Goal: Task Accomplishment & Management: Complete application form

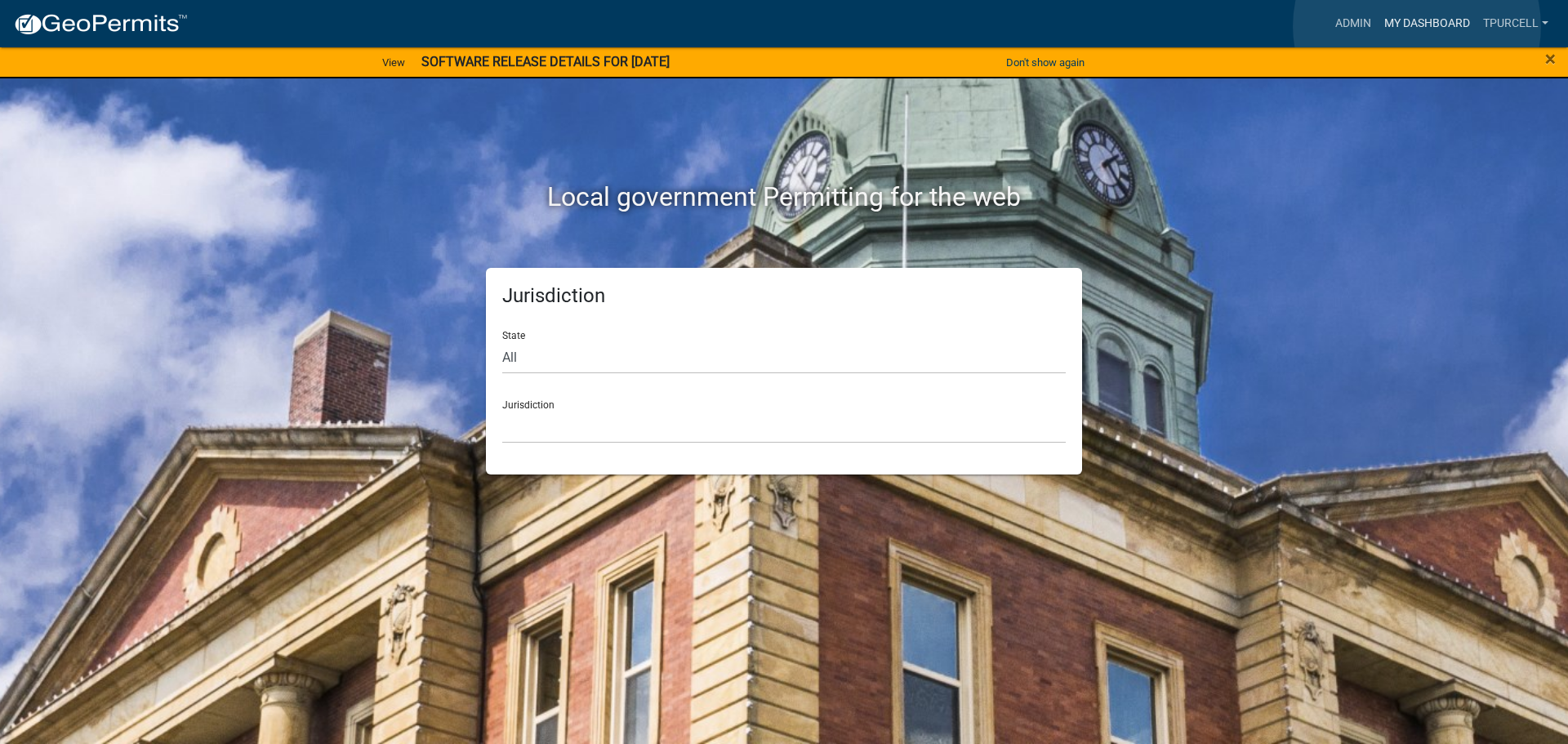
click at [1418, 26] on link "My Dashboard" at bounding box center [1427, 23] width 99 height 31
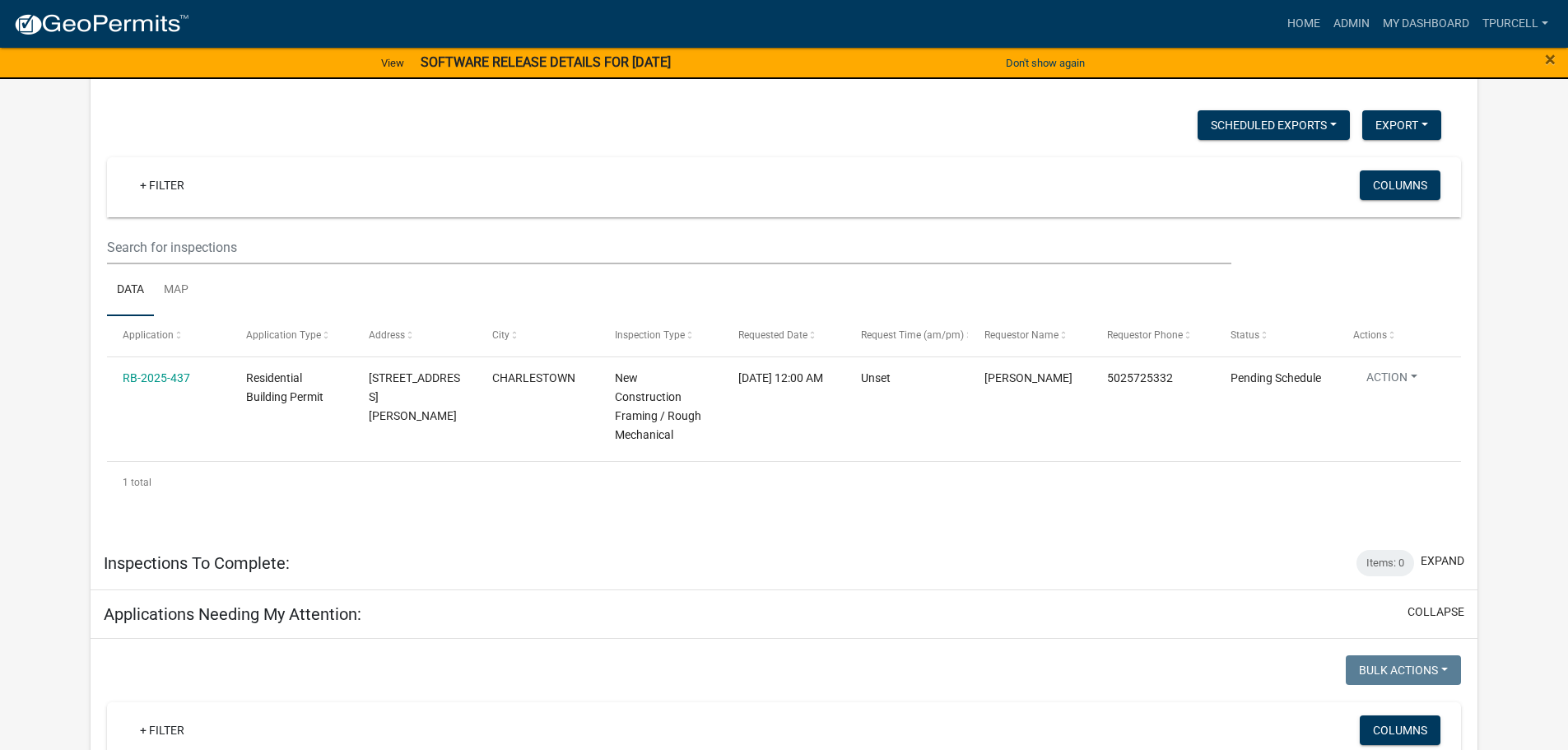
scroll to position [165, 0]
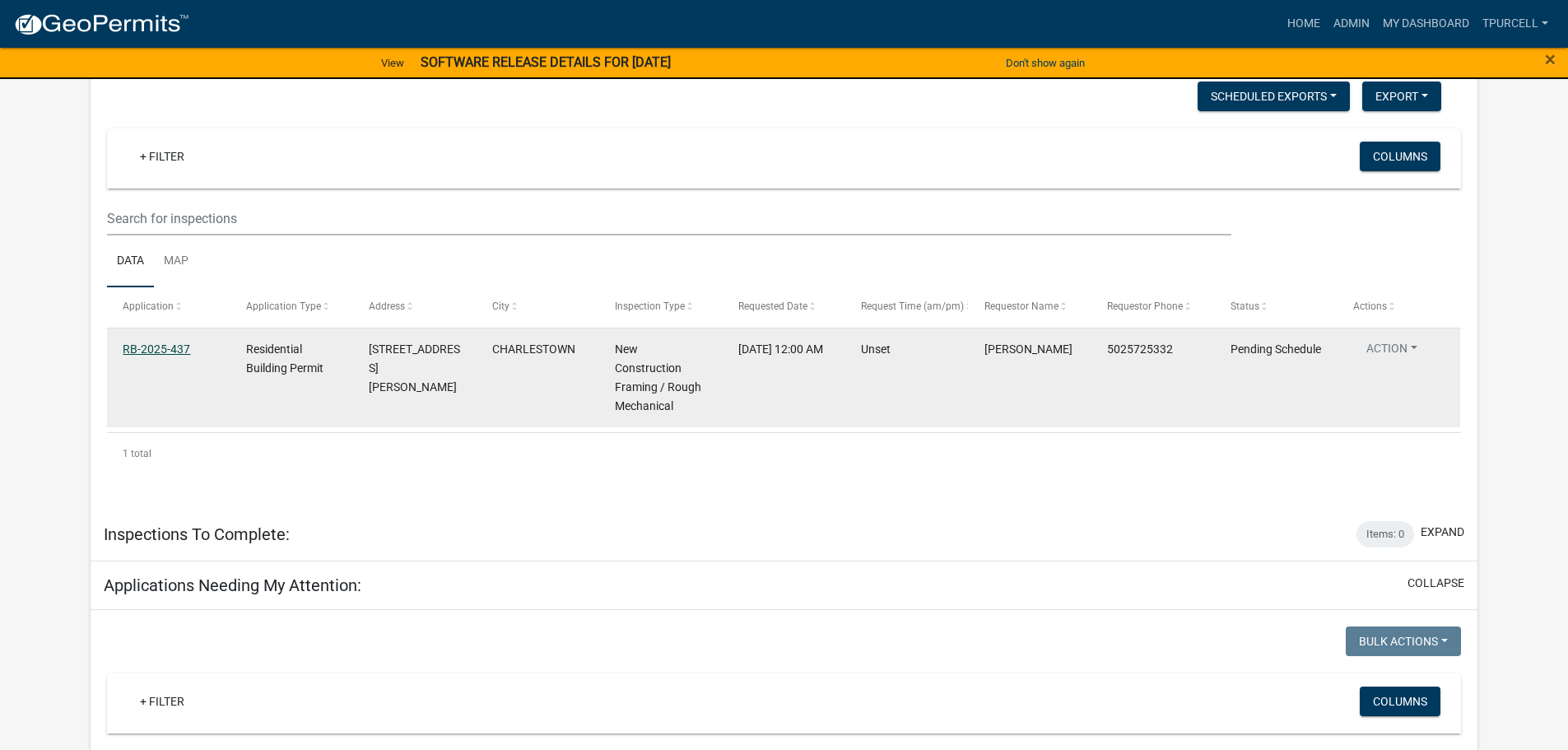
click at [162, 344] on link "RB-2025-437" at bounding box center [156, 348] width 67 height 13
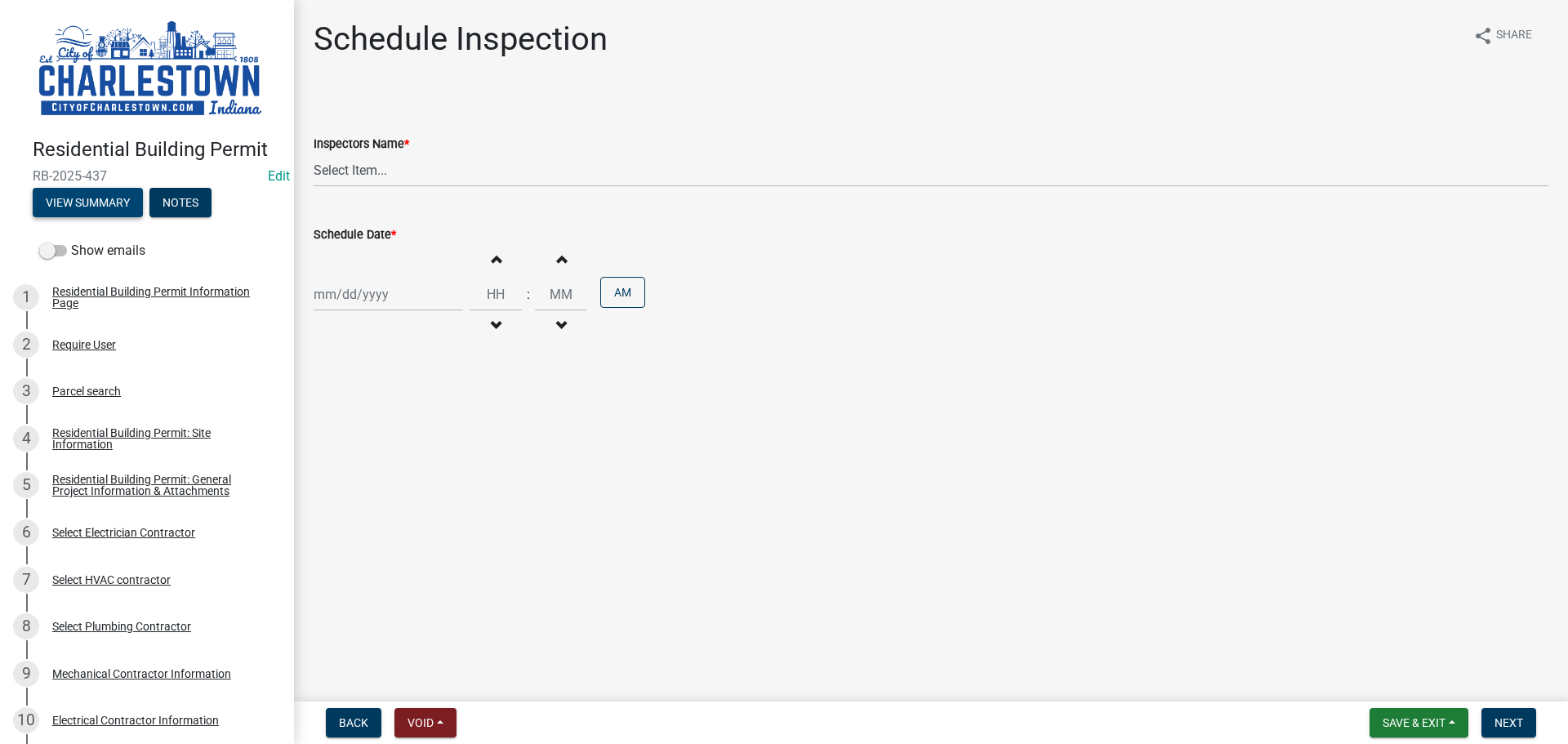
click at [111, 196] on button "View Summary" at bounding box center [88, 202] width 110 height 29
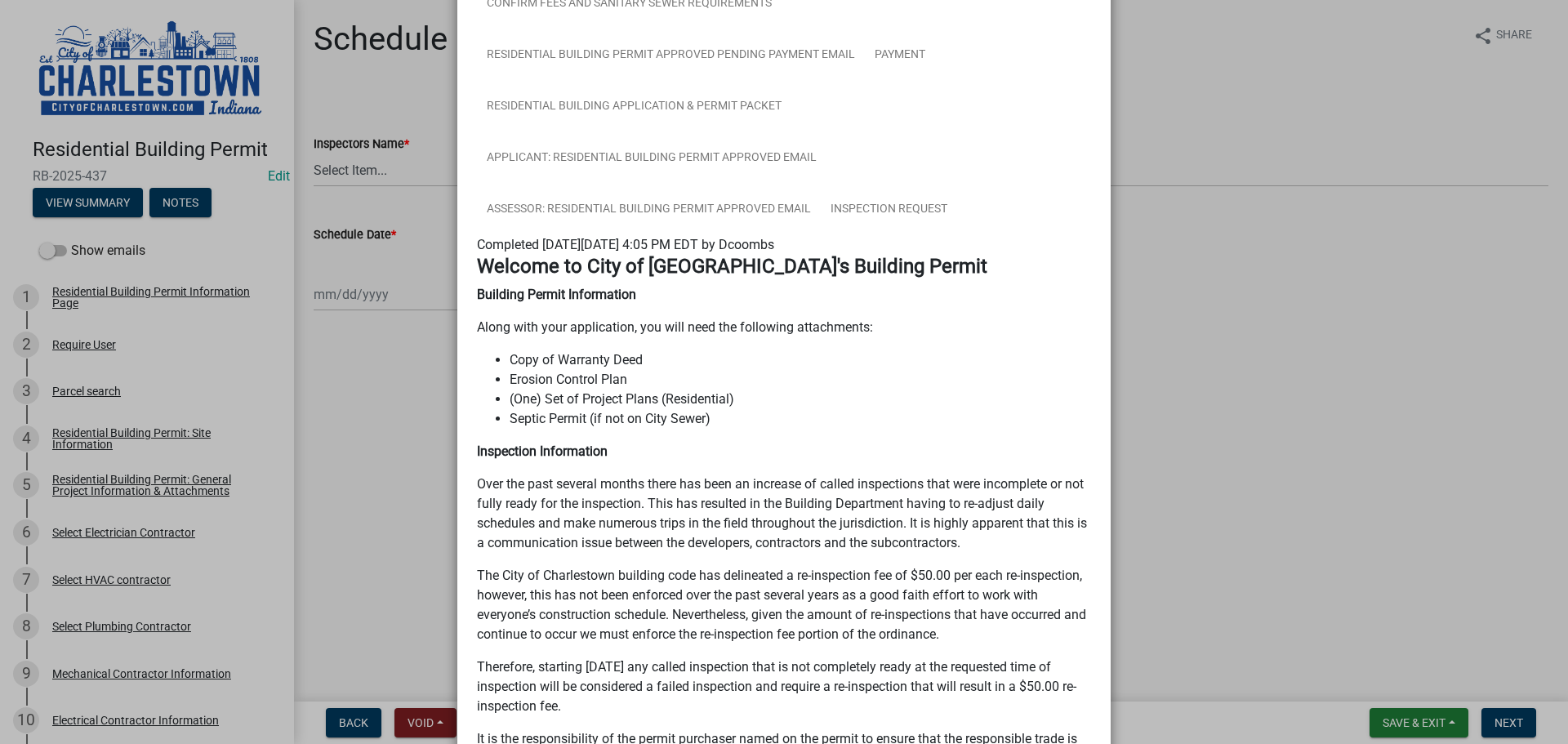
scroll to position [408, 0]
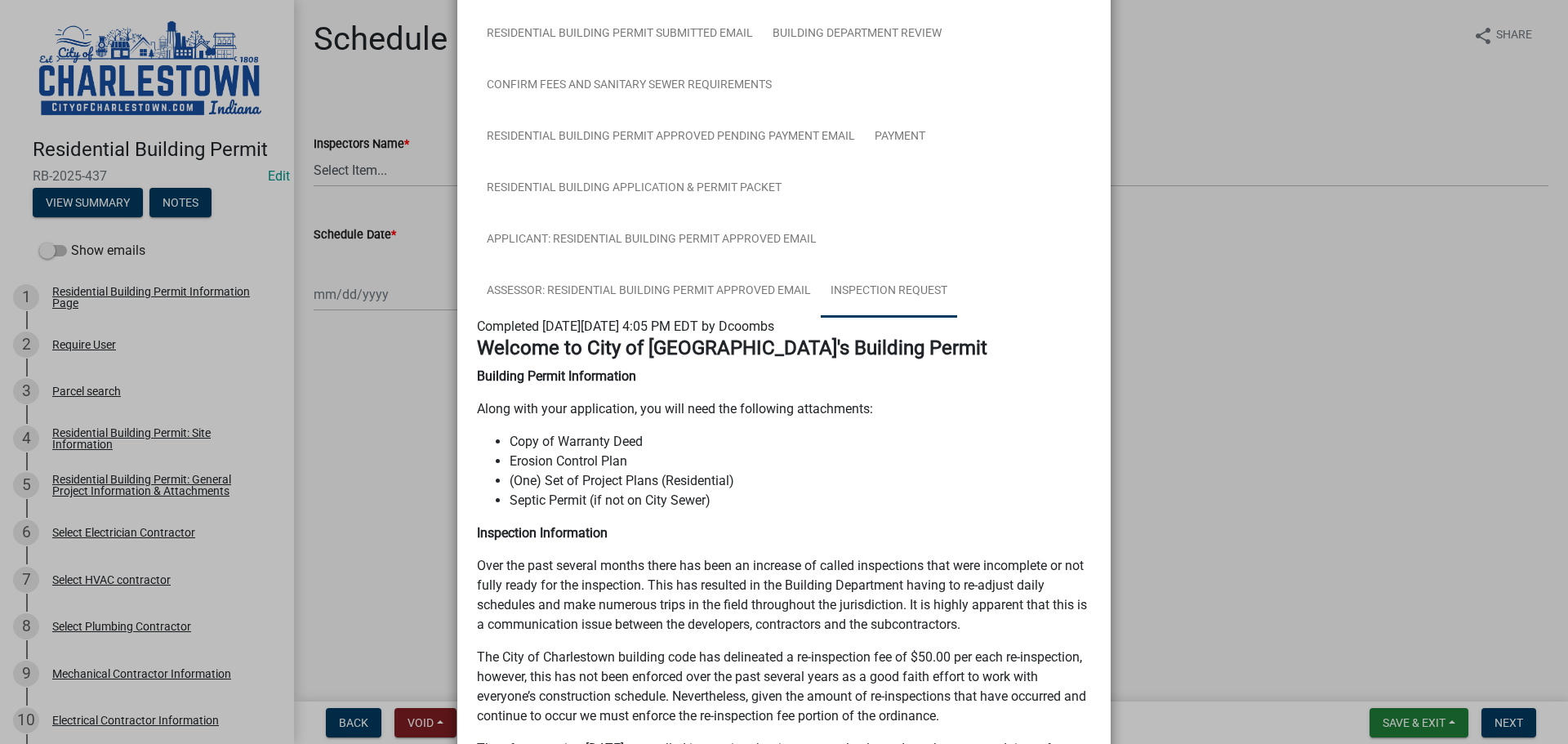
click at [889, 290] on link "Inspection Request" at bounding box center [889, 291] width 137 height 52
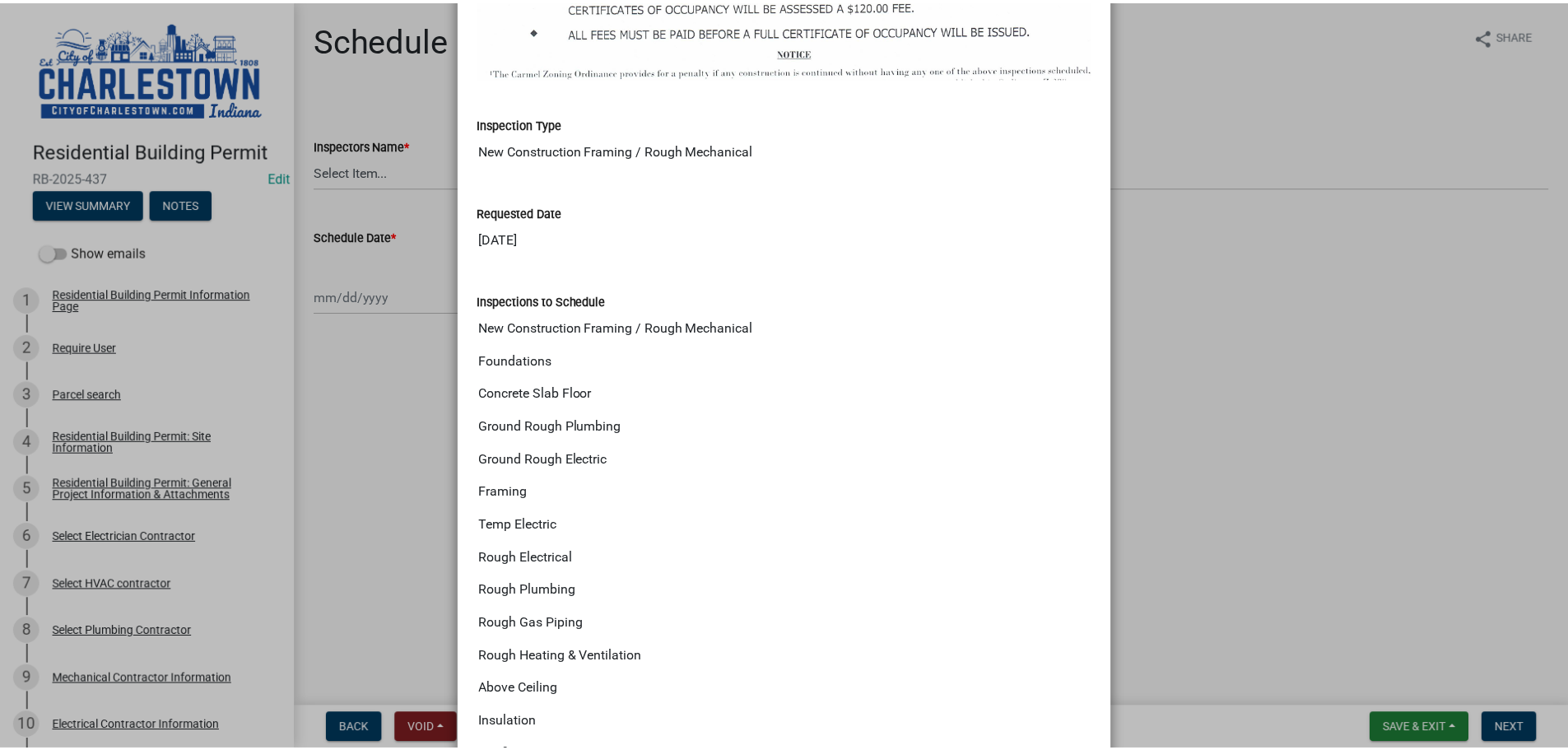
scroll to position [2128, 0]
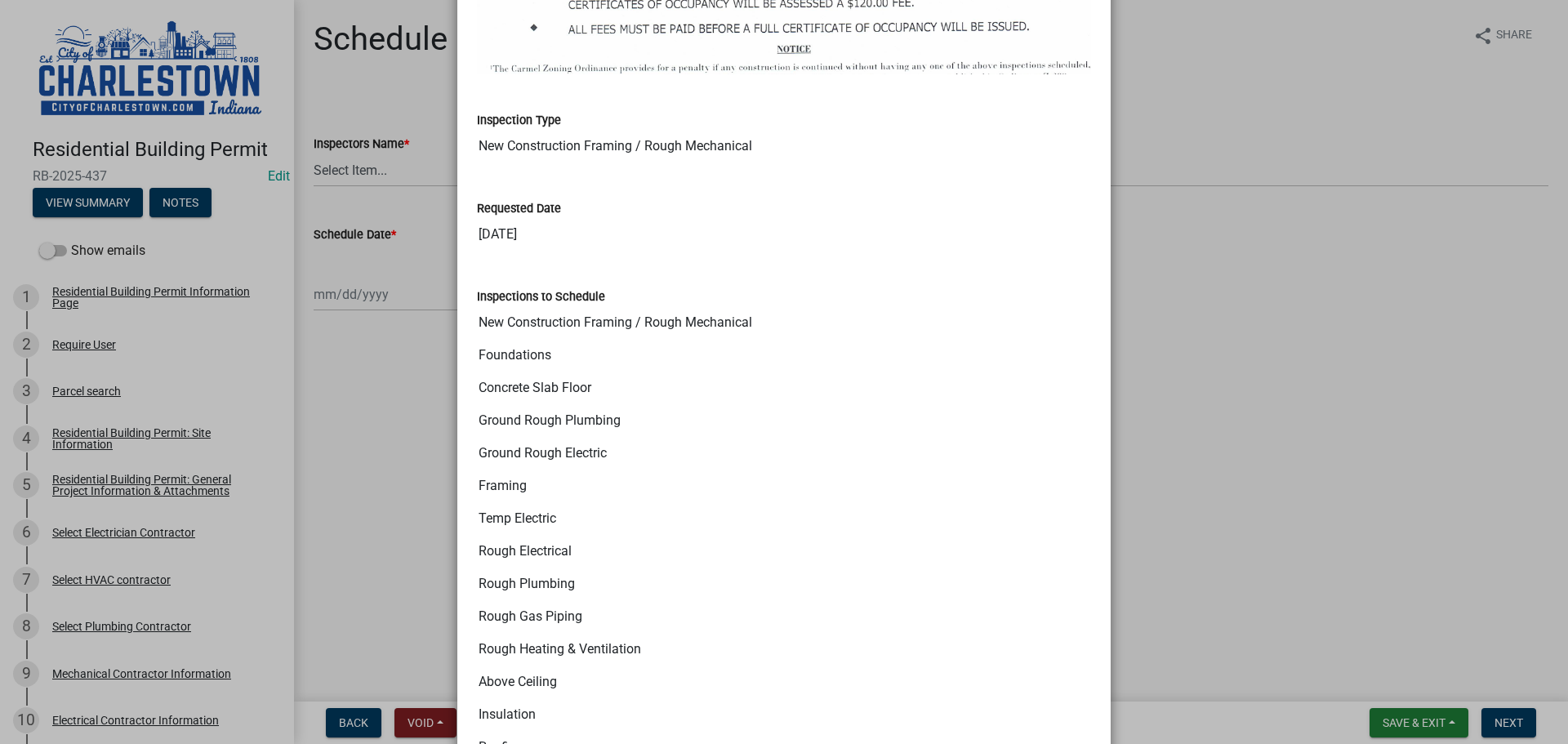
click at [1211, 314] on ngb-modal-window "Summary × Printer Friendly Residential Building Permit Information Page Parcel …" at bounding box center [784, 372] width 1568 height 744
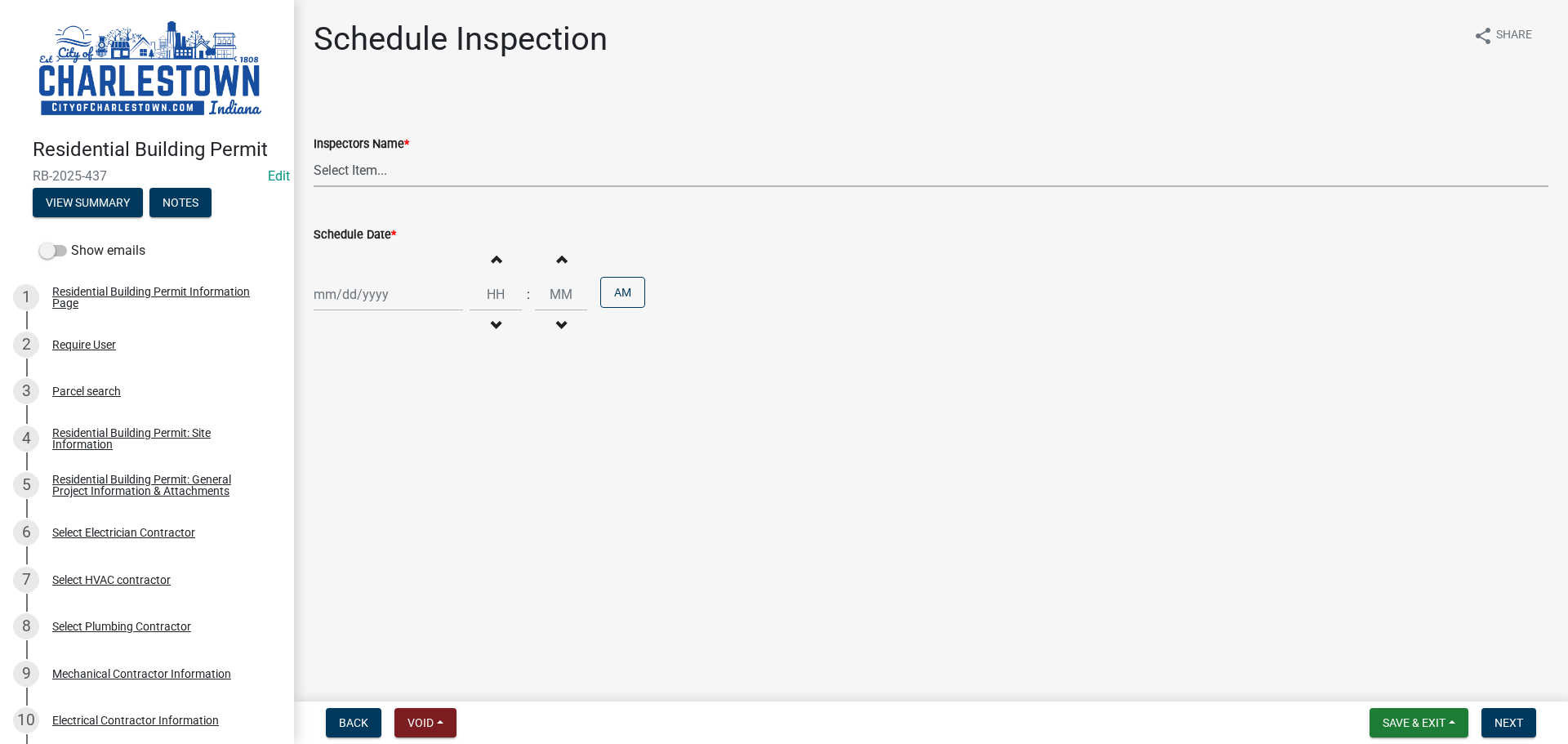
click at [339, 178] on select "Select Item... [PERSON_NAME] ([PERSON_NAME]) [PERSON_NAME] ([PERSON_NAME]) [PER…" at bounding box center [931, 170] width 1235 height 34
select select "63e5a778-15f7-4a13-aba2-a6e5541a0fb3"
click at [314, 154] on select "Select Item... [PERSON_NAME] ([PERSON_NAME]) [PERSON_NAME] ([PERSON_NAME]) [PER…" at bounding box center [931, 170] width 1235 height 34
click at [369, 296] on div at bounding box center [388, 295] width 149 height 34
select select "9"
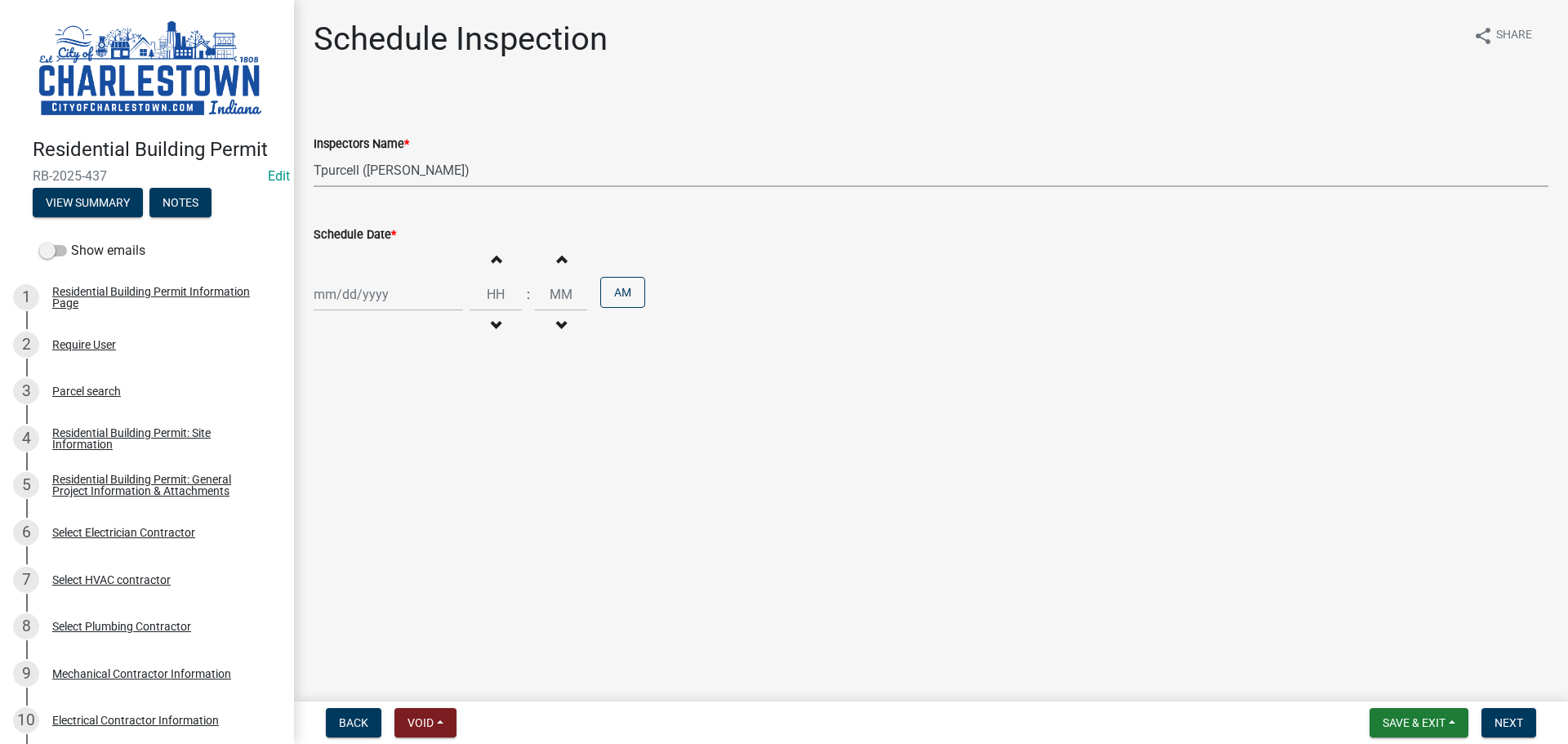
select select "2025"
click at [363, 431] on div "16" at bounding box center [355, 432] width 26 height 26
type input "[DATE]"
click at [1505, 717] on span "Next" at bounding box center [1508, 722] width 28 height 13
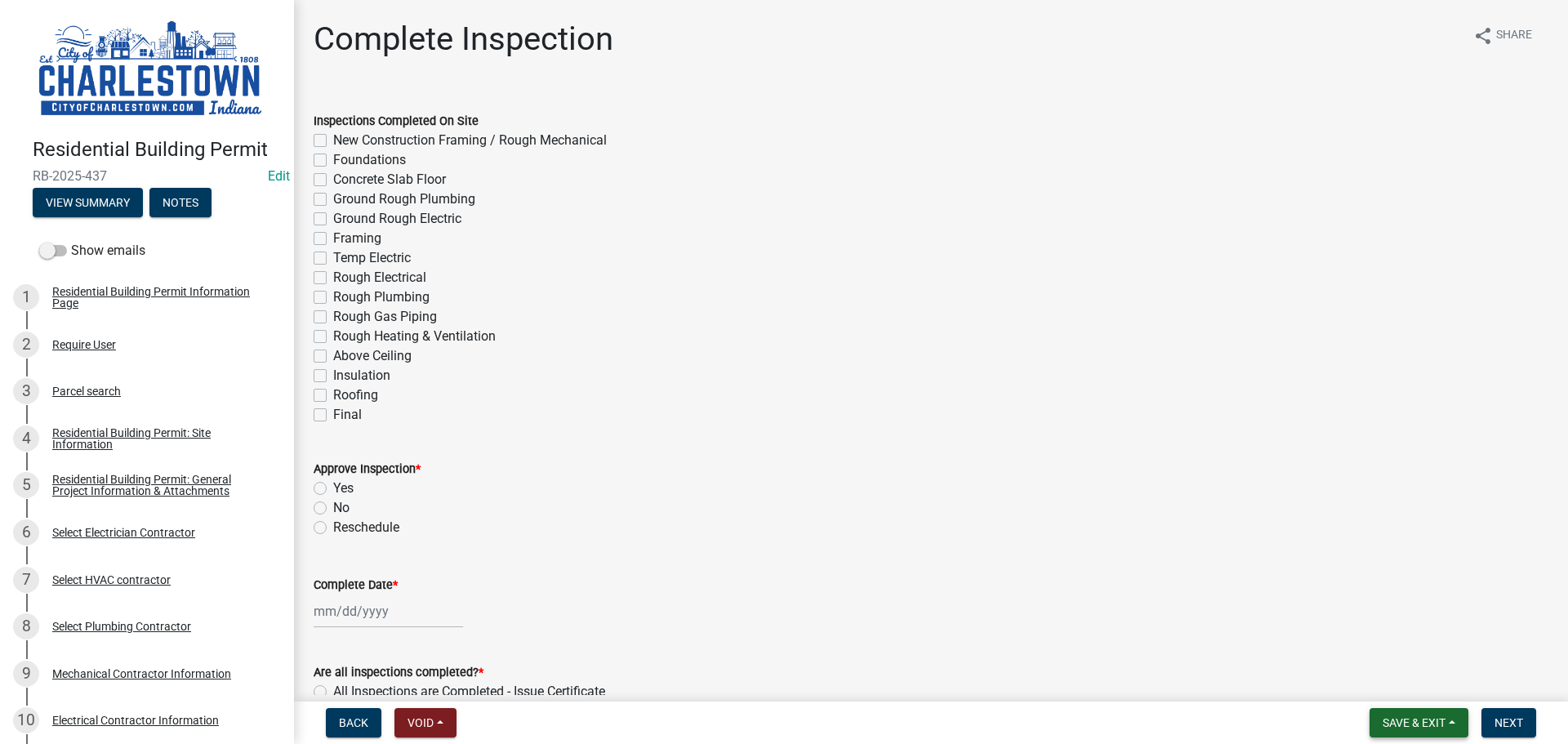
click at [1378, 716] on button "Save & Exit" at bounding box center [1419, 722] width 99 height 29
click at [1369, 687] on button "Save & Exit" at bounding box center [1403, 680] width 131 height 39
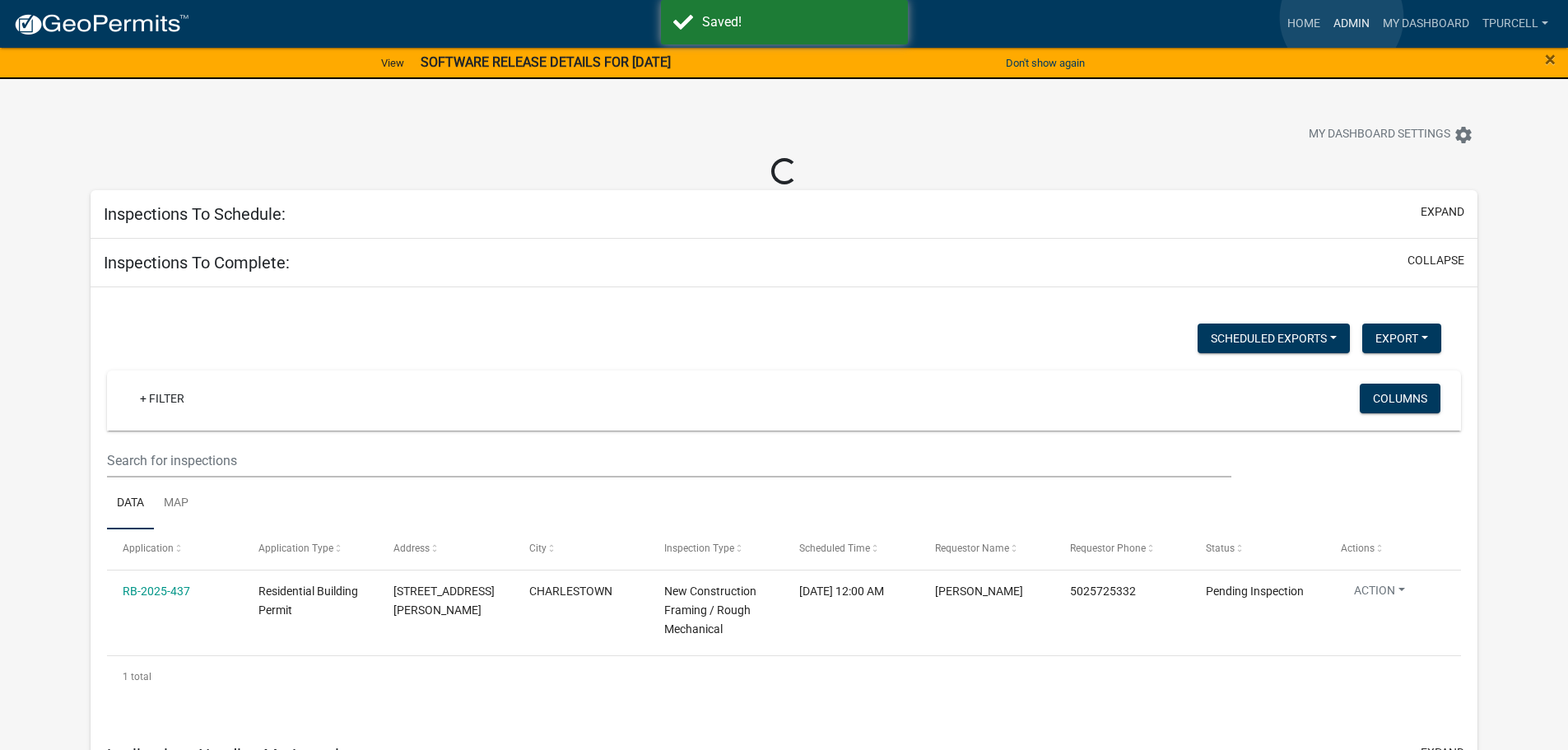
click at [1342, 18] on link "Admin" at bounding box center [1351, 23] width 49 height 31
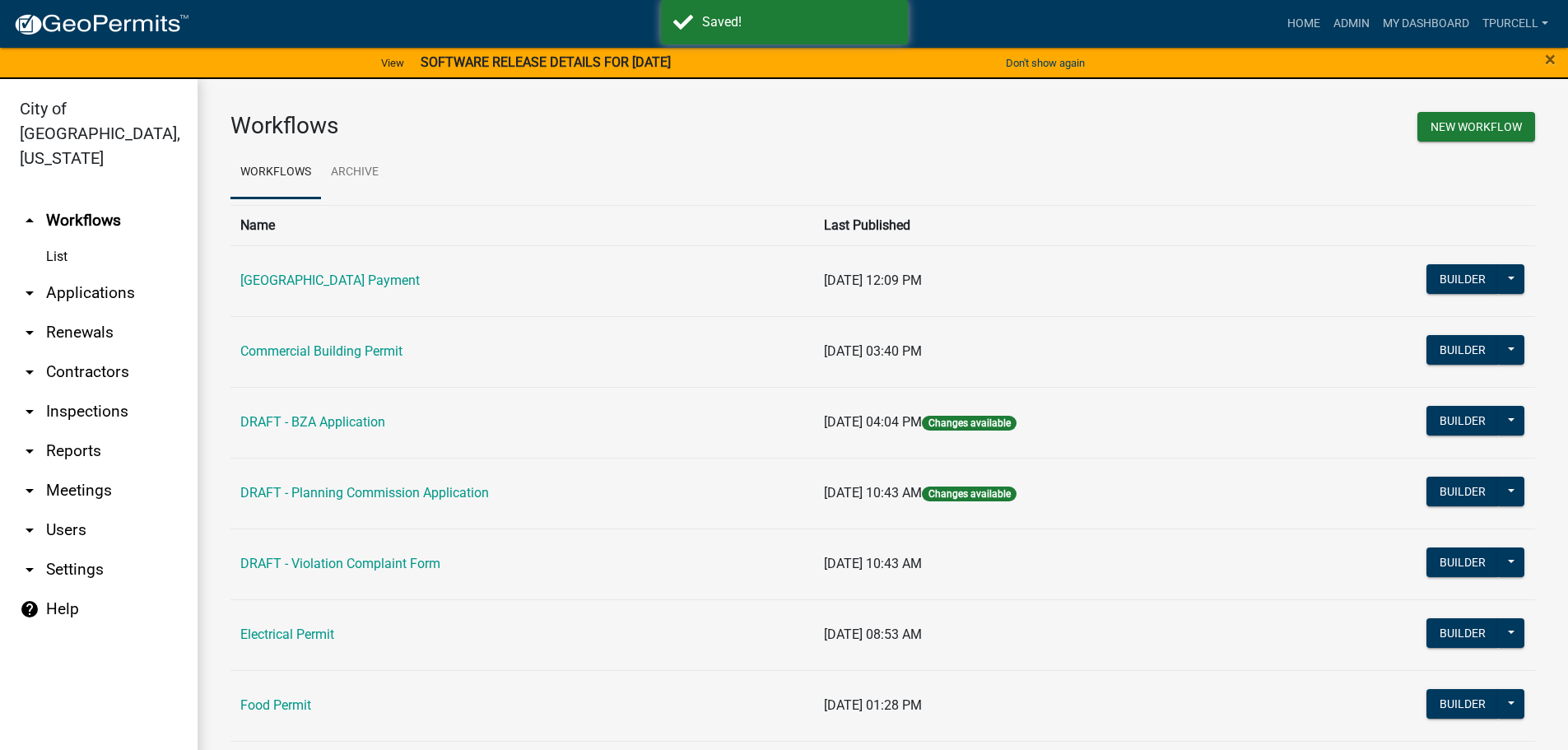
click at [99, 273] on link "arrow_drop_down Applications" at bounding box center [99, 293] width 198 height 39
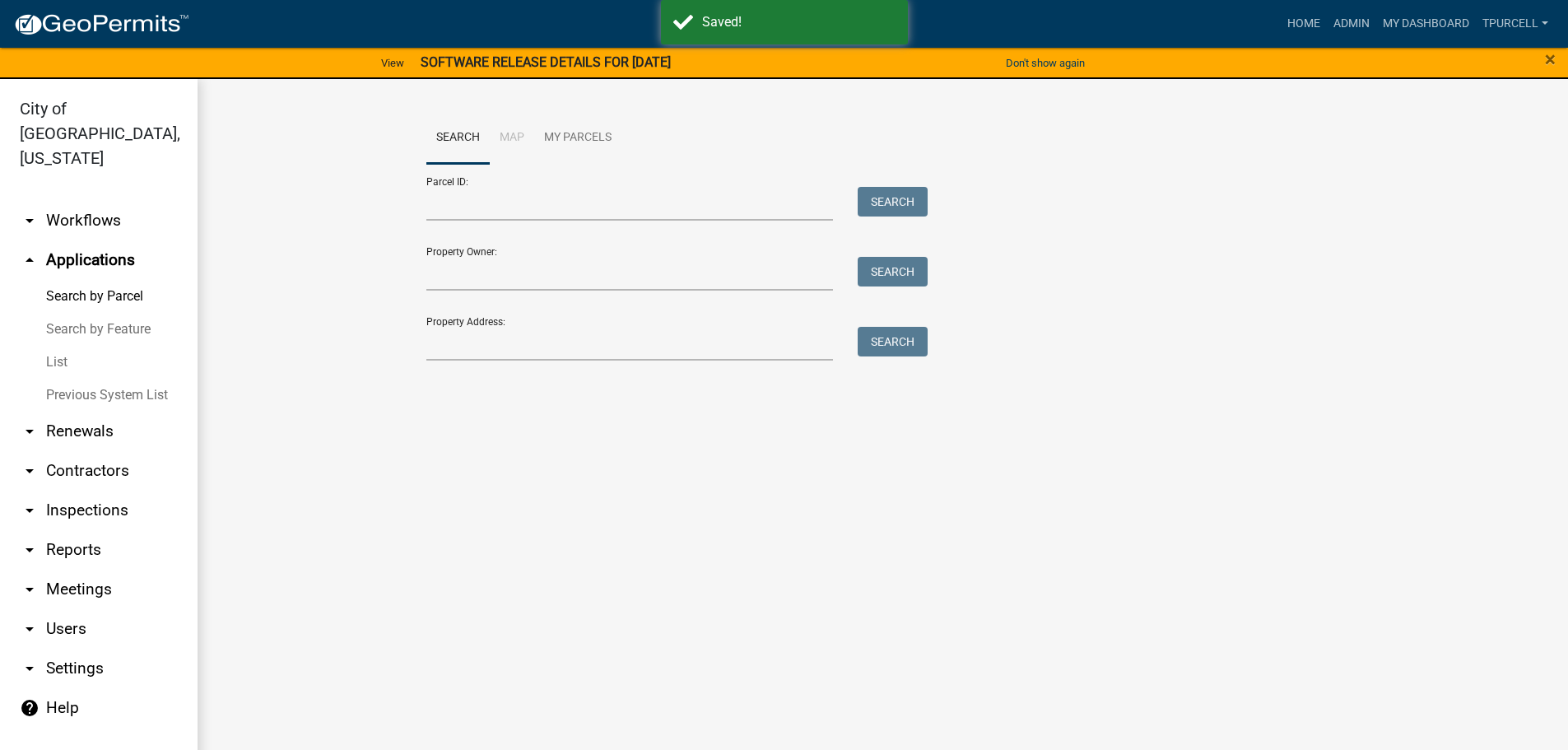
click at [56, 345] on link "List" at bounding box center [99, 362] width 198 height 33
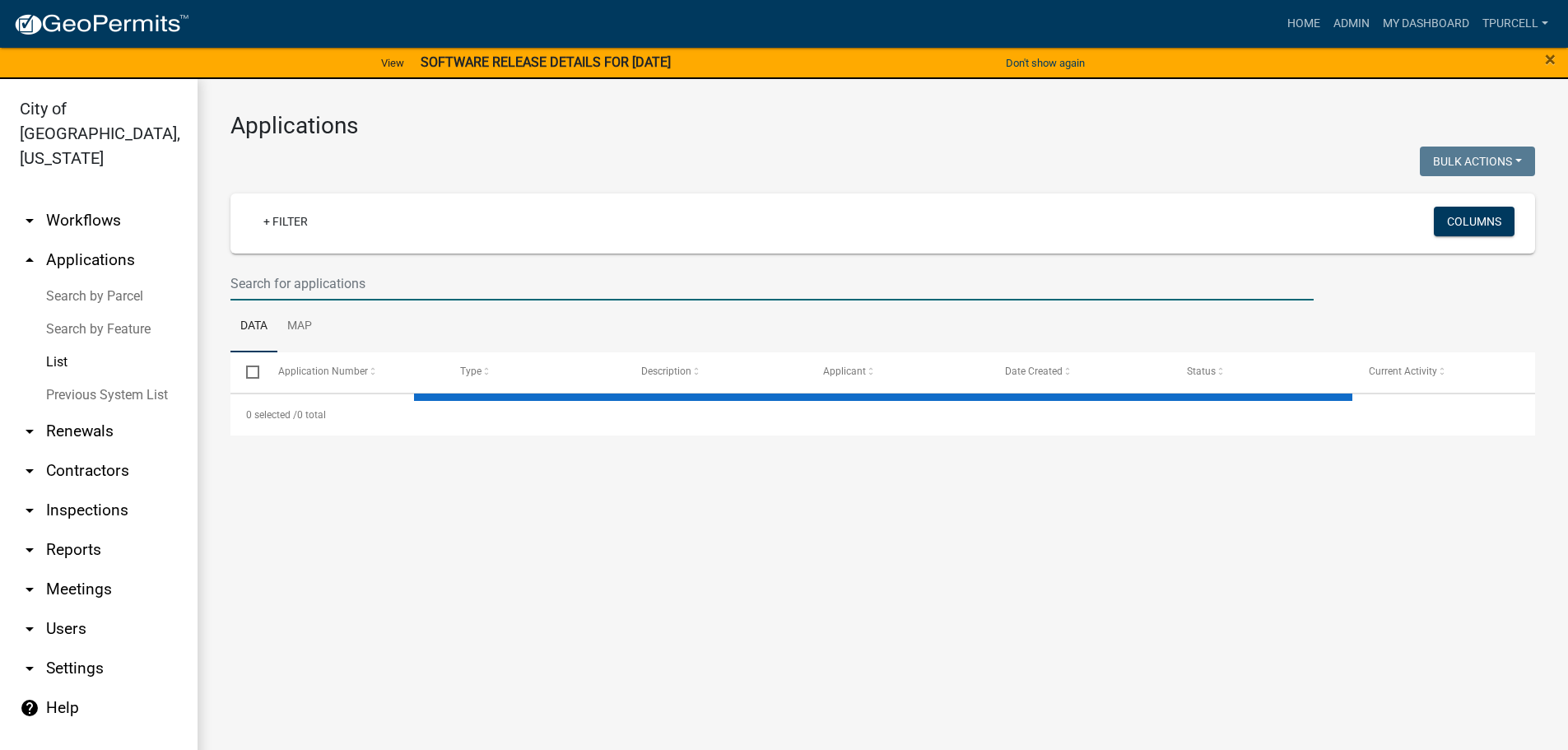
click at [290, 282] on input "text" at bounding box center [772, 284] width 1084 height 34
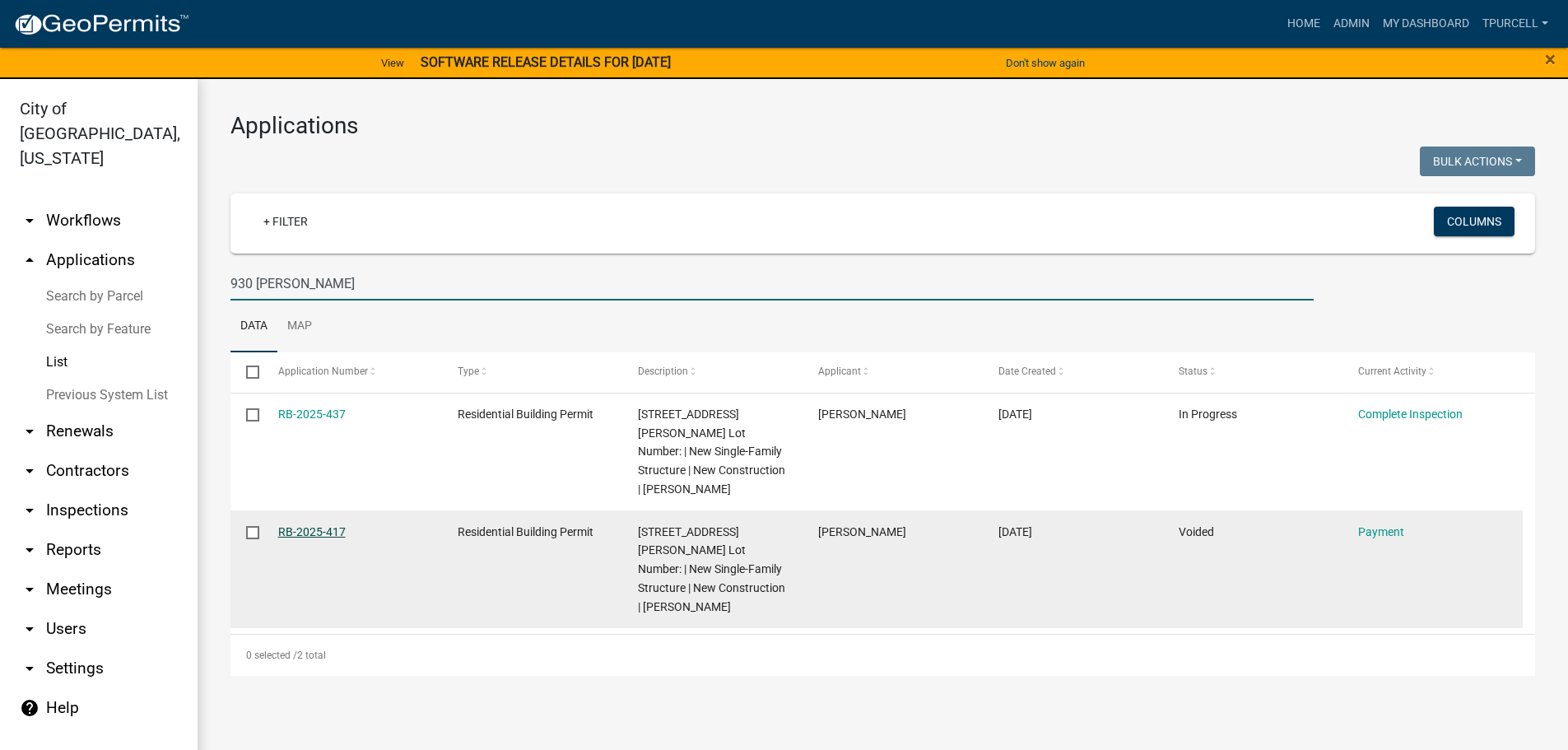
type input "930 [PERSON_NAME]"
click at [329, 525] on link "RB-2025-417" at bounding box center [312, 532] width 67 height 13
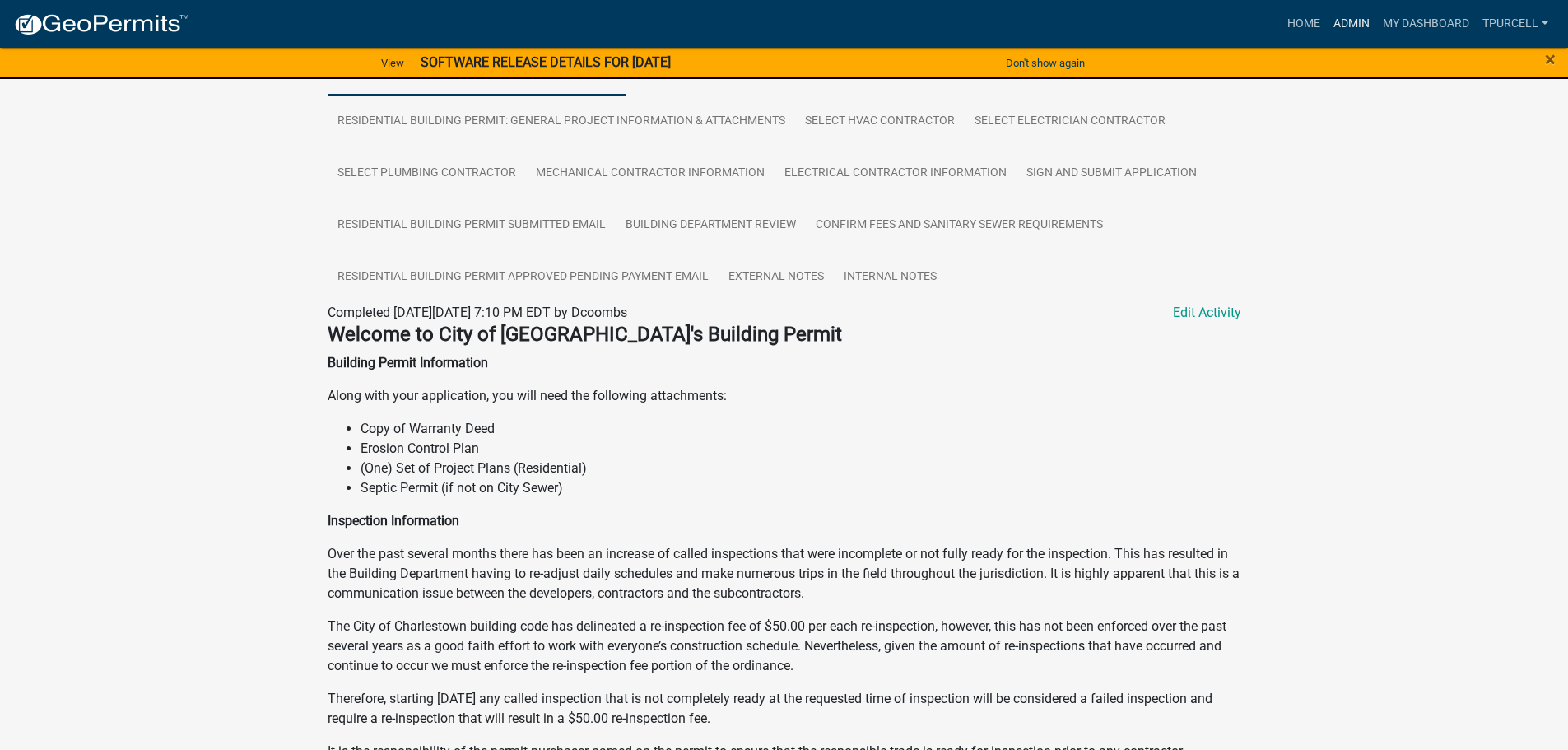
scroll to position [27, 0]
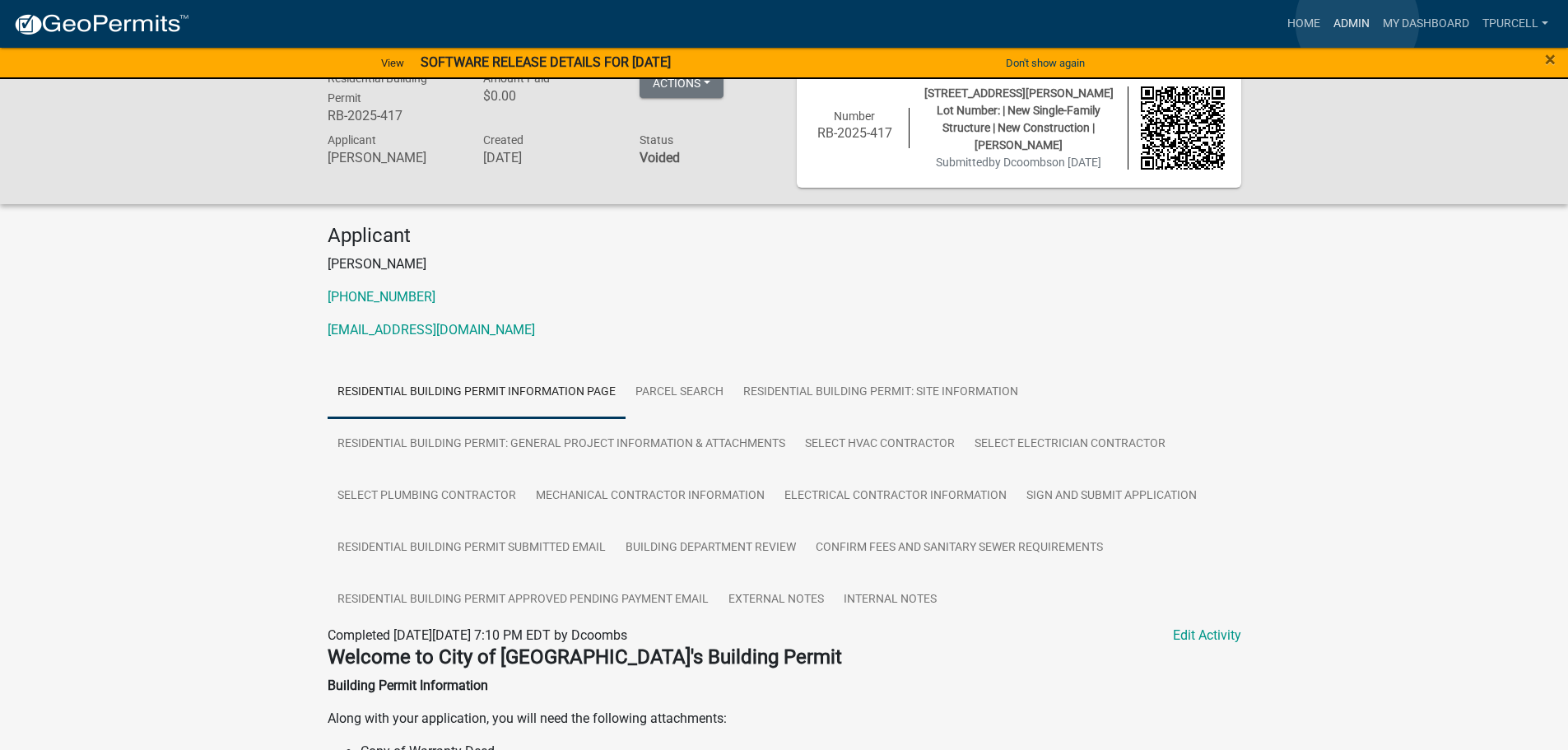
click at [1358, 22] on link "Admin" at bounding box center [1351, 23] width 49 height 31
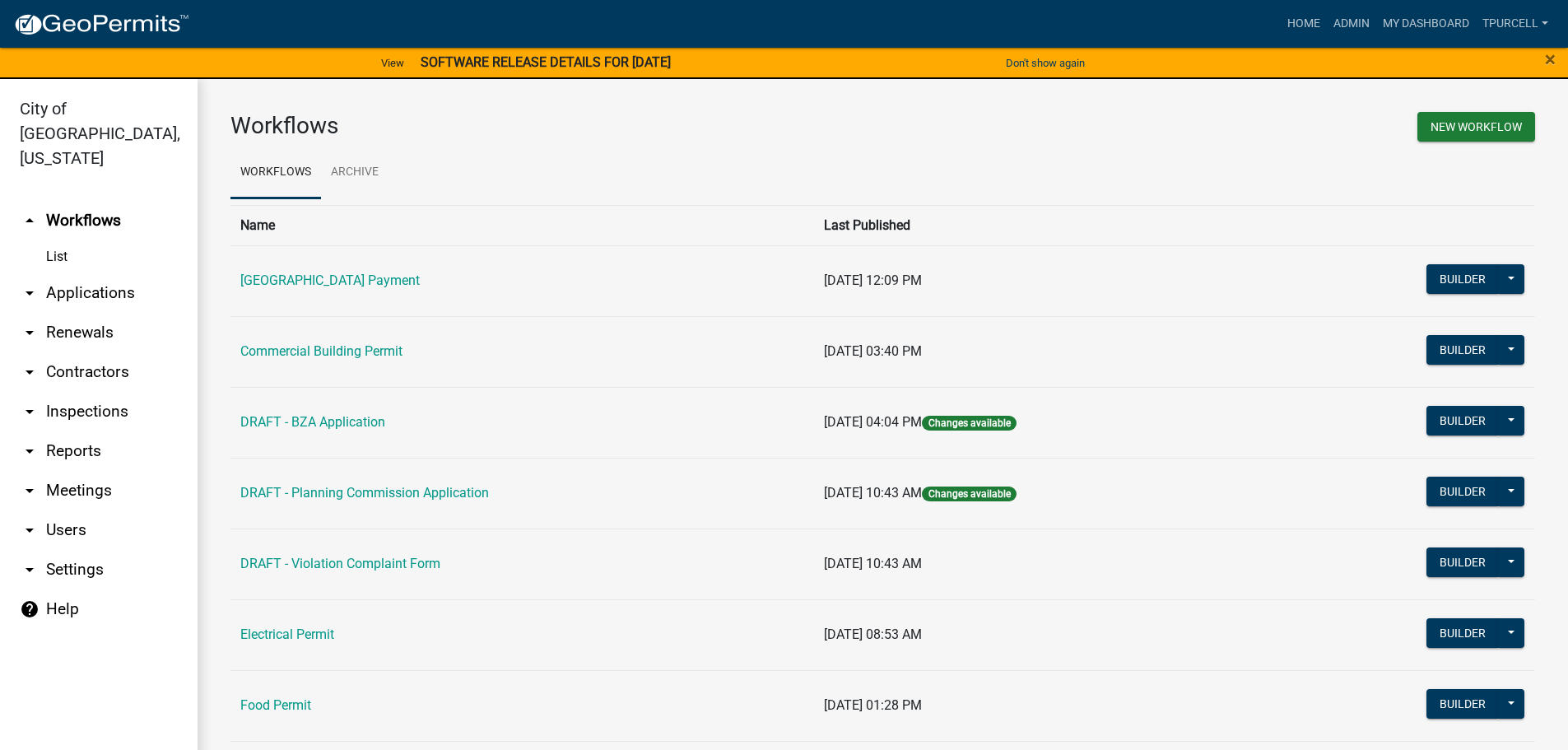
click at [89, 273] on link "arrow_drop_down Applications" at bounding box center [99, 293] width 198 height 39
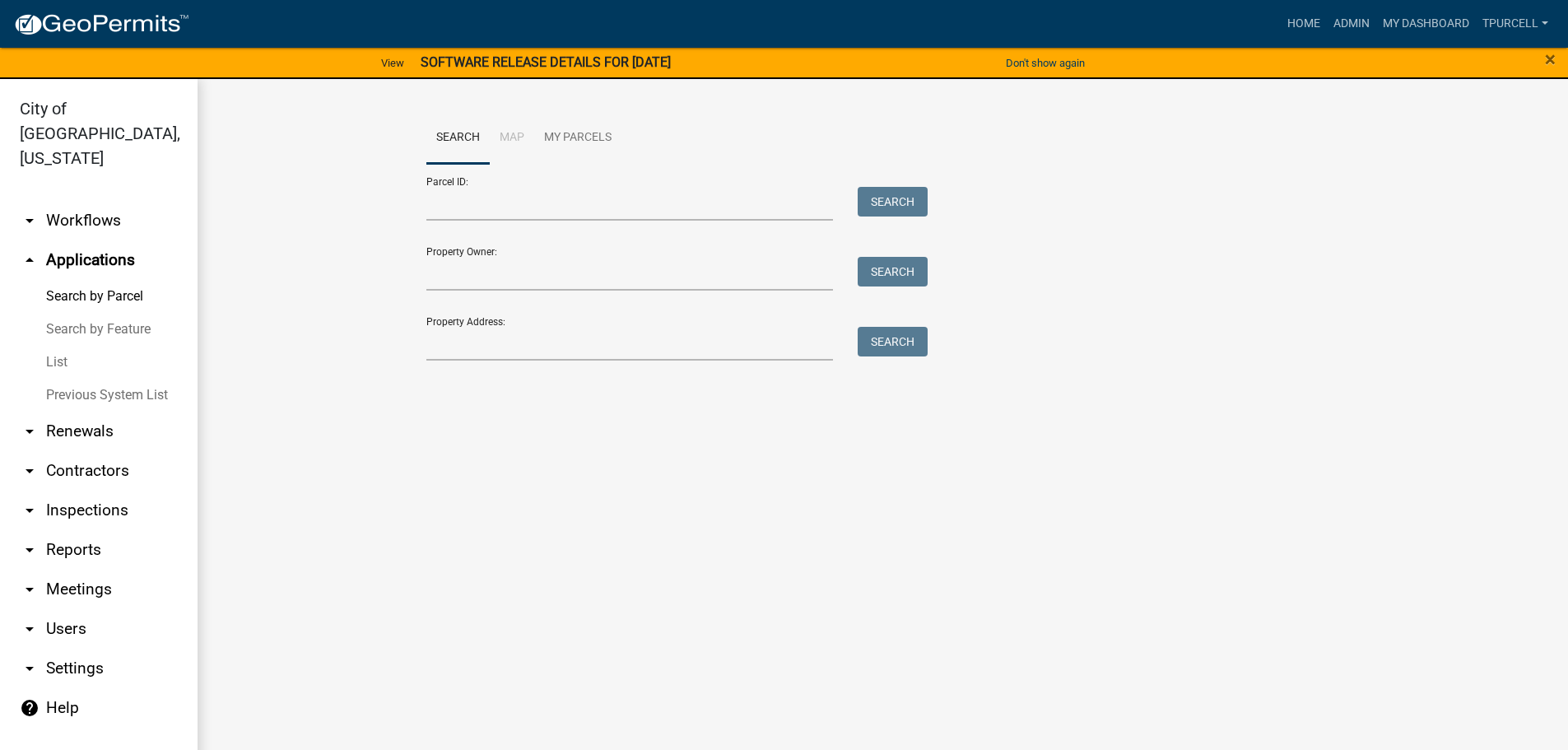
click at [61, 345] on link "List" at bounding box center [99, 362] width 198 height 33
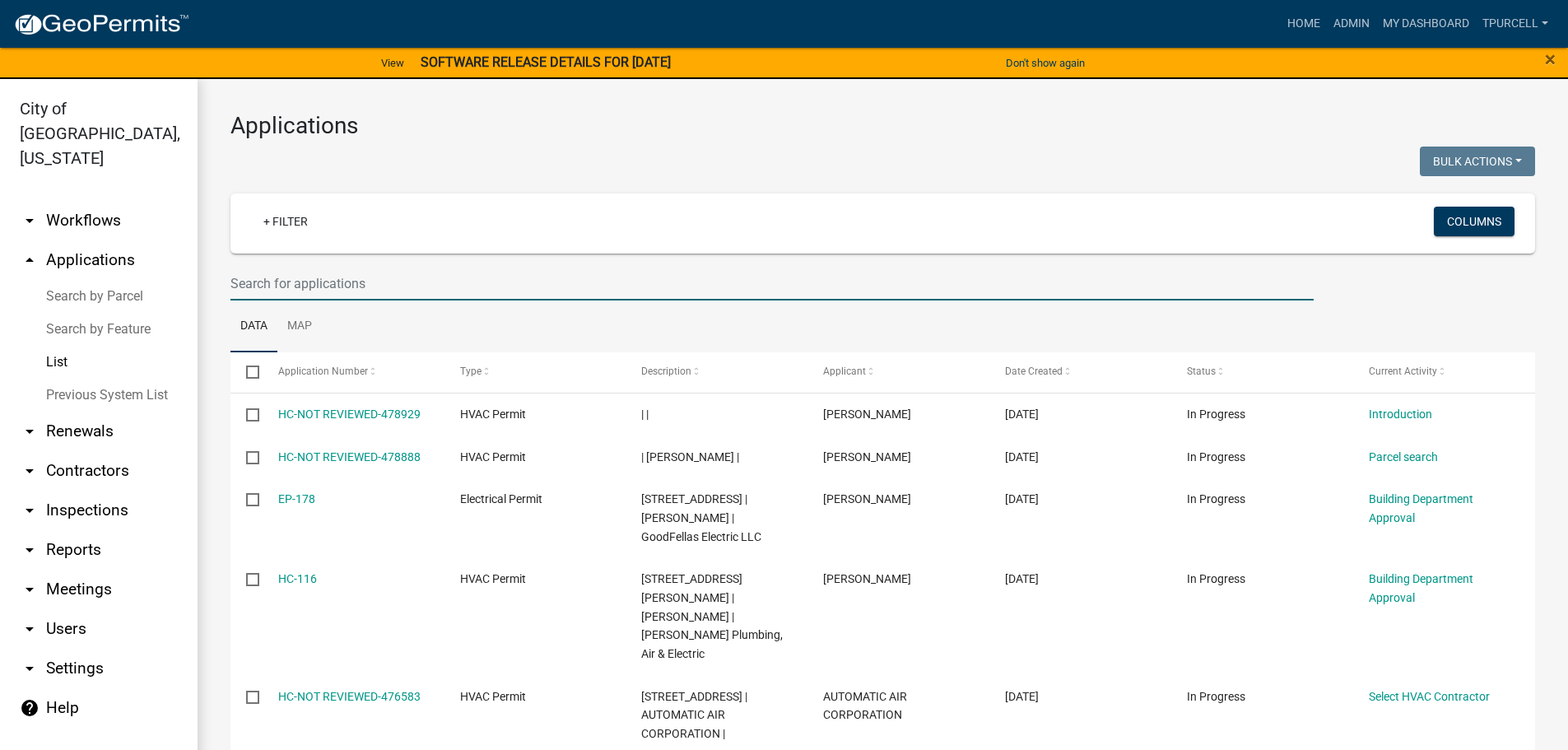
click at [298, 289] on input "text" at bounding box center [772, 284] width 1084 height 34
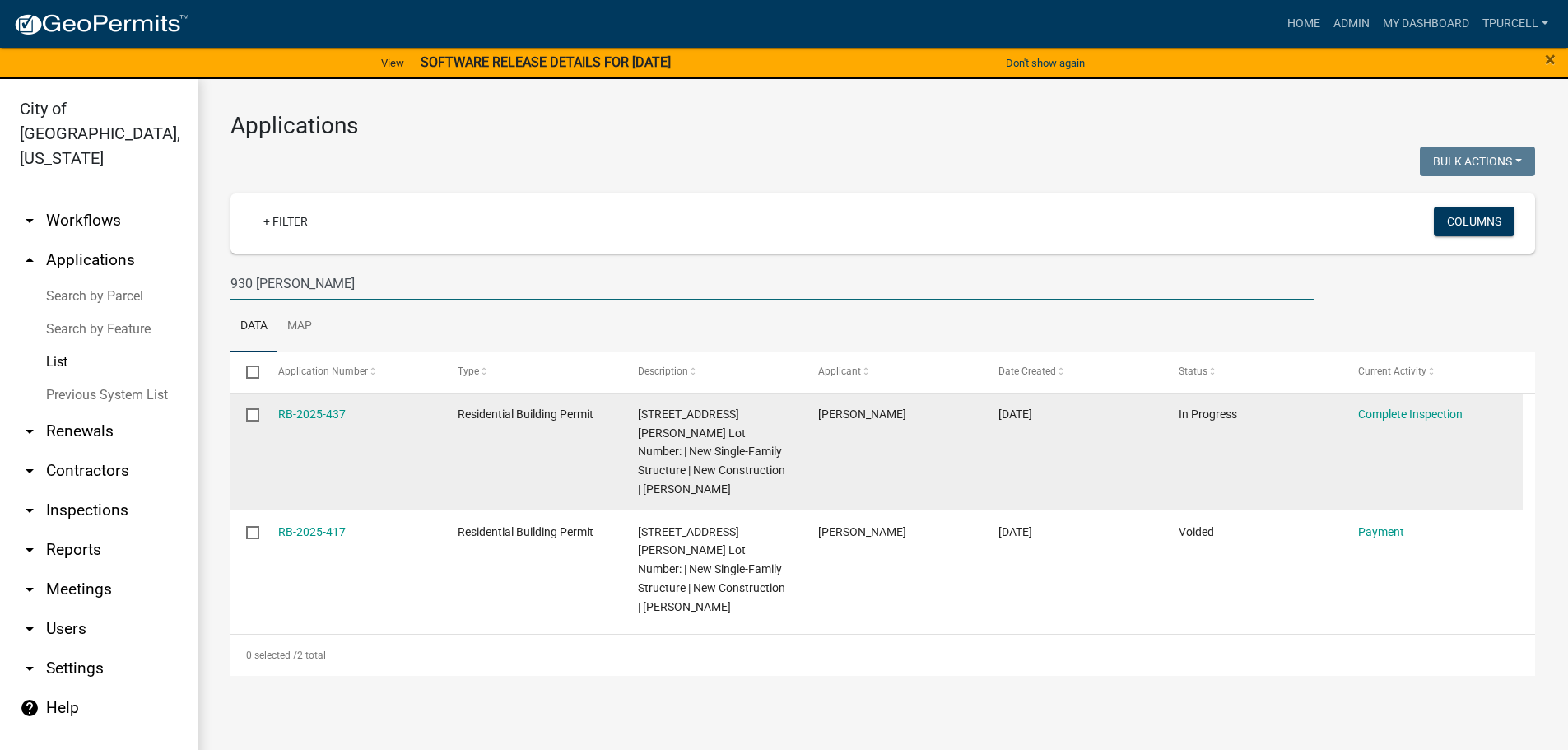
type input "930 [PERSON_NAME]"
click at [320, 423] on datatable-body-cell "RB-2025-437" at bounding box center [351, 451] width 180 height 117
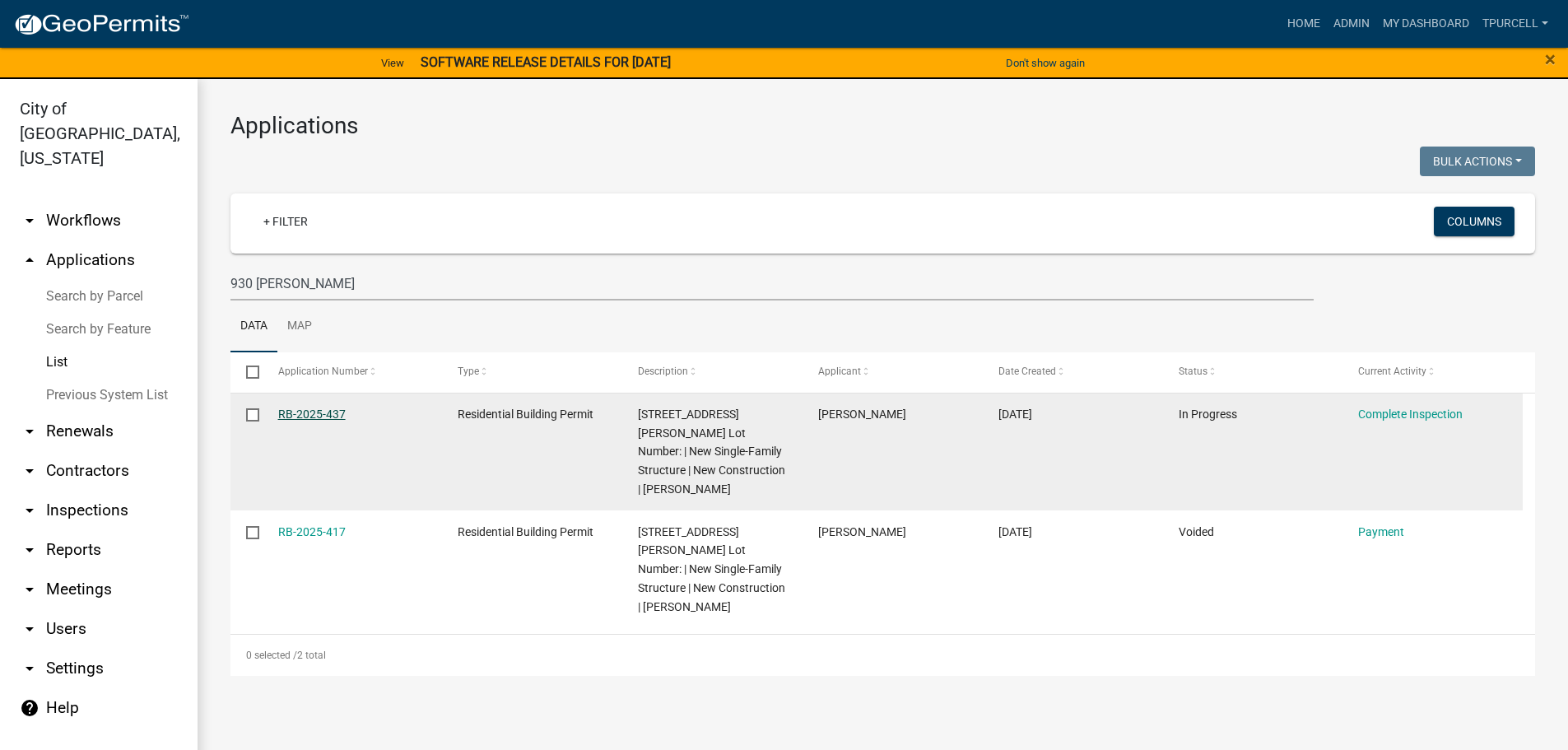
click at [320, 413] on link "RB-2025-437" at bounding box center [312, 413] width 67 height 13
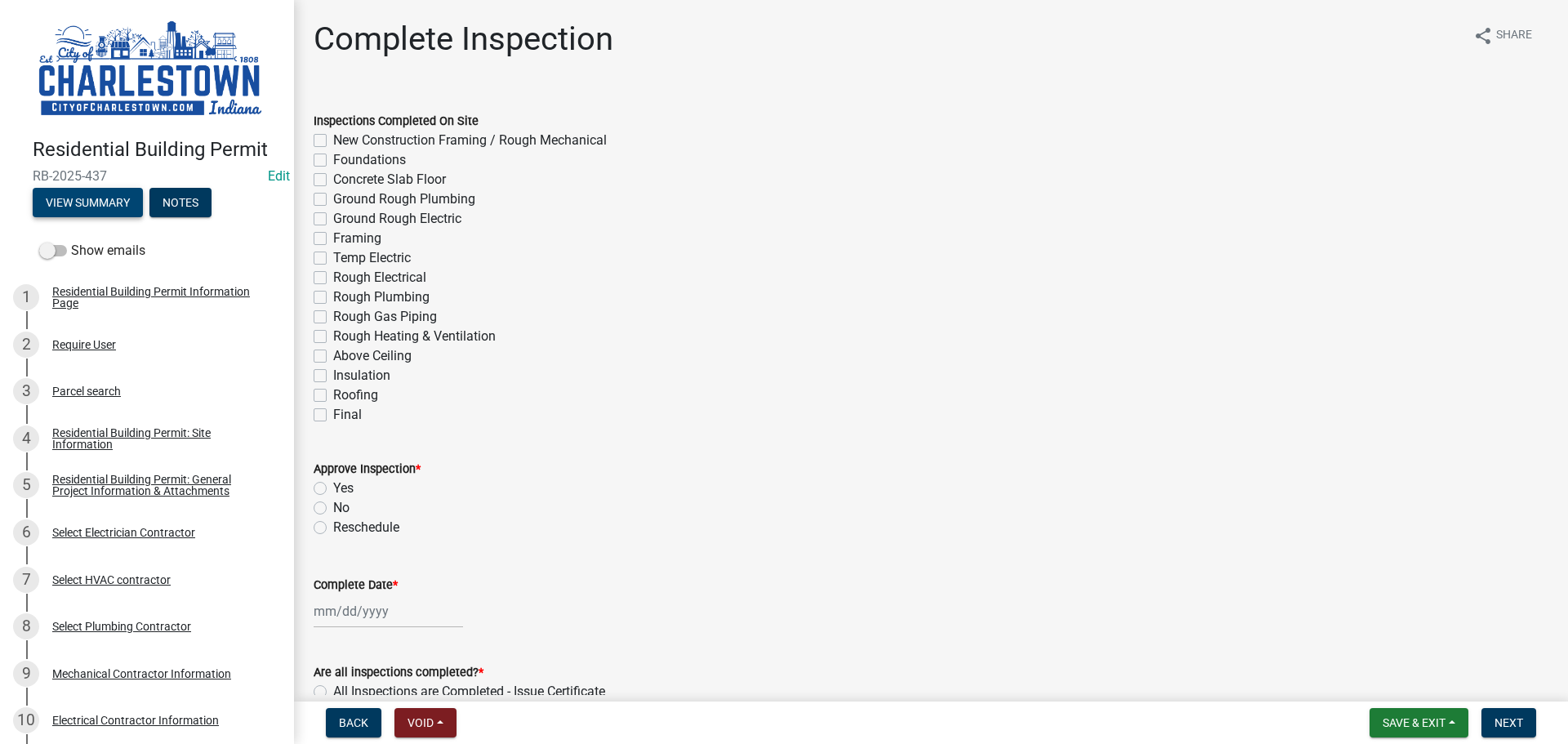
click at [104, 197] on button "View Summary" at bounding box center [88, 202] width 110 height 29
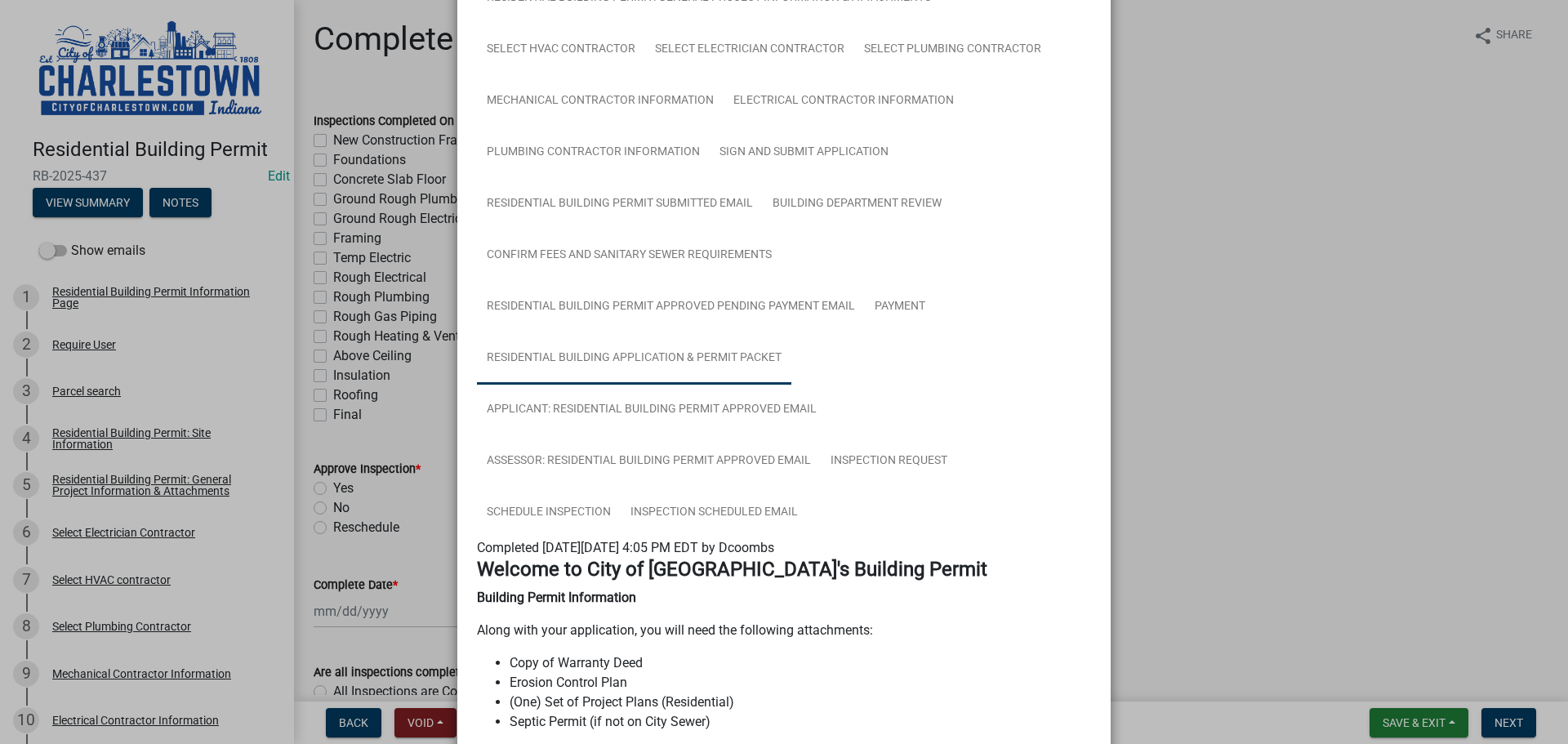
scroll to position [245, 0]
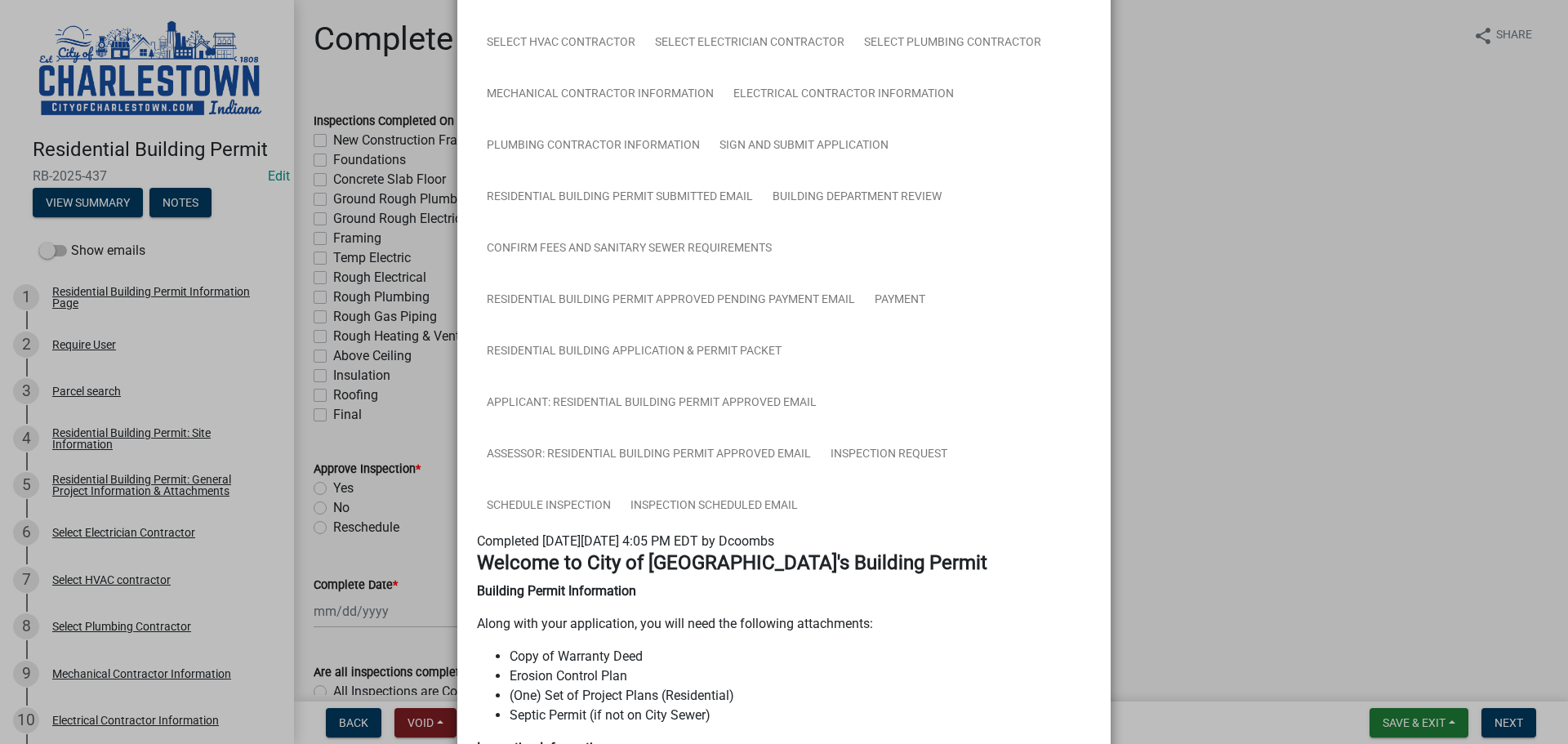
click at [321, 155] on ngb-modal-window "Summary × Printer Friendly Residential Building Permit Information Page Parcel …" at bounding box center [784, 372] width 1568 height 744
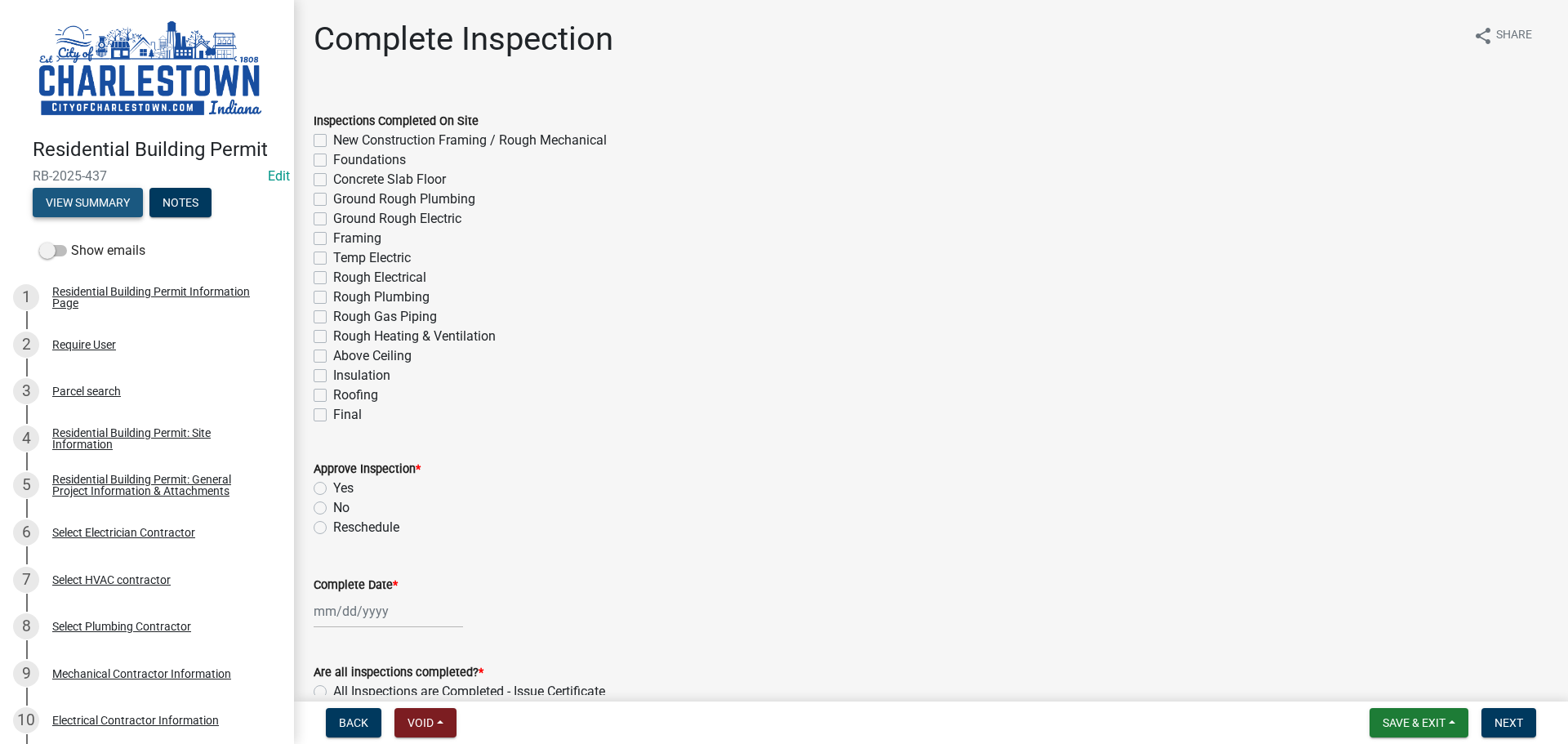
click at [109, 190] on button "View Summary" at bounding box center [88, 202] width 110 height 29
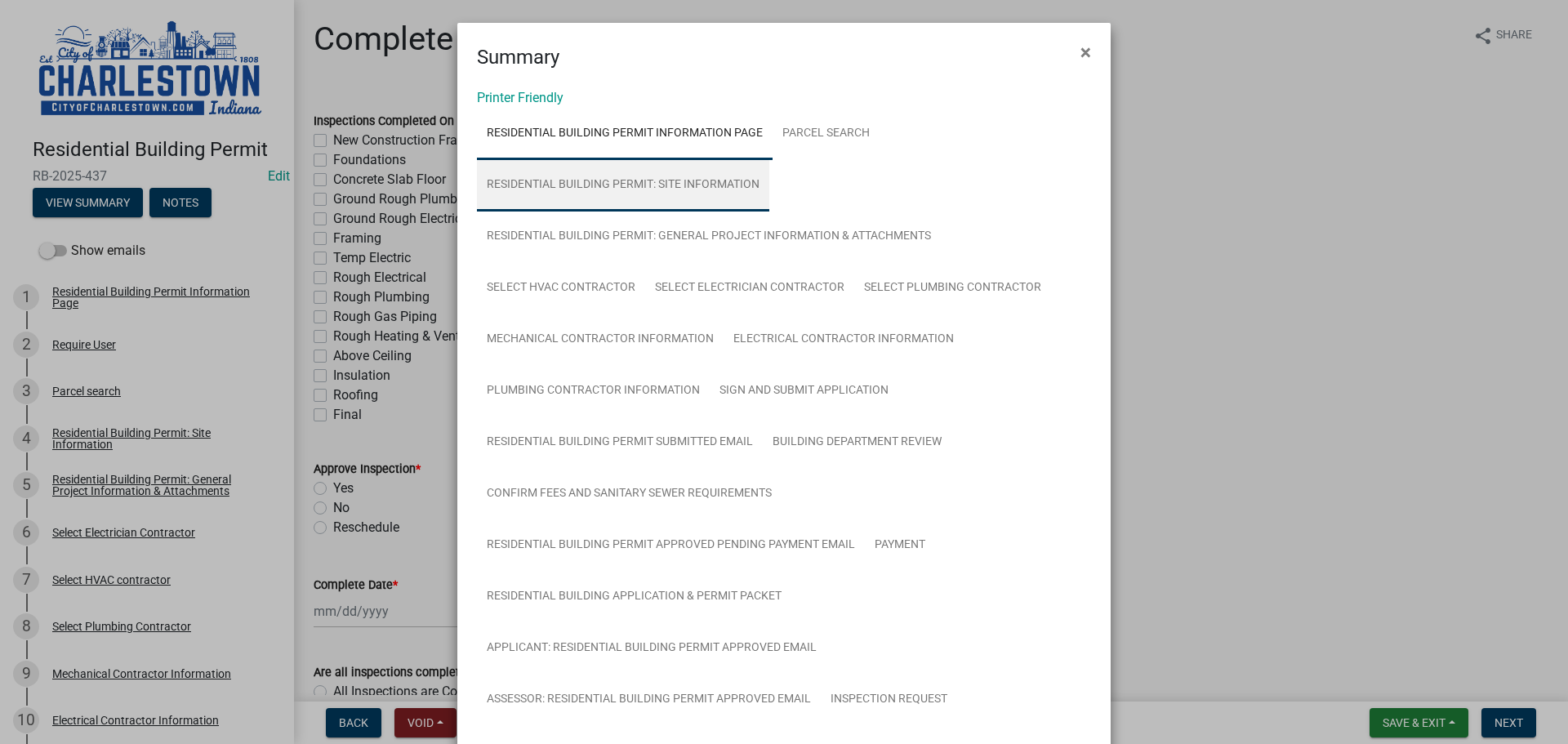
click at [715, 177] on link "Residential Building Permit: Site Information" at bounding box center [623, 185] width 292 height 52
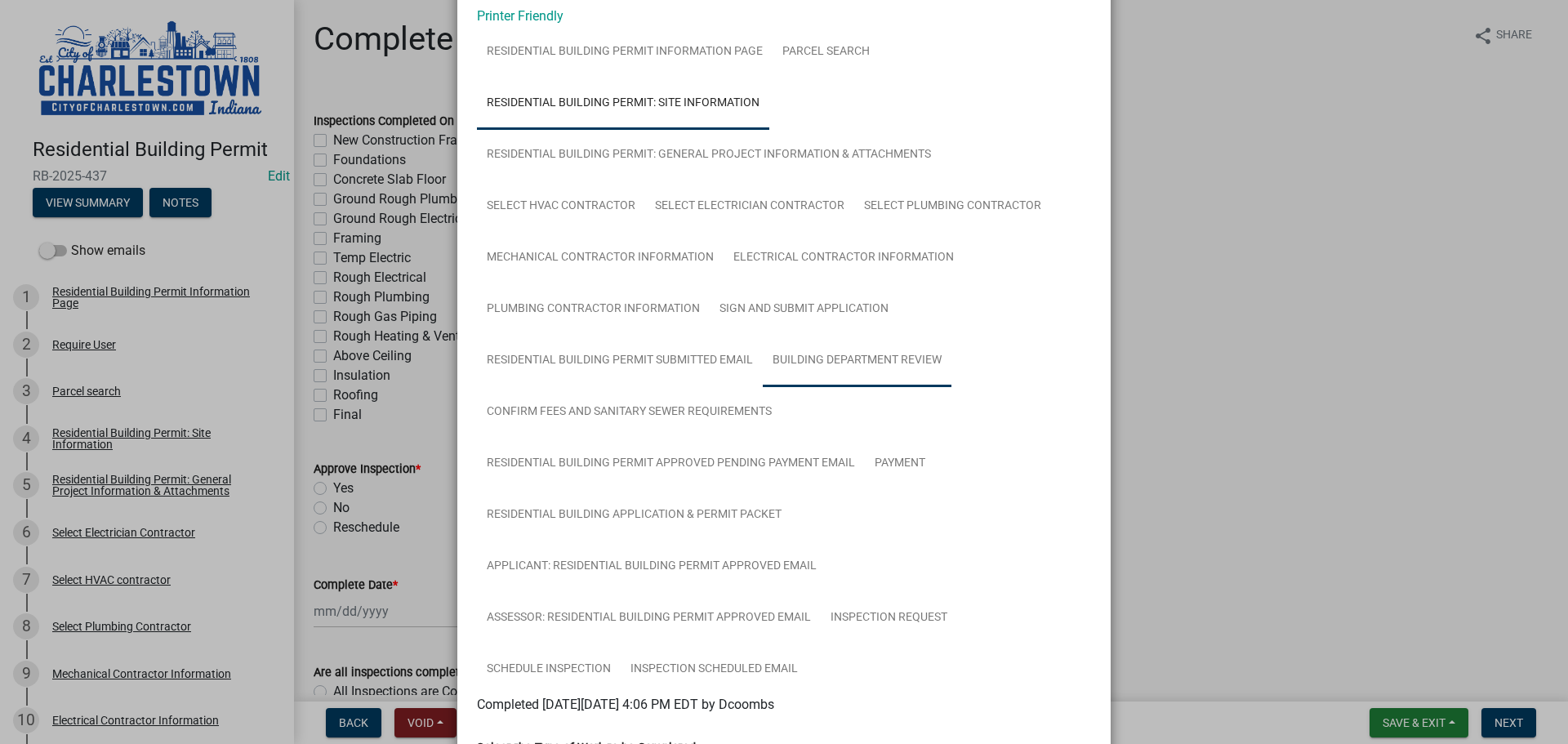
scroll to position [0, 0]
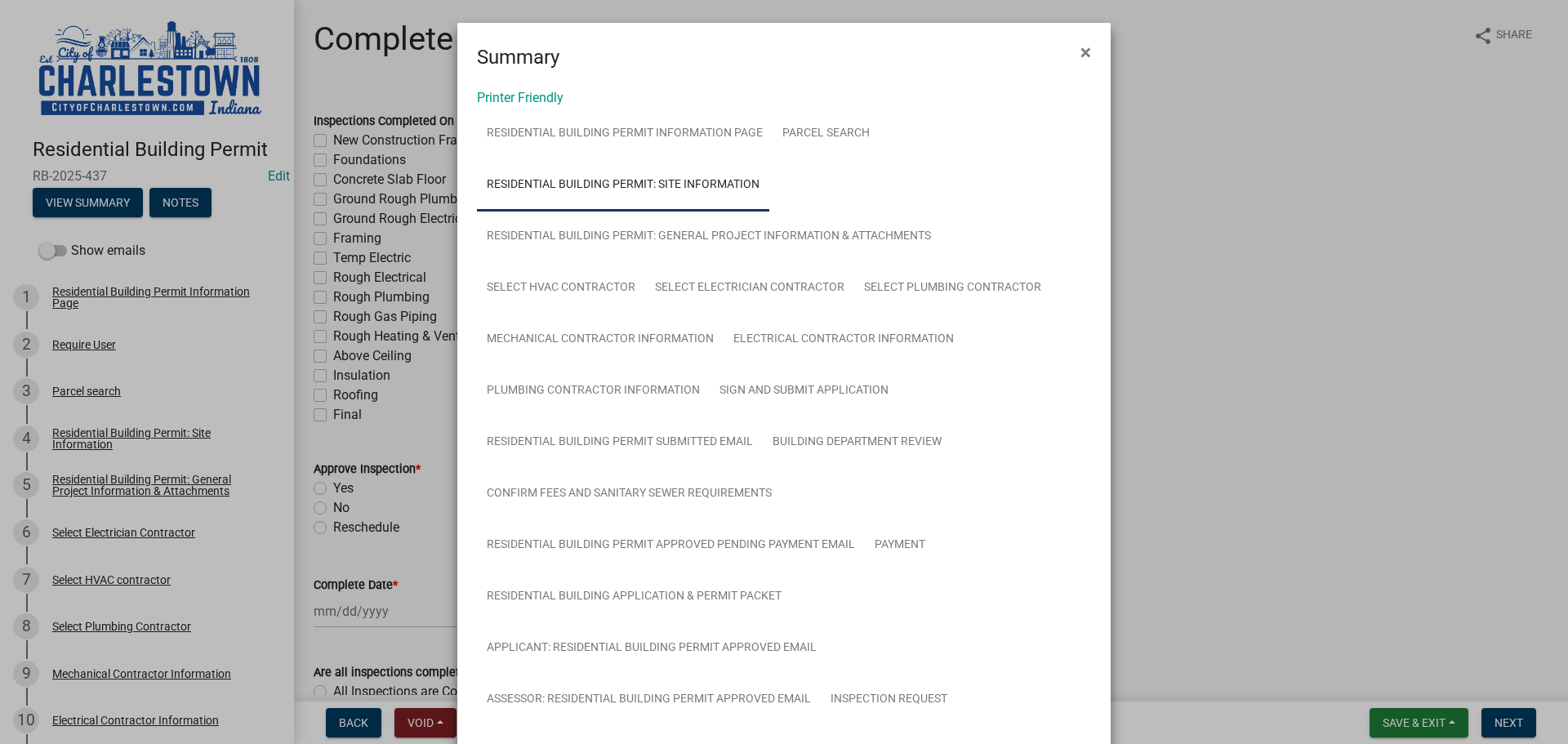
click at [1255, 199] on ngb-modal-window "Summary × Printer Friendly Residential Building Permit Information Page Parcel …" at bounding box center [784, 372] width 1568 height 744
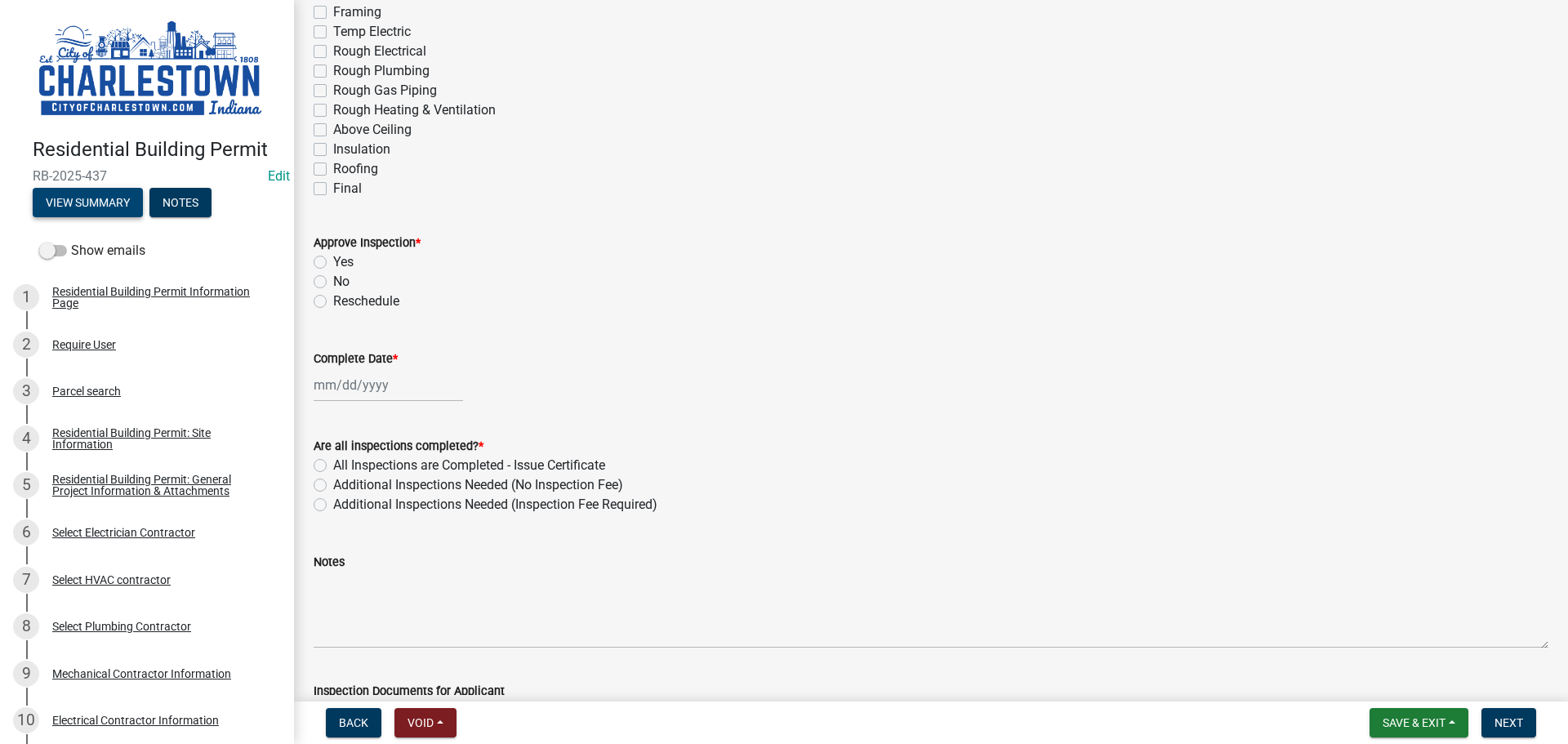
scroll to position [218, 0]
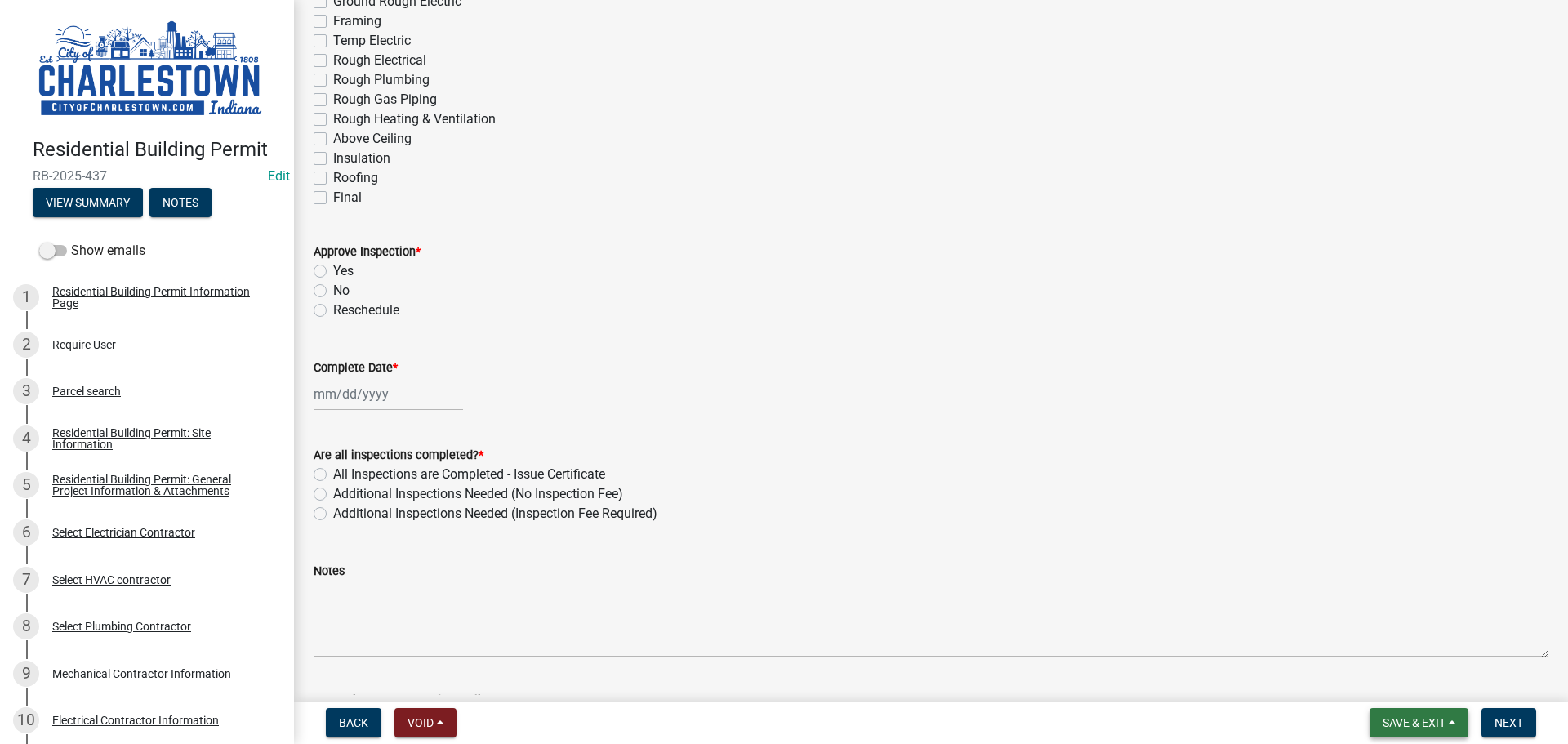
click at [1414, 722] on span "Save & Exit" at bounding box center [1414, 722] width 63 height 13
click at [1391, 683] on button "Save & Exit" at bounding box center [1403, 680] width 131 height 39
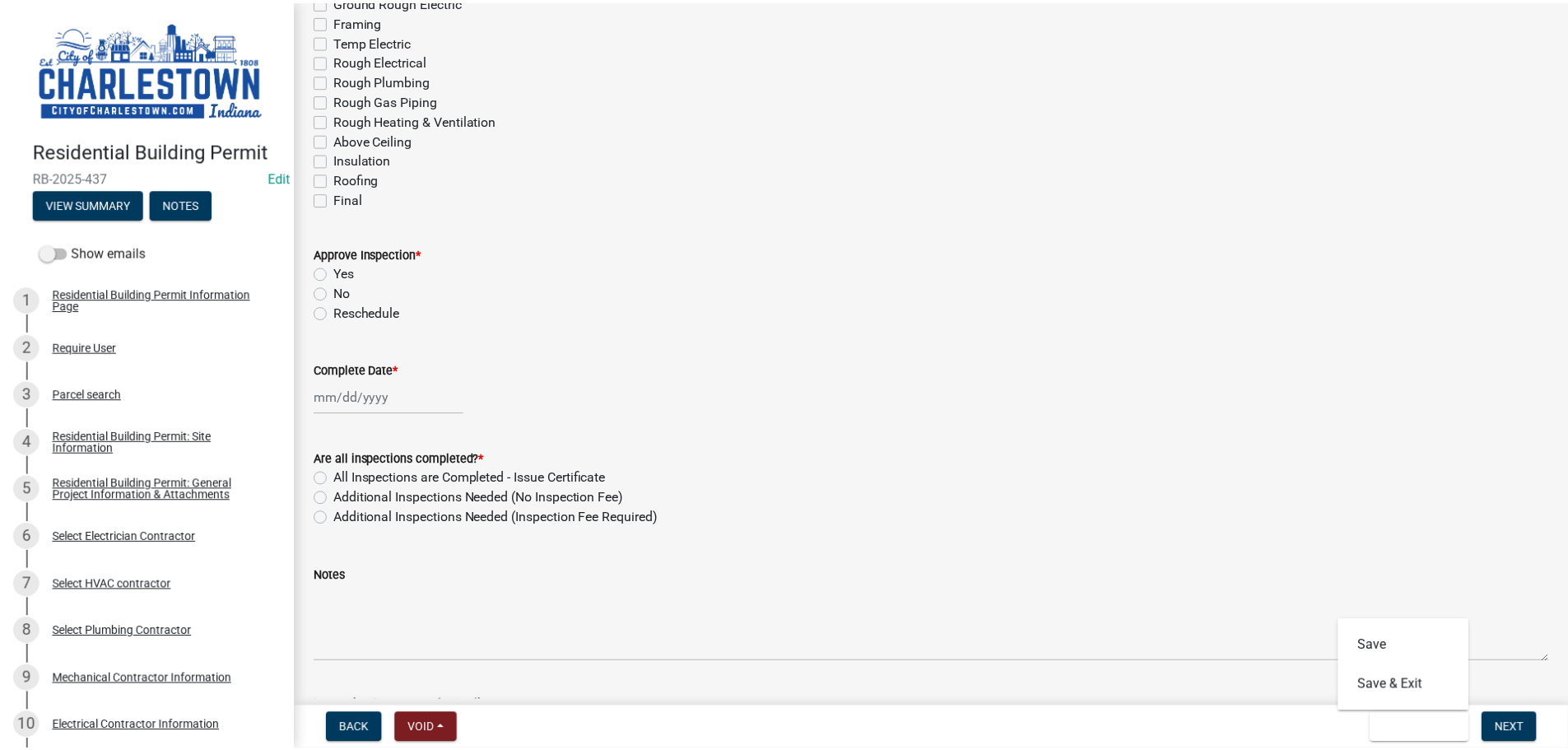
scroll to position [0, 0]
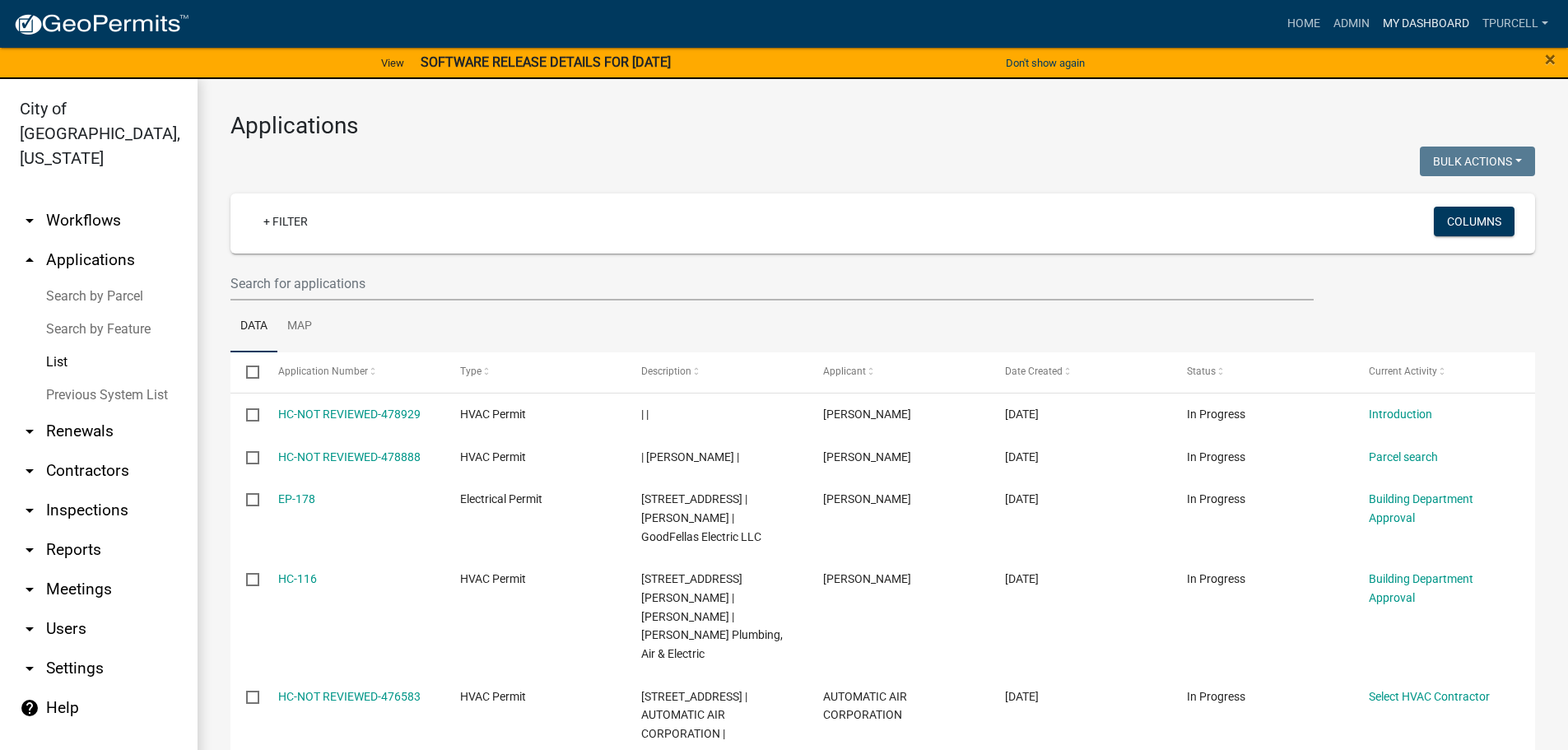
click at [1426, 24] on link "My Dashboard" at bounding box center [1426, 23] width 99 height 31
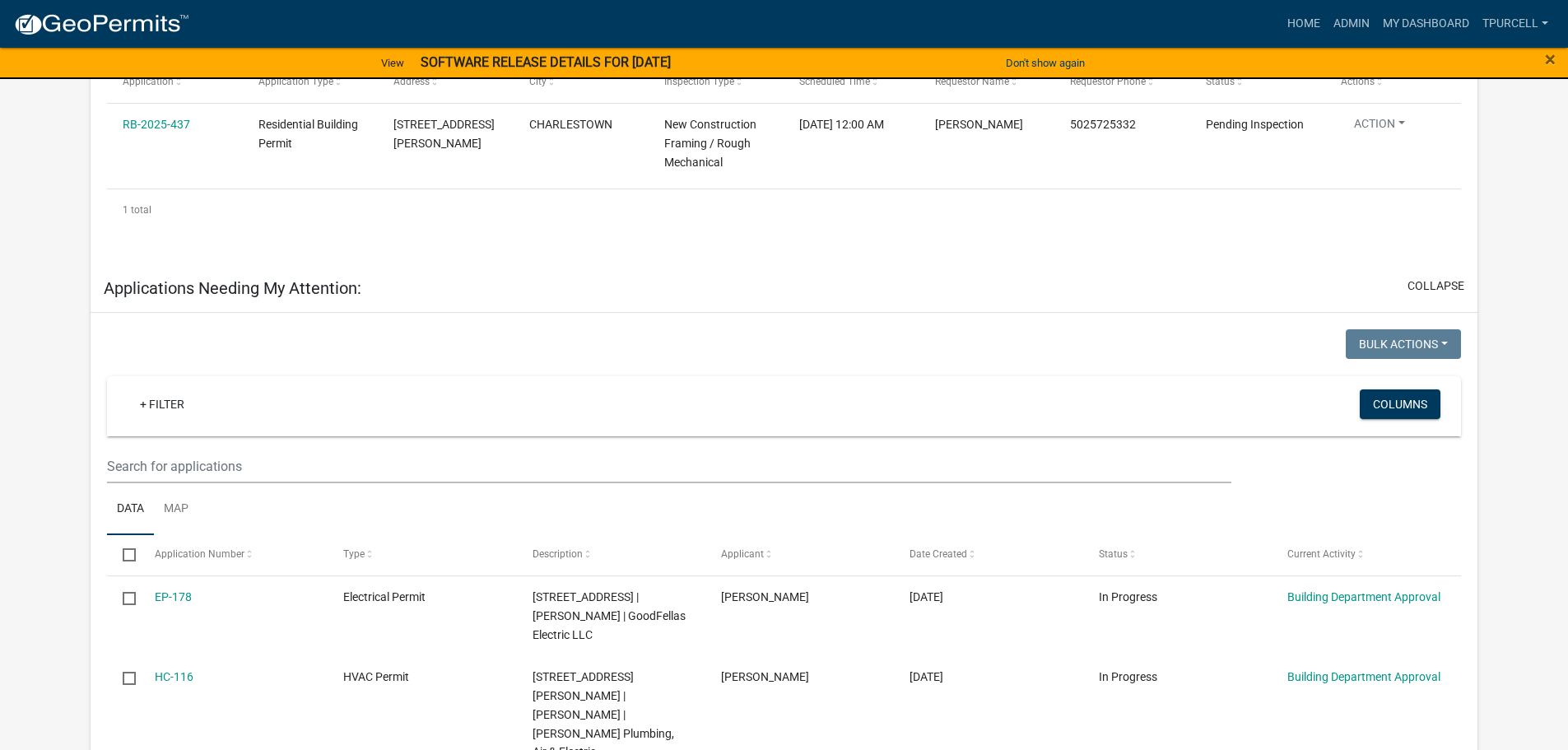
scroll to position [247, 0]
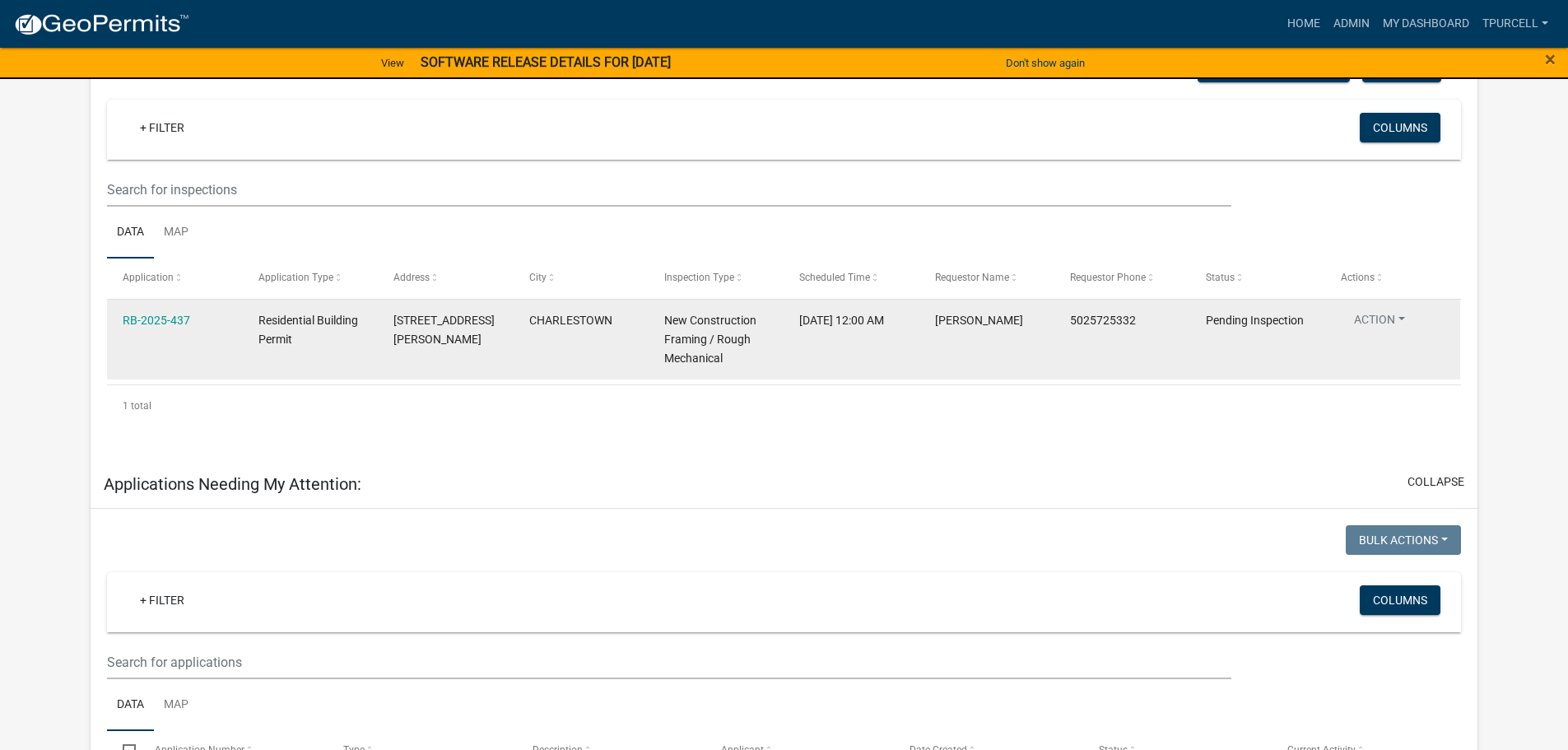
click at [165, 311] on datatable-body-cell "RB-2025-437" at bounding box center [175, 339] width 135 height 80
click at [165, 313] on link "RB-2025-437" at bounding box center [156, 320] width 67 height 13
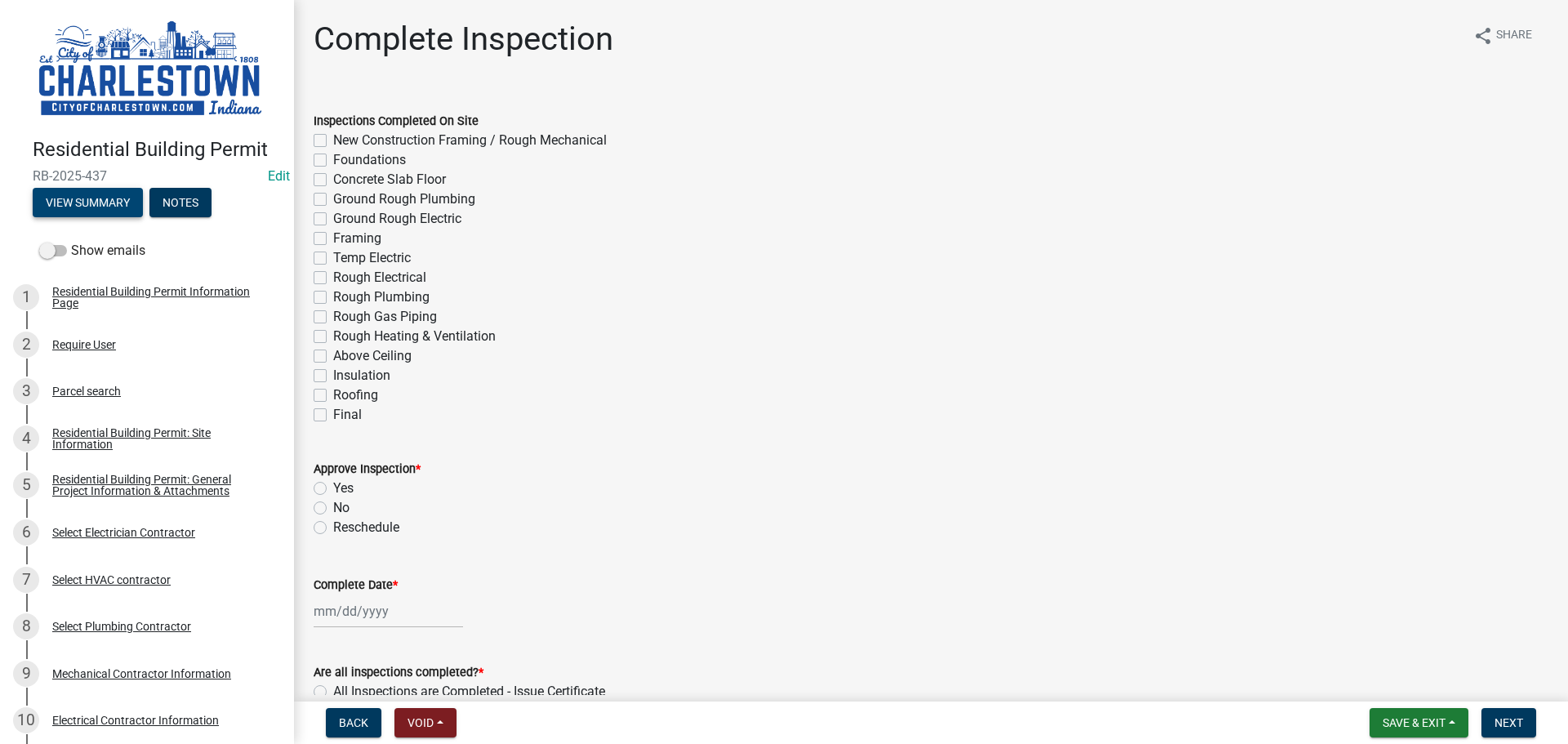
click at [99, 193] on button "View Summary" at bounding box center [88, 202] width 110 height 29
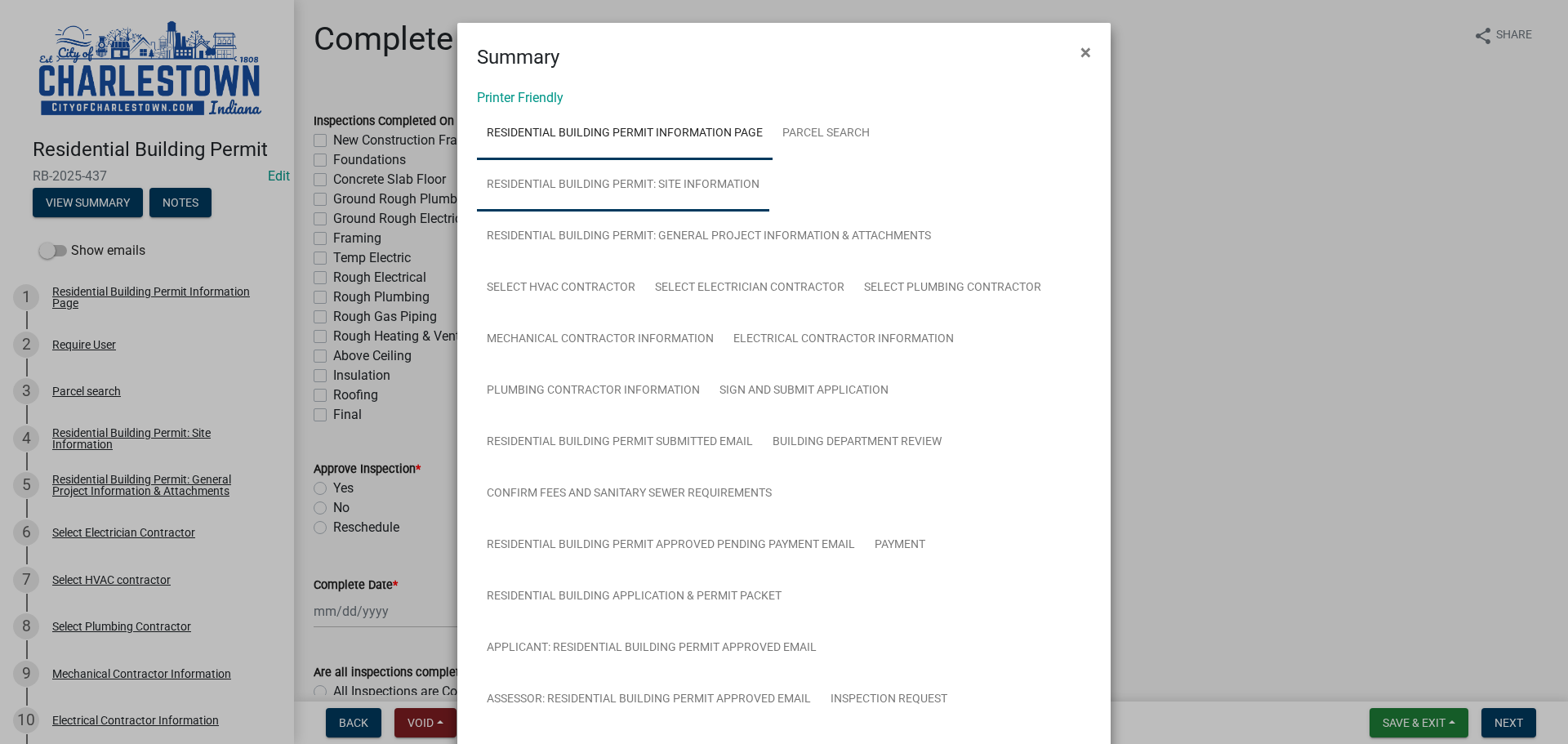
click at [704, 182] on link "Residential Building Permit: Site Information" at bounding box center [623, 185] width 292 height 52
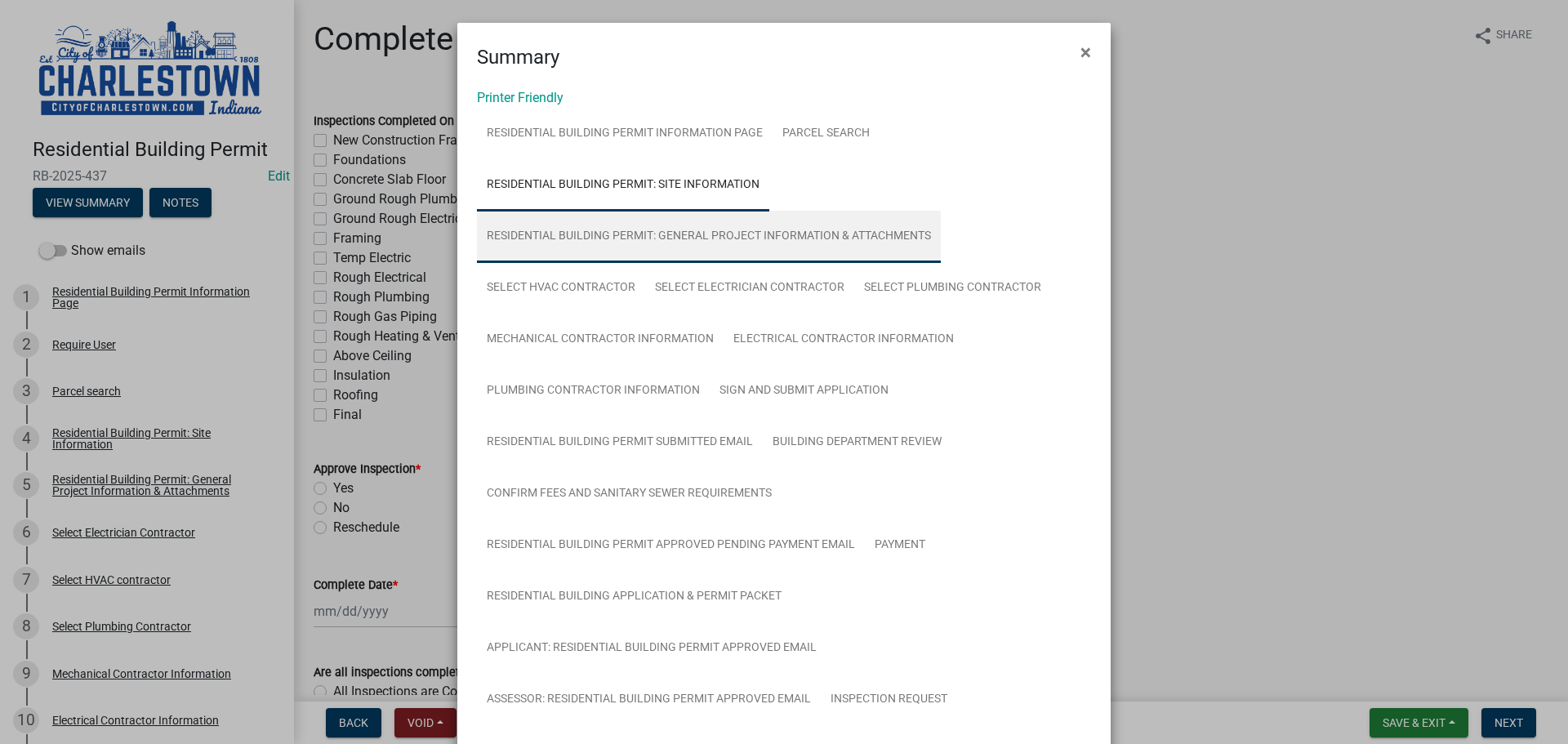
click at [713, 228] on link "Residential Building Permit: General Project Information & Attachments" at bounding box center [709, 236] width 464 height 52
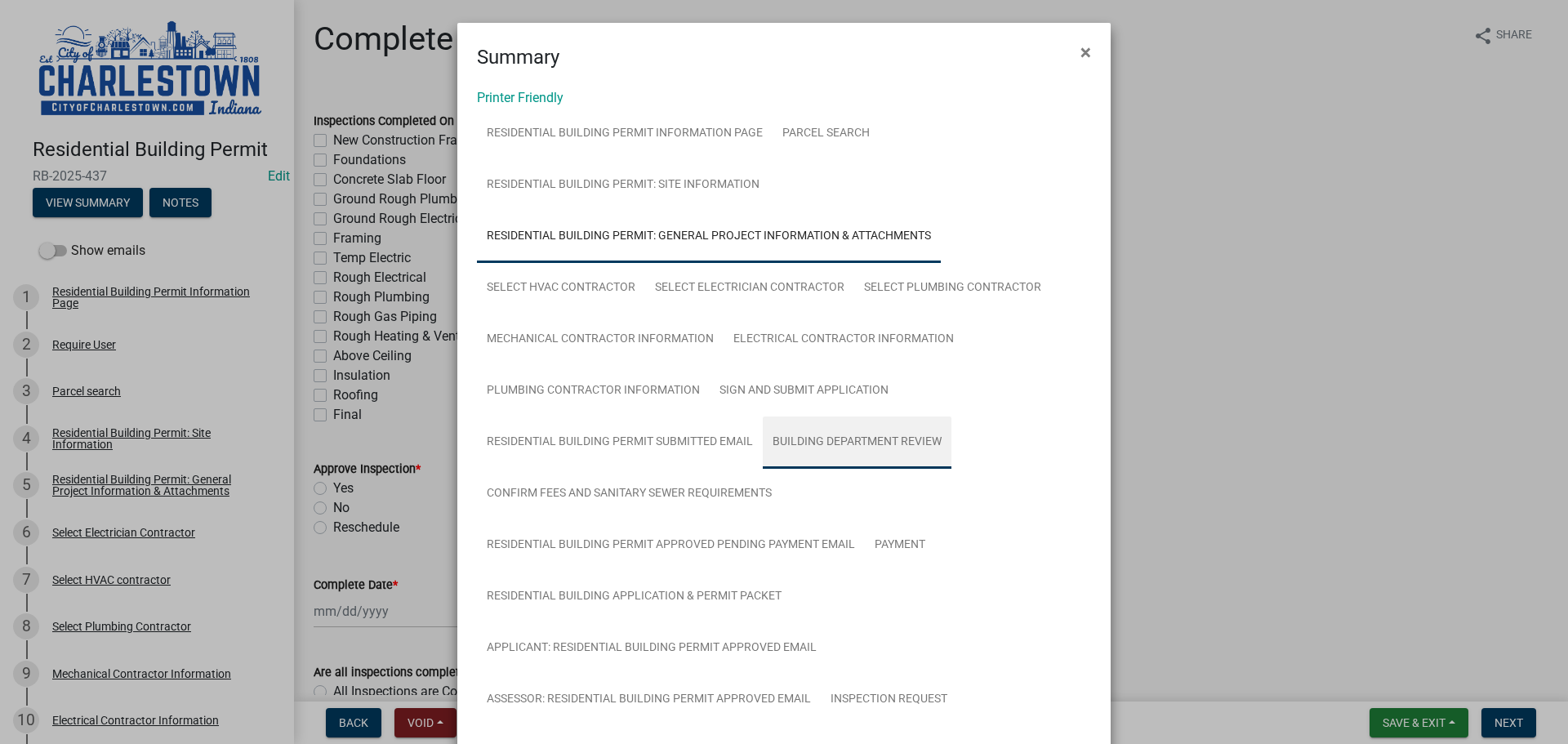
click at [861, 444] on link "Building Department Review" at bounding box center [857, 442] width 188 height 52
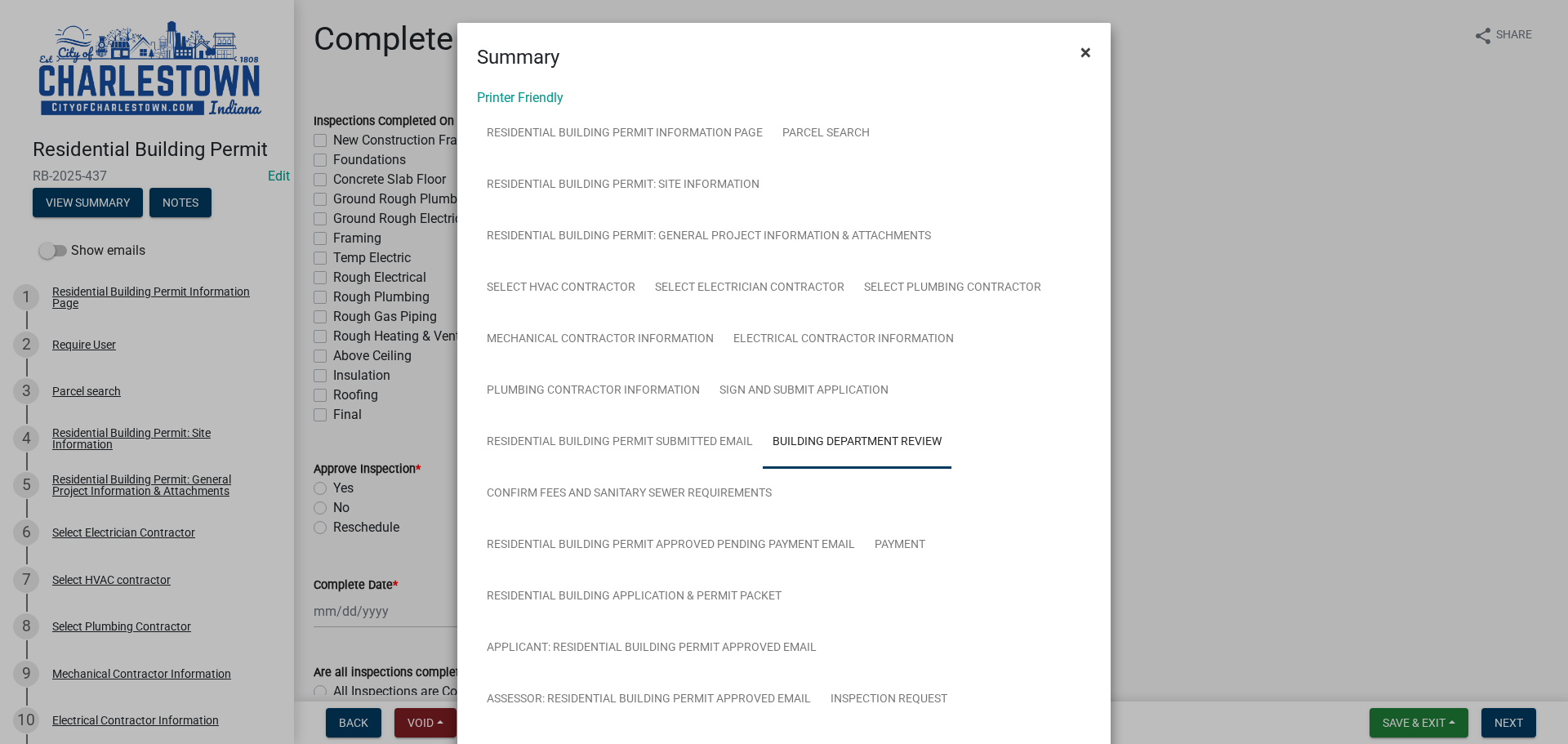
click at [1086, 54] on button "×" at bounding box center [1086, 51] width 36 height 45
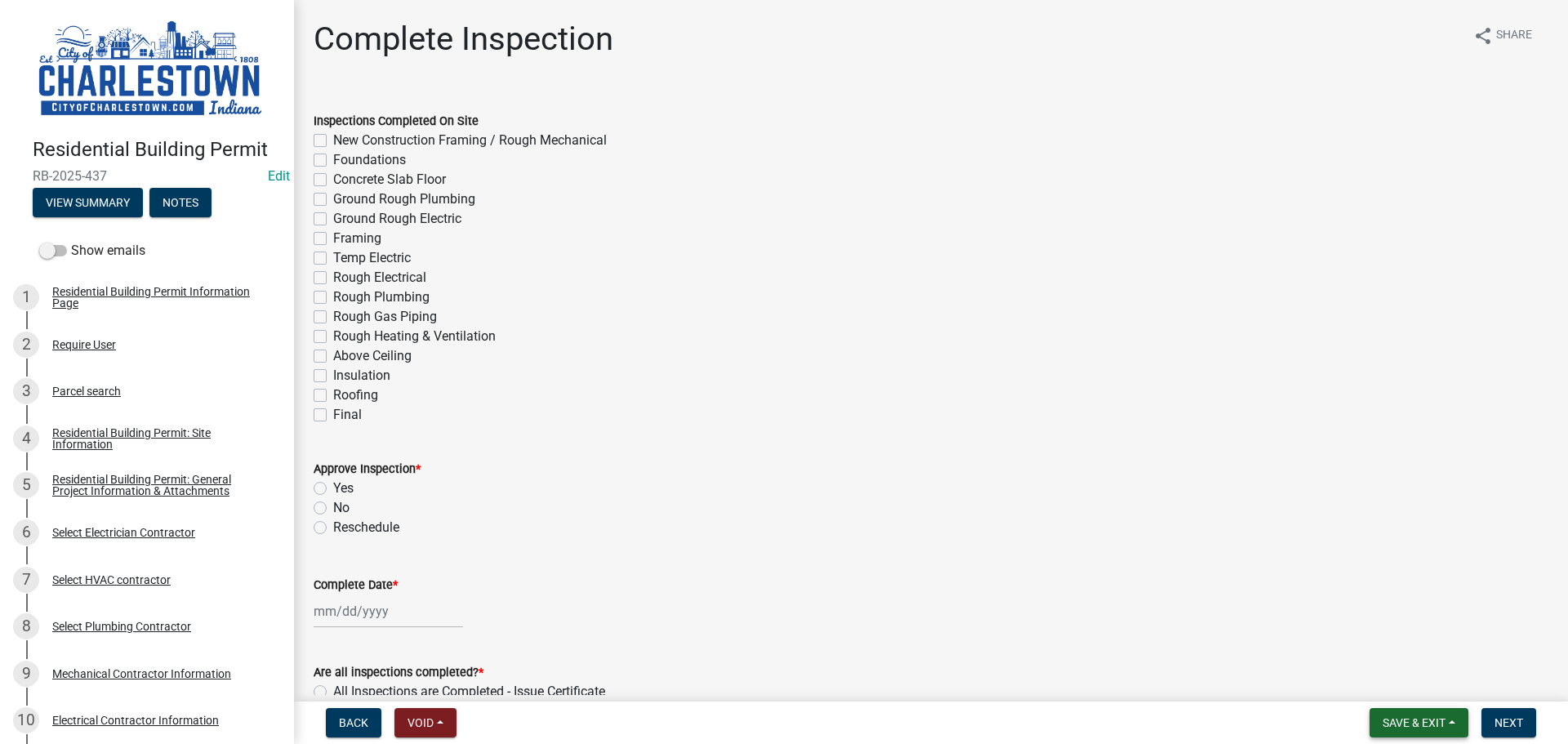
click at [1411, 714] on button "Save & Exit" at bounding box center [1419, 722] width 99 height 29
click at [1395, 685] on button "Save & Exit" at bounding box center [1403, 680] width 131 height 39
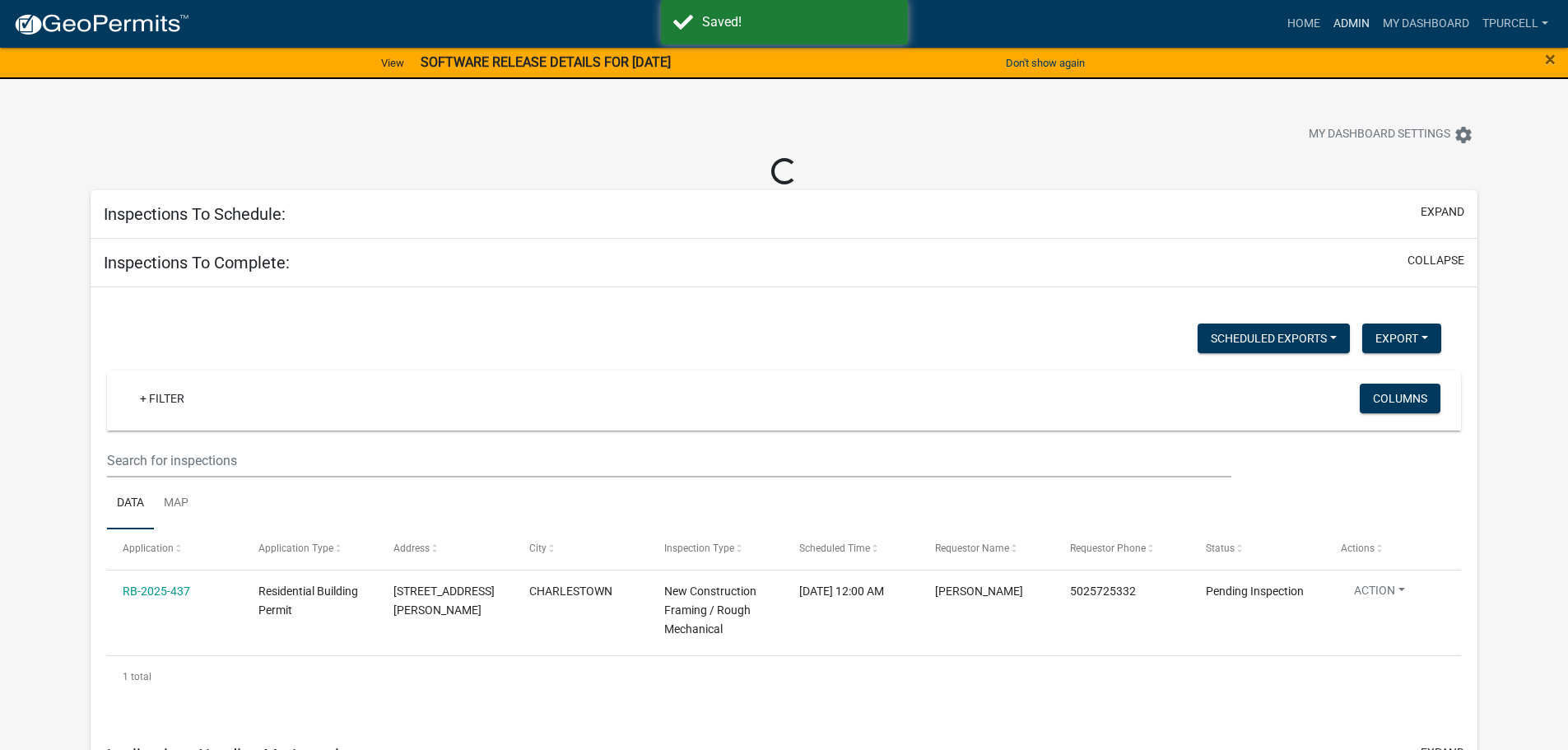
click at [1350, 26] on link "Admin" at bounding box center [1351, 23] width 49 height 31
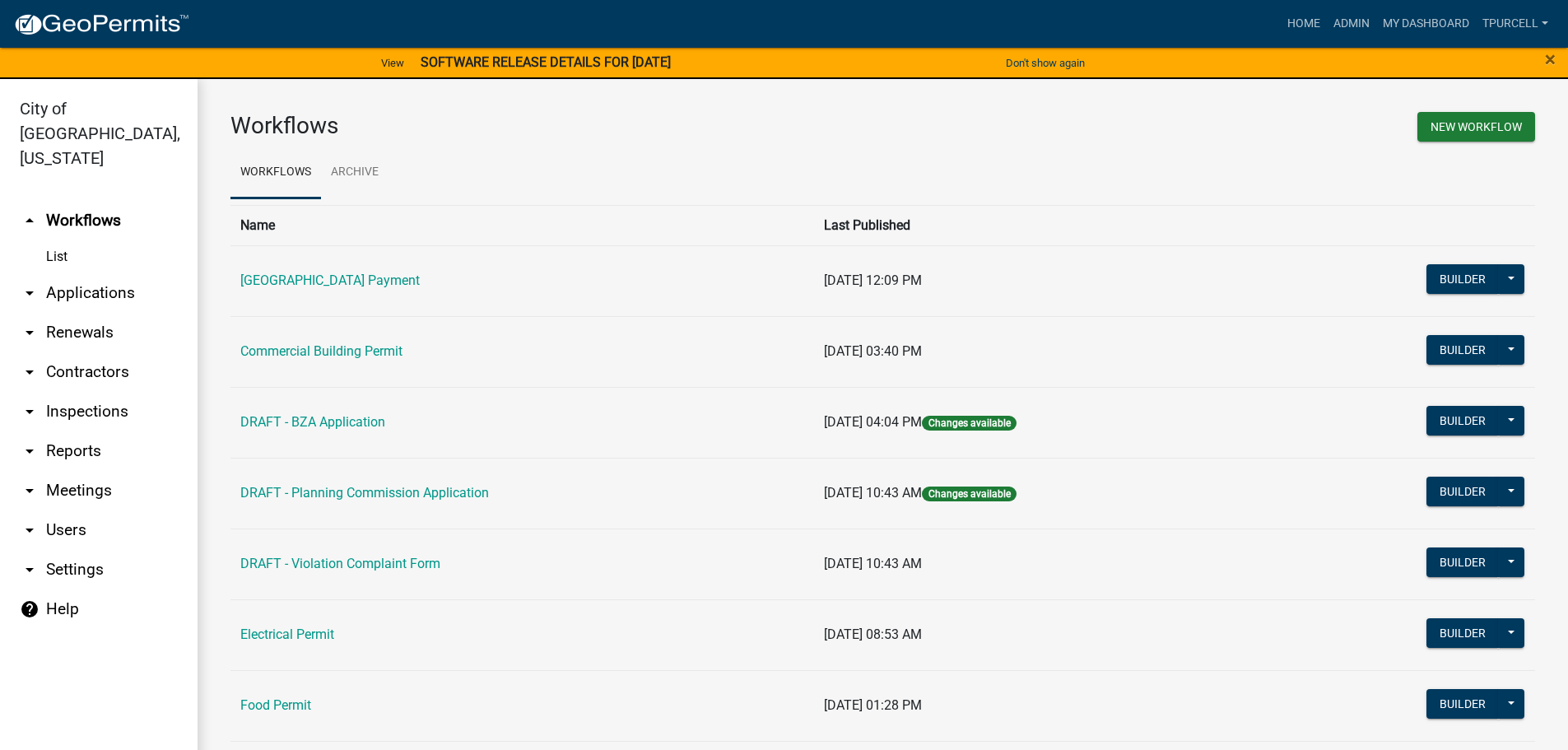
click at [94, 273] on link "arrow_drop_down Applications" at bounding box center [99, 293] width 198 height 39
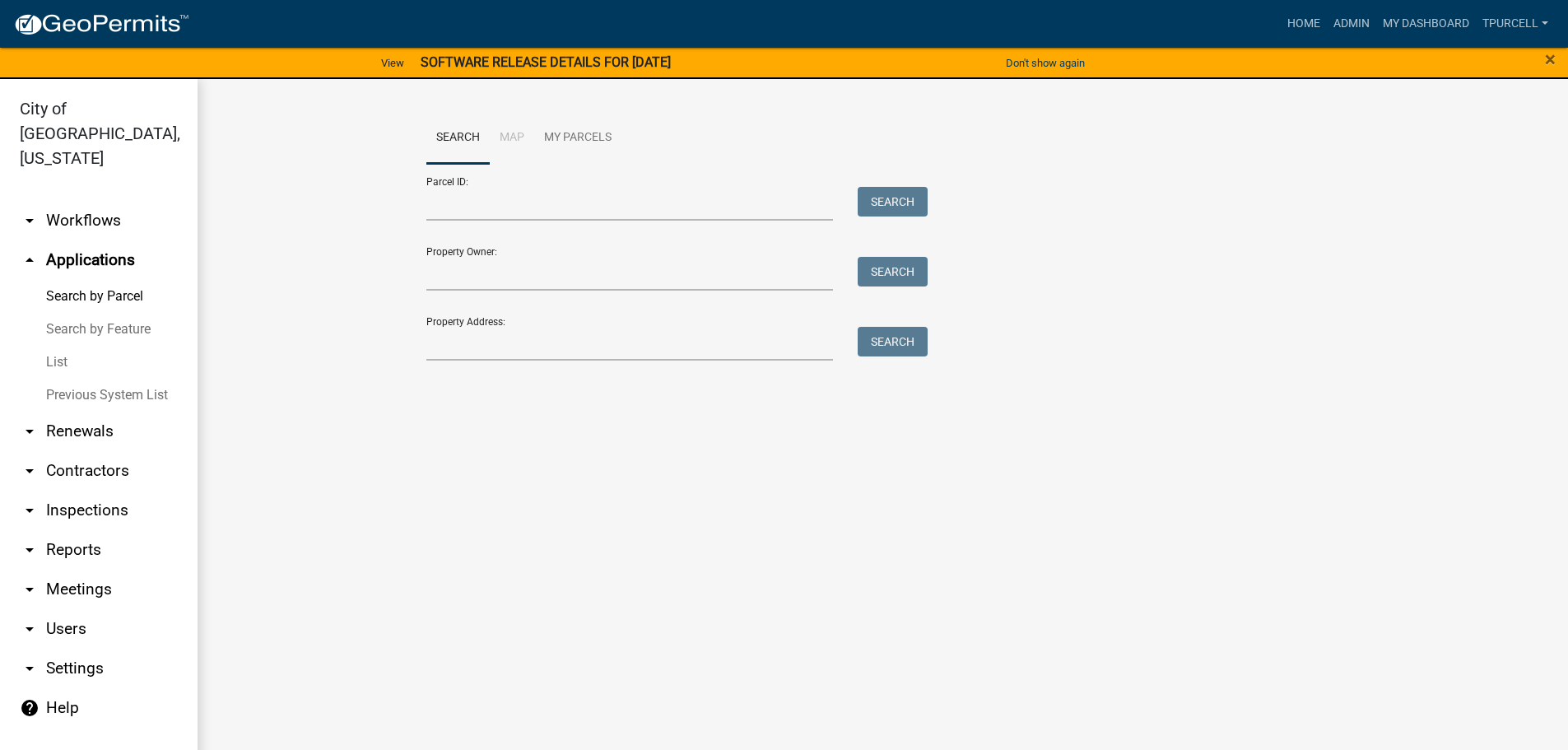
click at [56, 345] on link "List" at bounding box center [99, 362] width 198 height 33
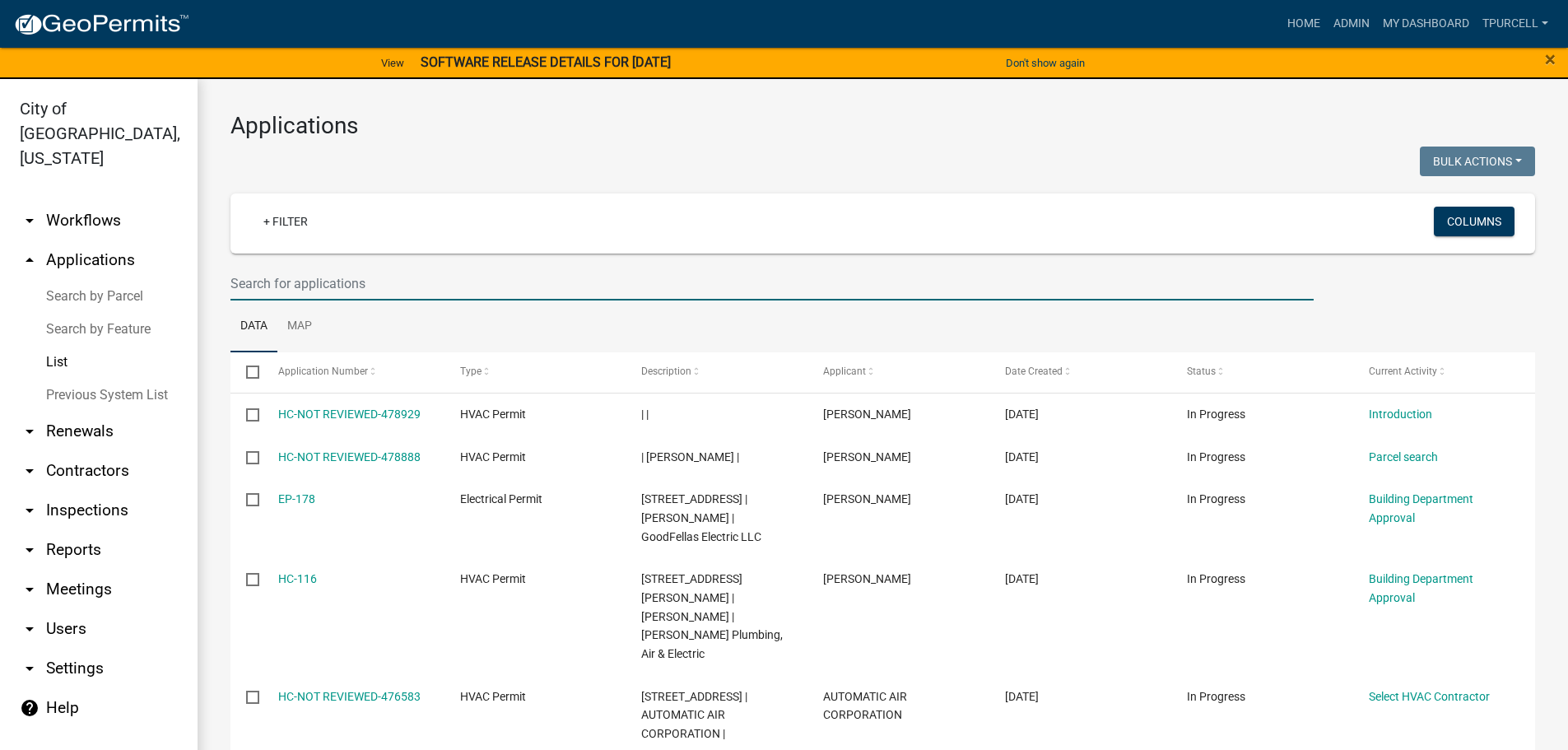
click at [304, 289] on input "text" at bounding box center [772, 284] width 1084 height 34
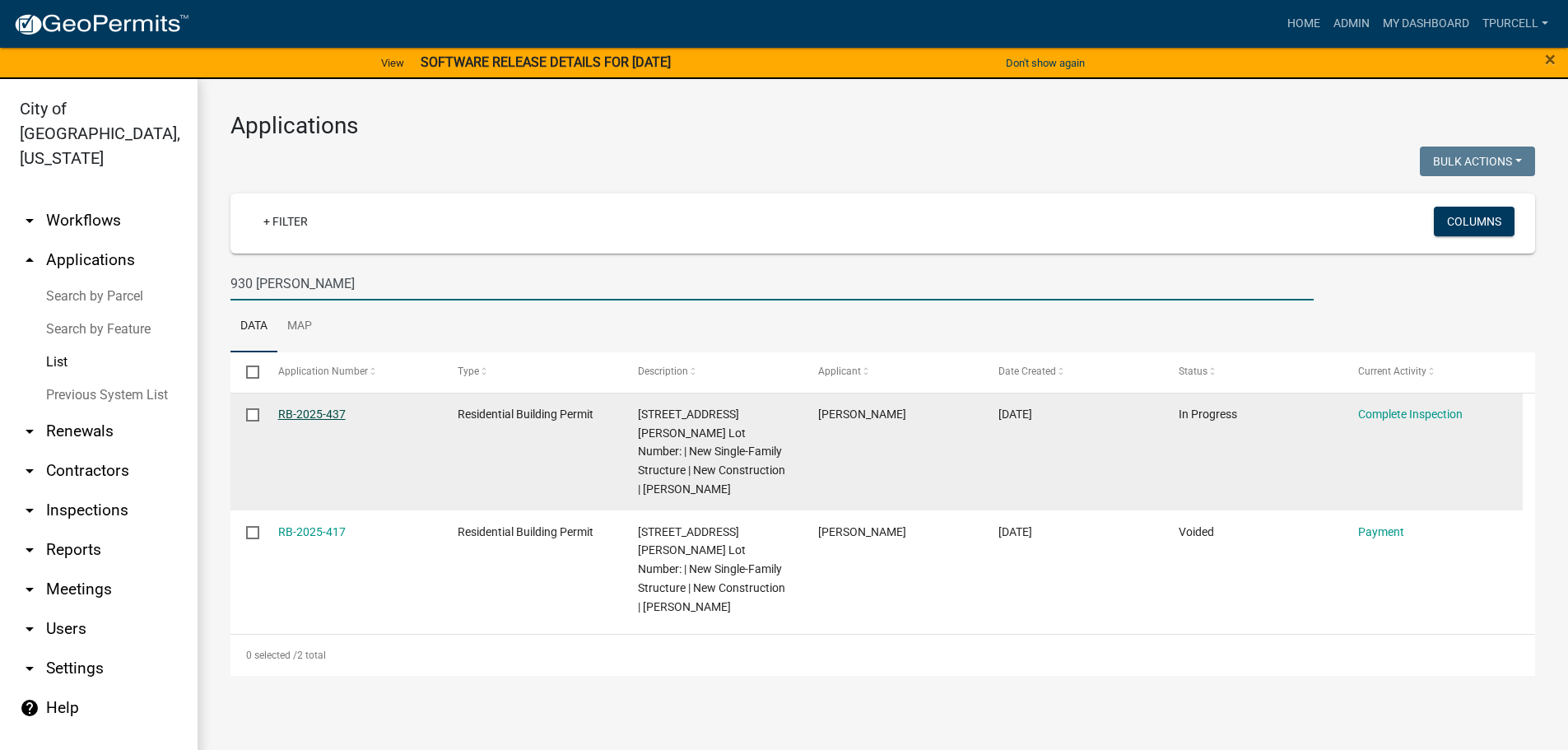
type input "930 [PERSON_NAME]"
click at [313, 409] on link "RB-2025-437" at bounding box center [312, 413] width 67 height 13
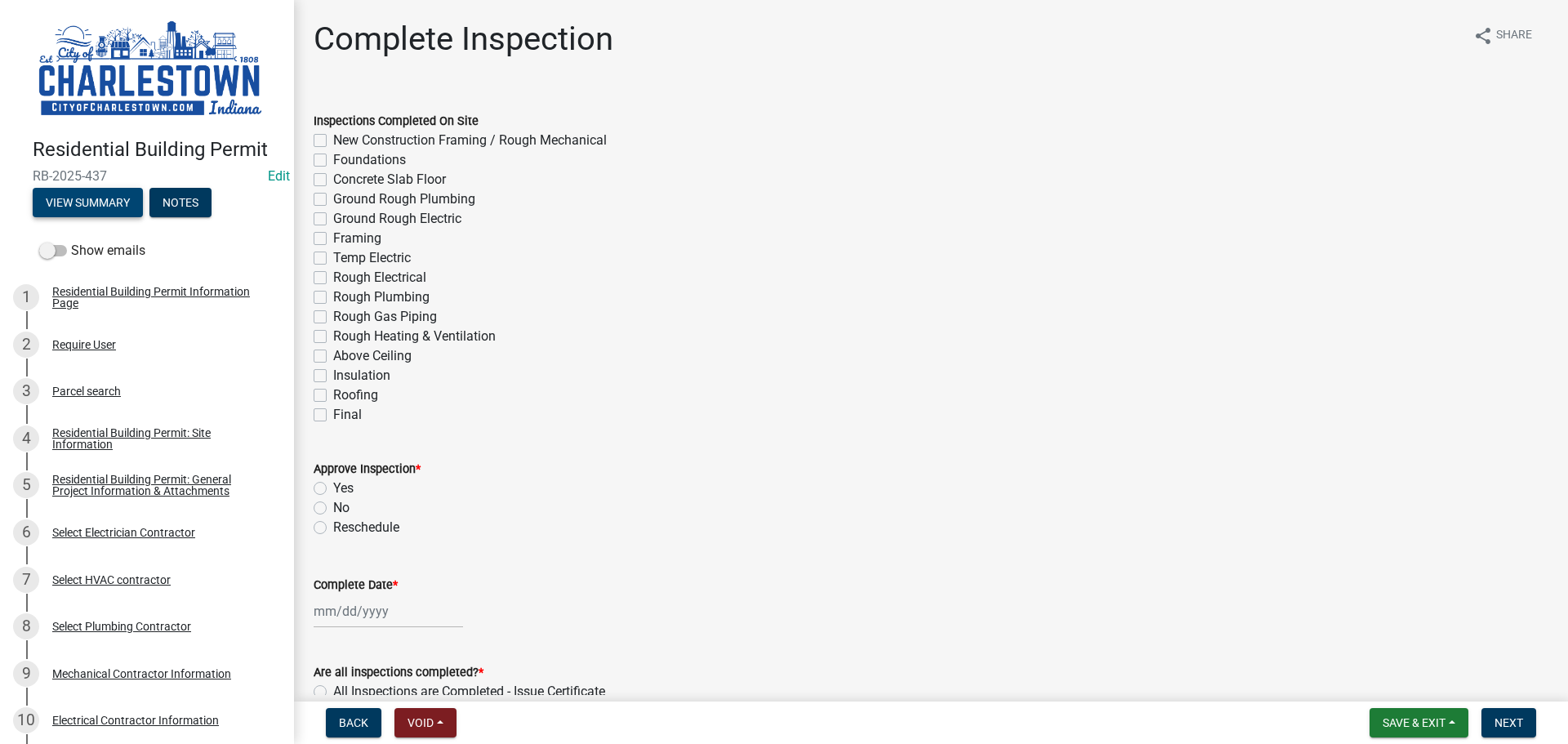
click at [90, 202] on button "View Summary" at bounding box center [88, 202] width 110 height 29
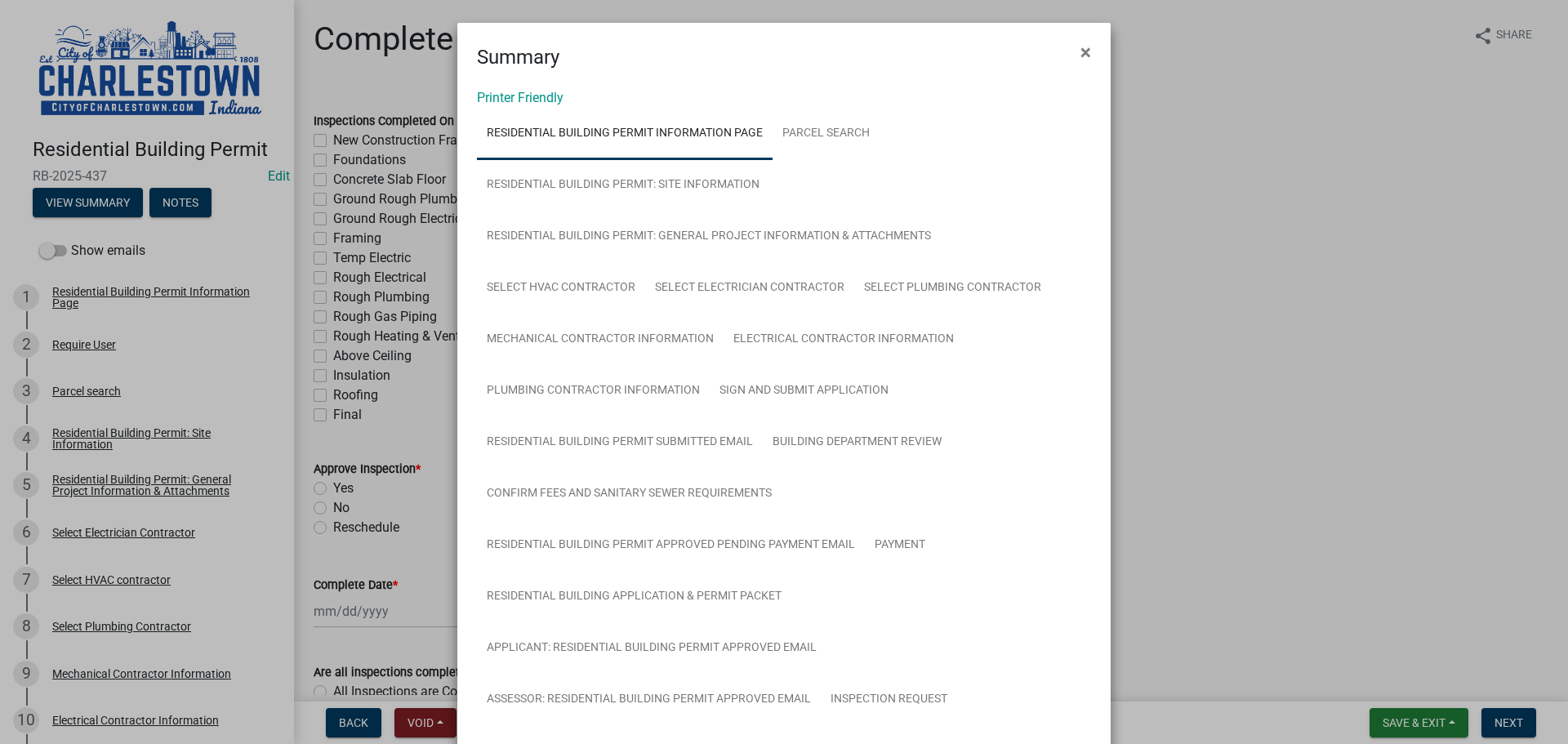
click at [112, 202] on ngb-modal-window "Summary × Printer Friendly Residential Building Permit Information Page Parcel …" at bounding box center [784, 372] width 1568 height 744
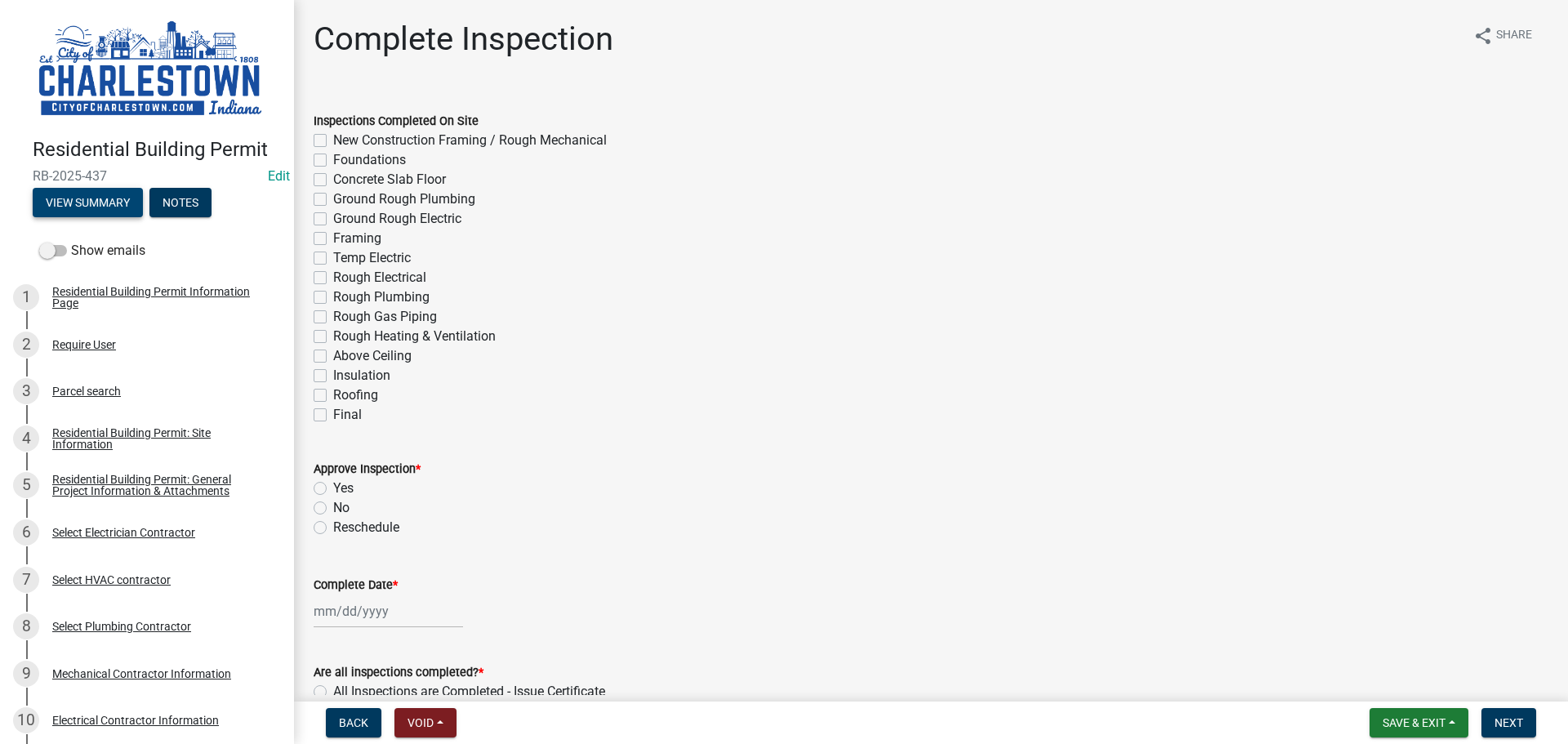
click at [112, 203] on button "View Summary" at bounding box center [88, 202] width 110 height 29
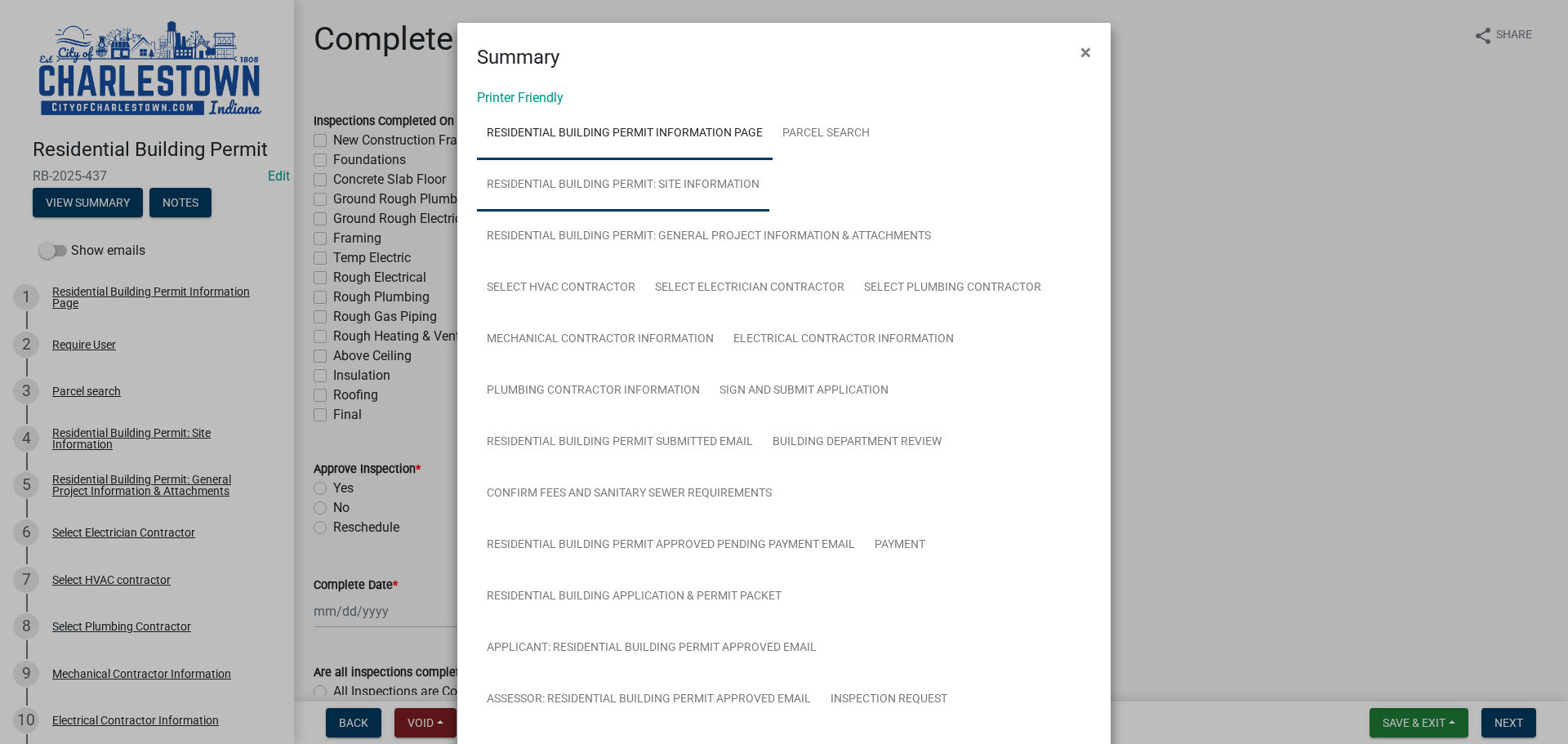
click at [696, 182] on link "Residential Building Permit: Site Information" at bounding box center [623, 185] width 292 height 52
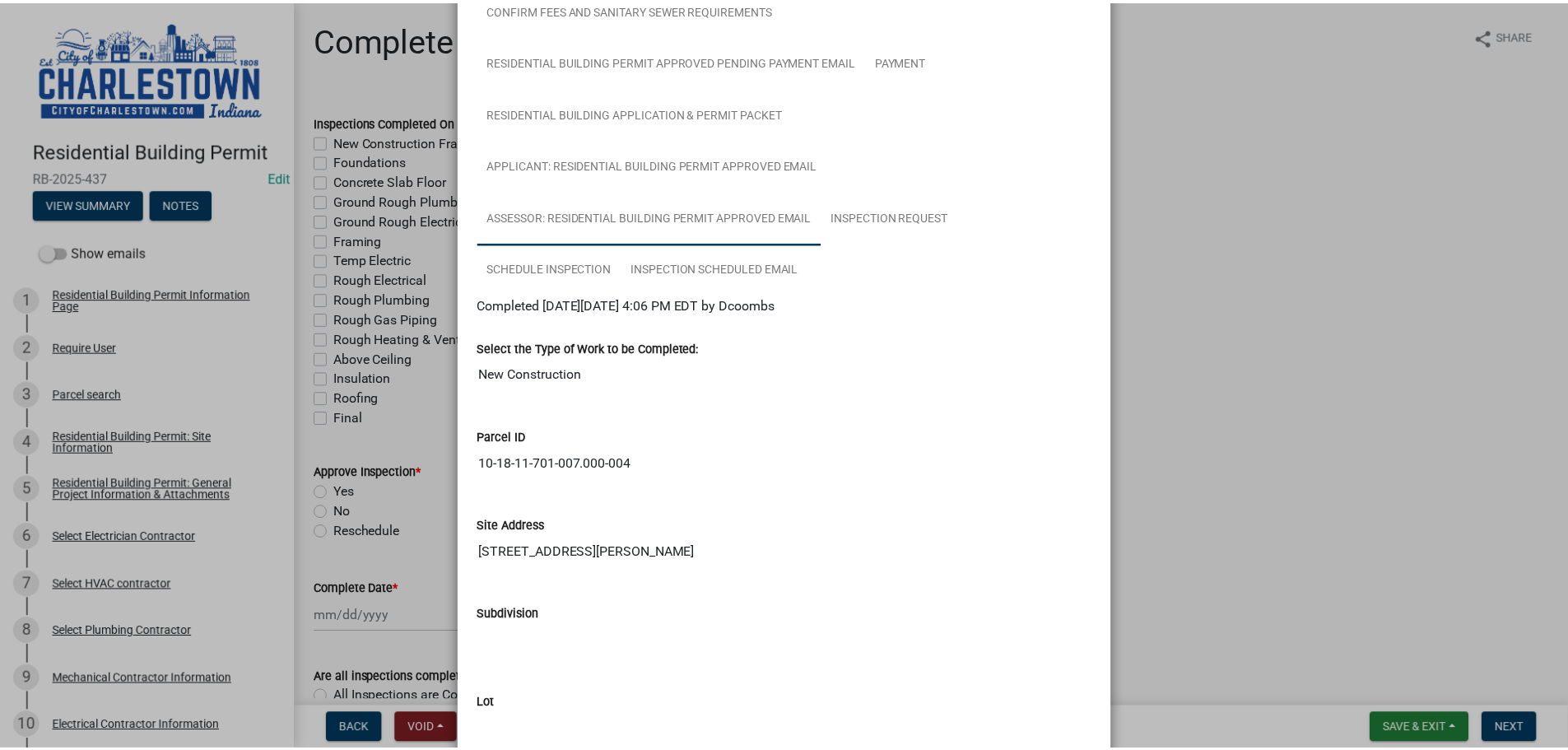
scroll to position [494, 0]
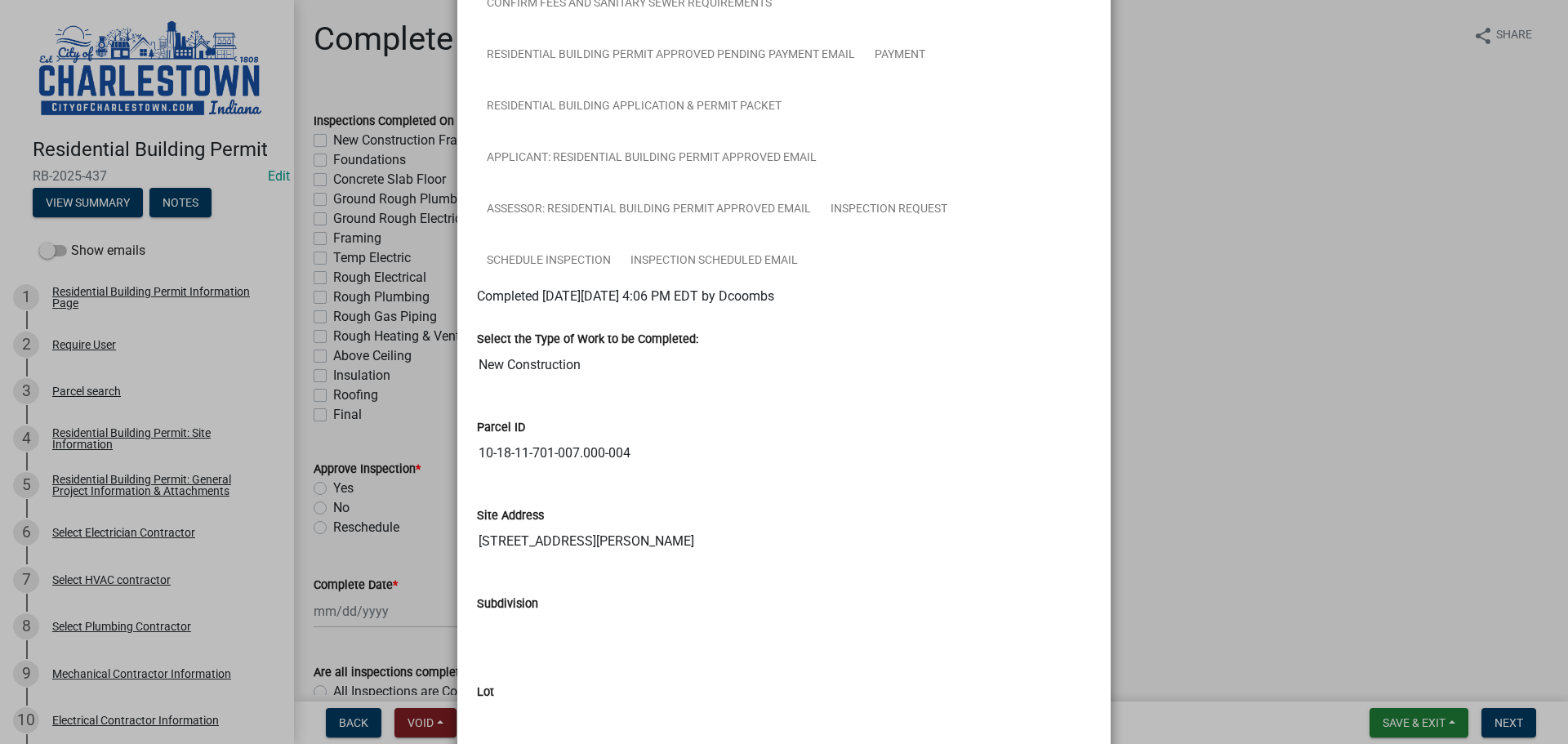
click at [1222, 348] on ngb-modal-window "Summary × Printer Friendly Residential Building Permit Information Page Parcel …" at bounding box center [784, 372] width 1568 height 744
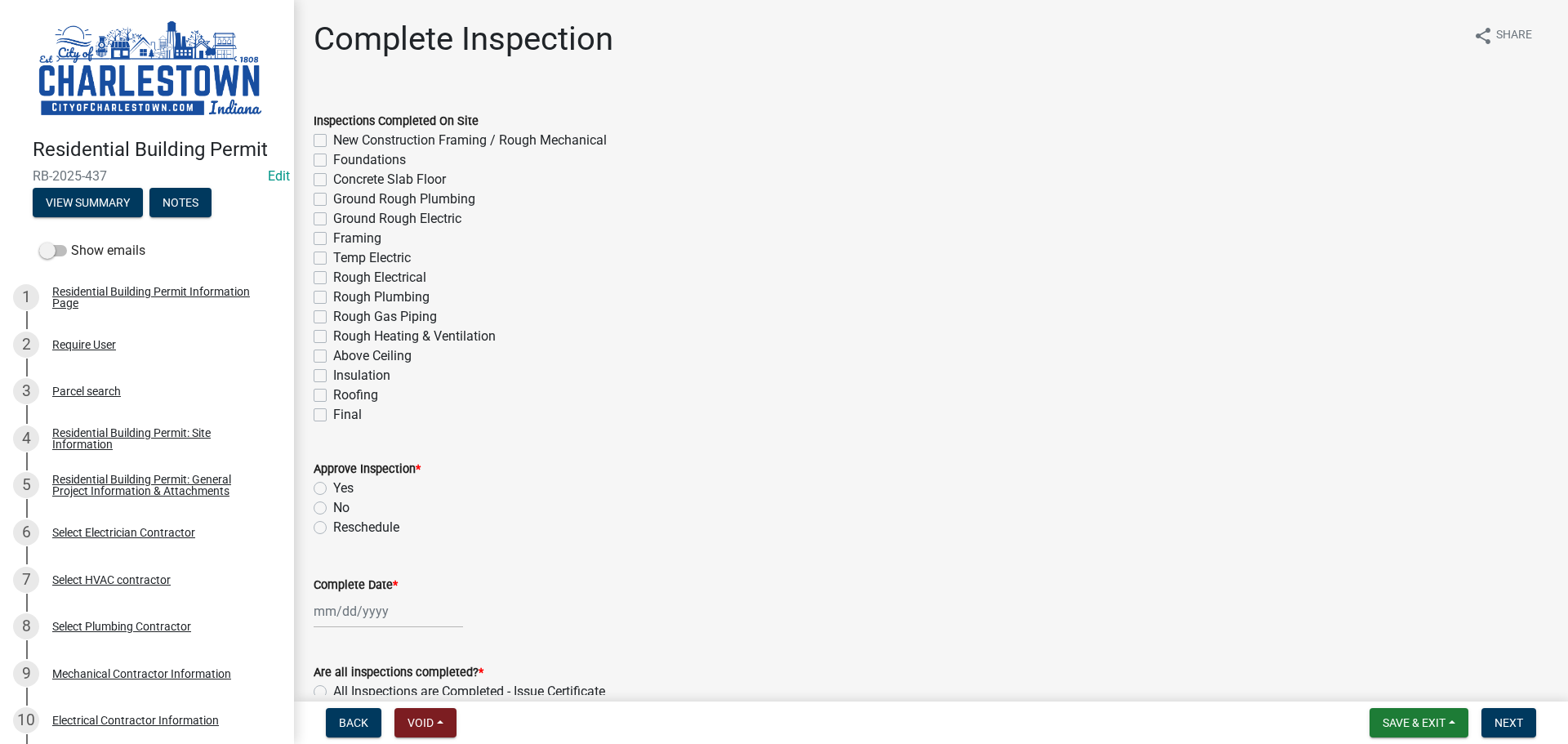
click at [333, 140] on label "New Construction Framing / Rough Mechanical" at bounding box center [470, 140] width 274 height 20
click at [333, 140] on input "New Construction Framing / Rough Mechanical" at bounding box center [338, 136] width 11 height 11
checkbox input "true"
checkbox input "false"
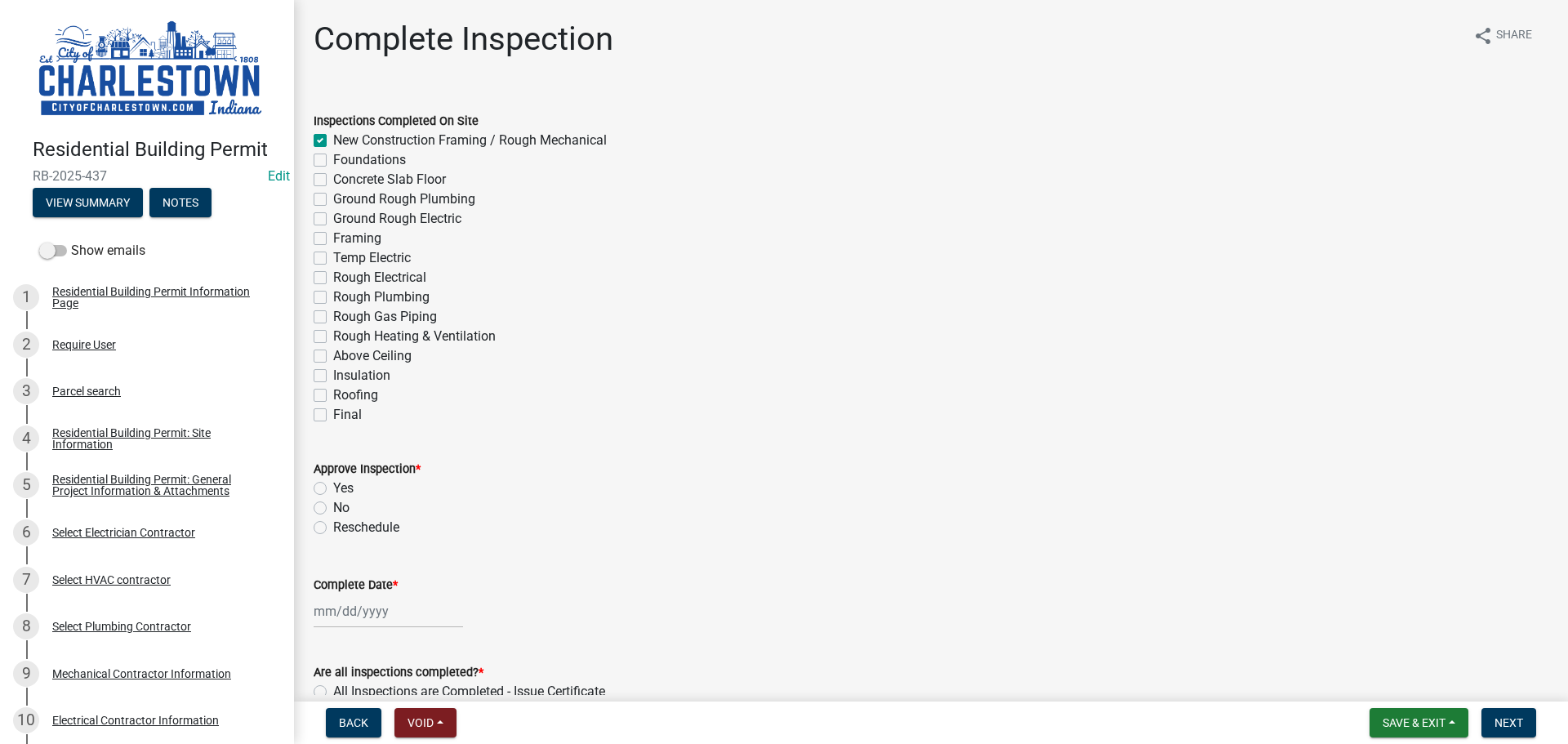
checkbox input "false"
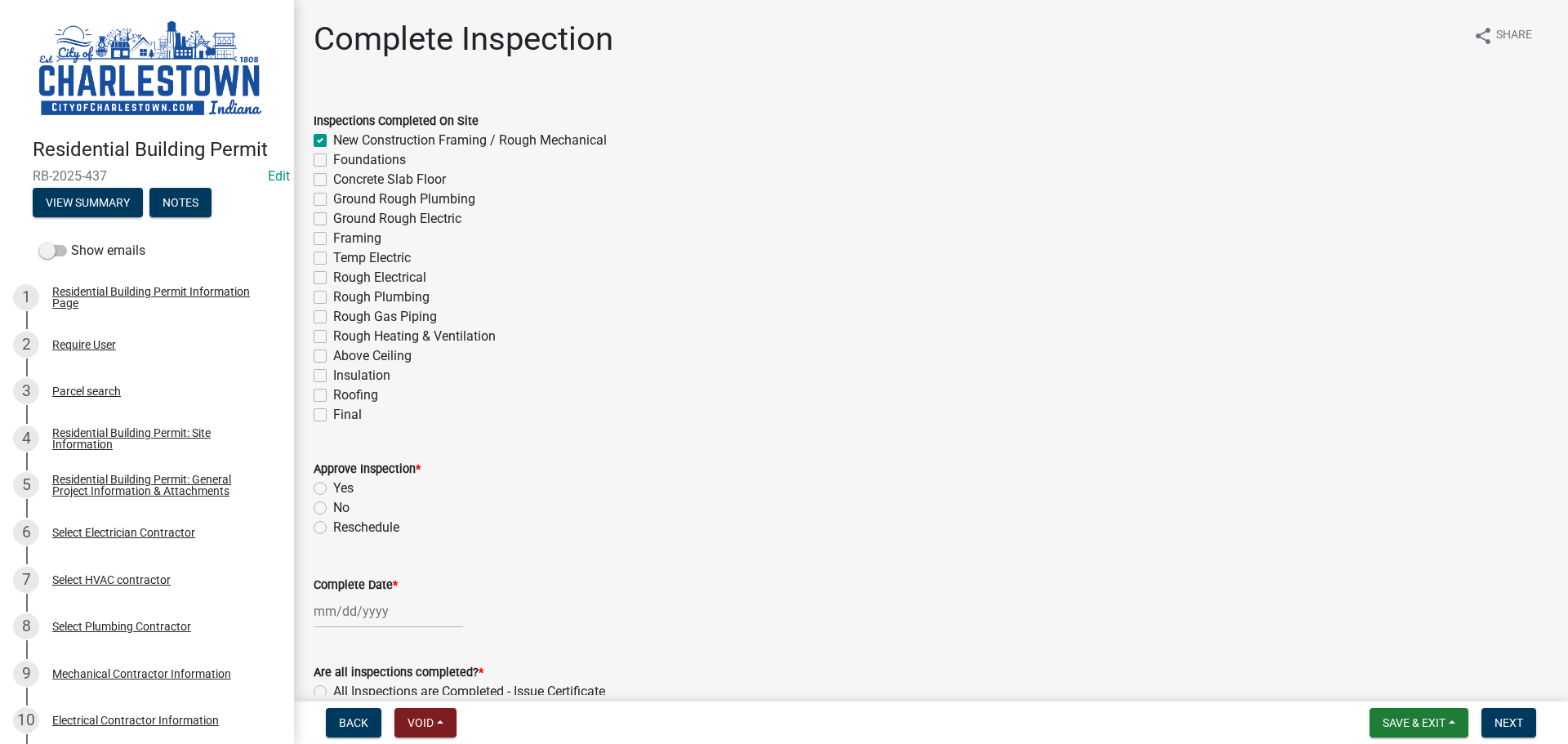
checkbox input "false"
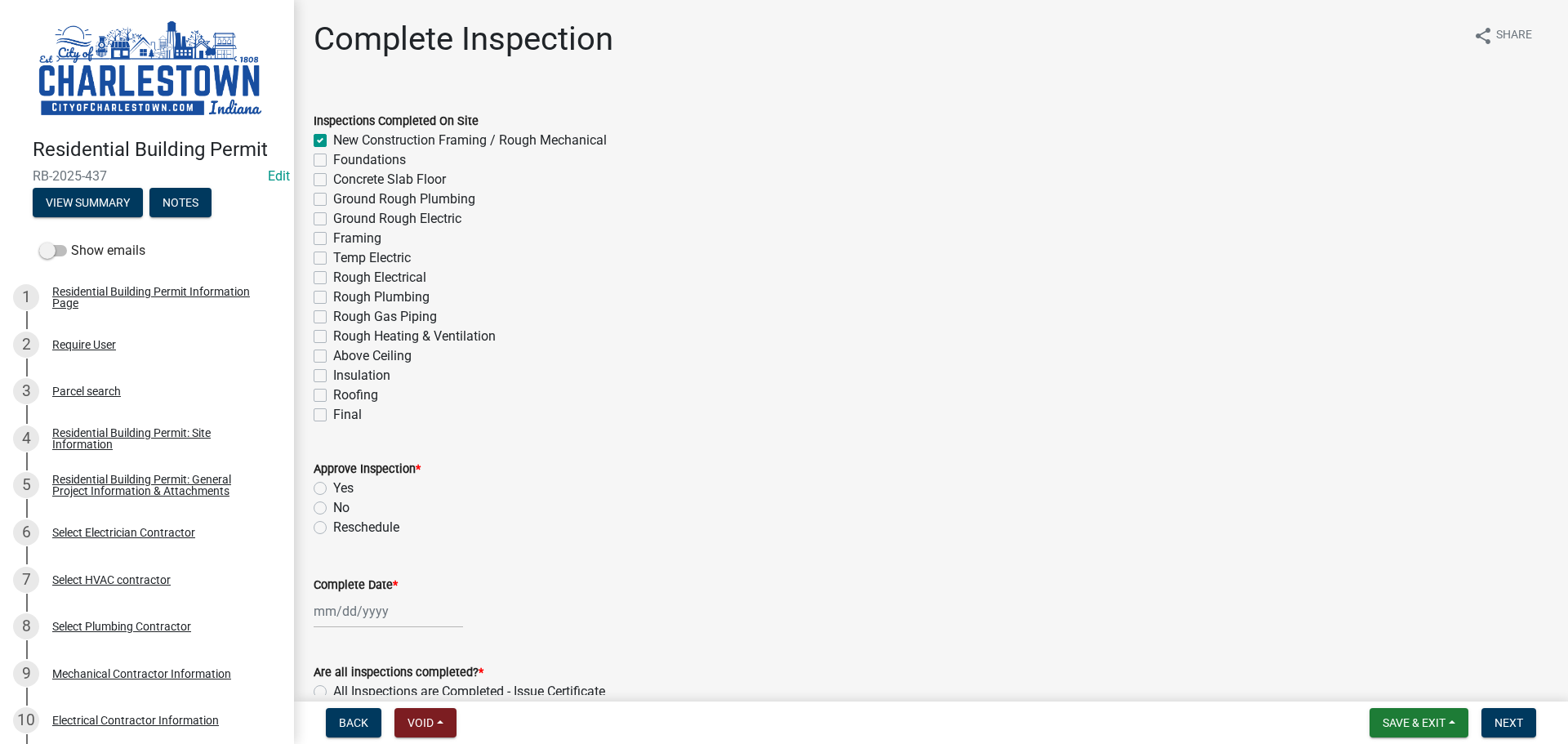
checkbox input "false"
click at [1397, 724] on span "Save & Exit" at bounding box center [1414, 722] width 63 height 13
click at [1387, 684] on button "Save & Exit" at bounding box center [1403, 680] width 131 height 39
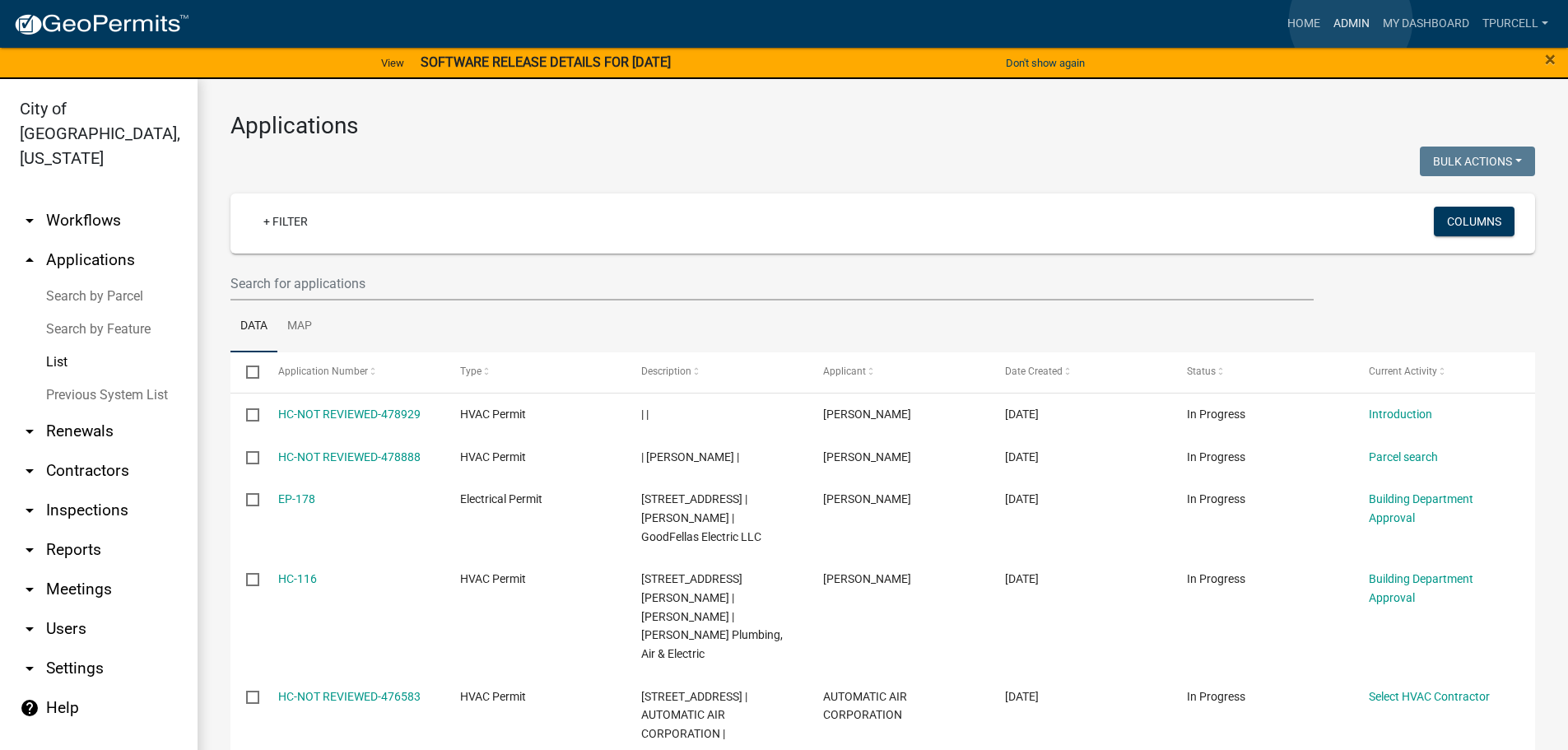
click at [1351, 21] on link "Admin" at bounding box center [1351, 23] width 49 height 31
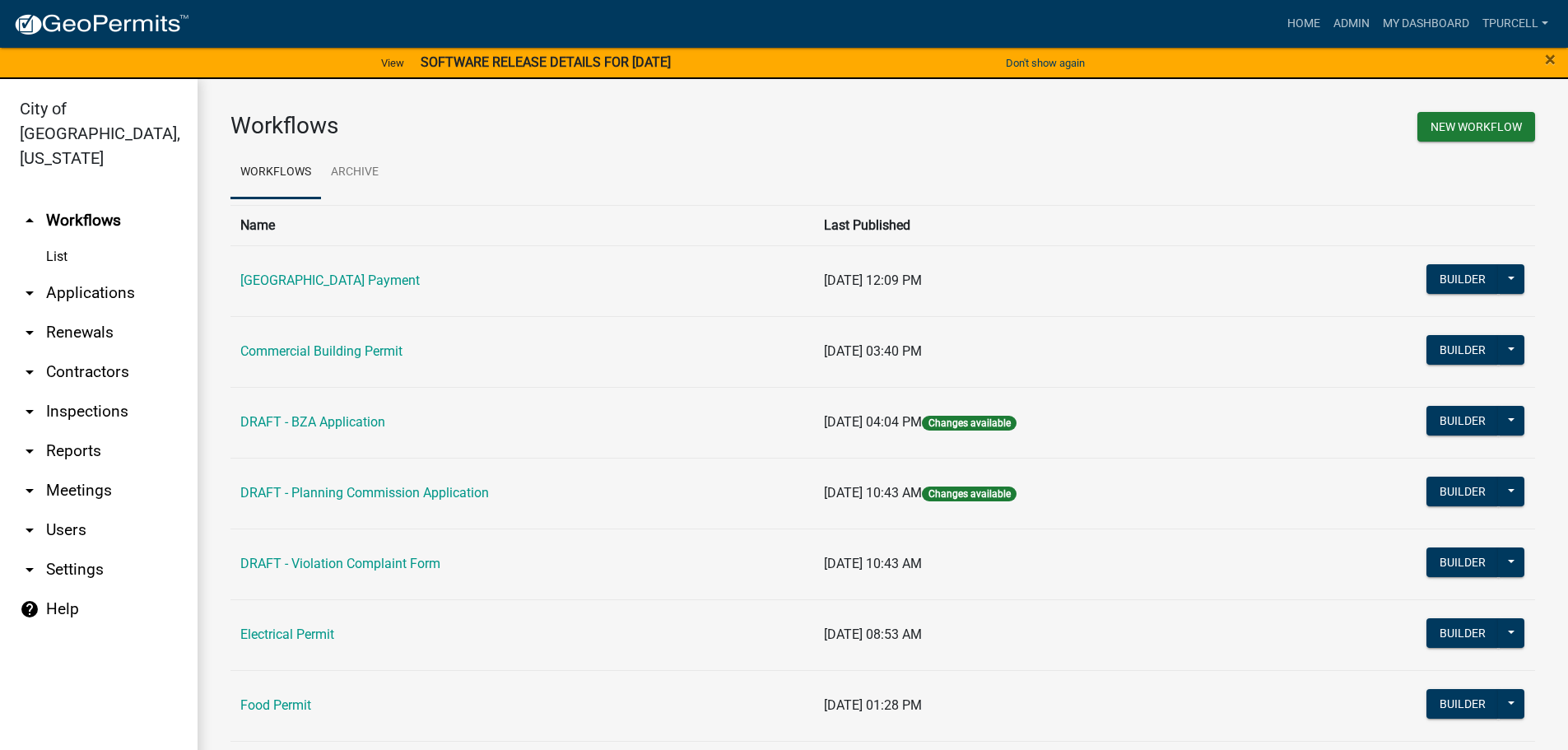
click at [115, 273] on link "arrow_drop_down Applications" at bounding box center [99, 293] width 198 height 39
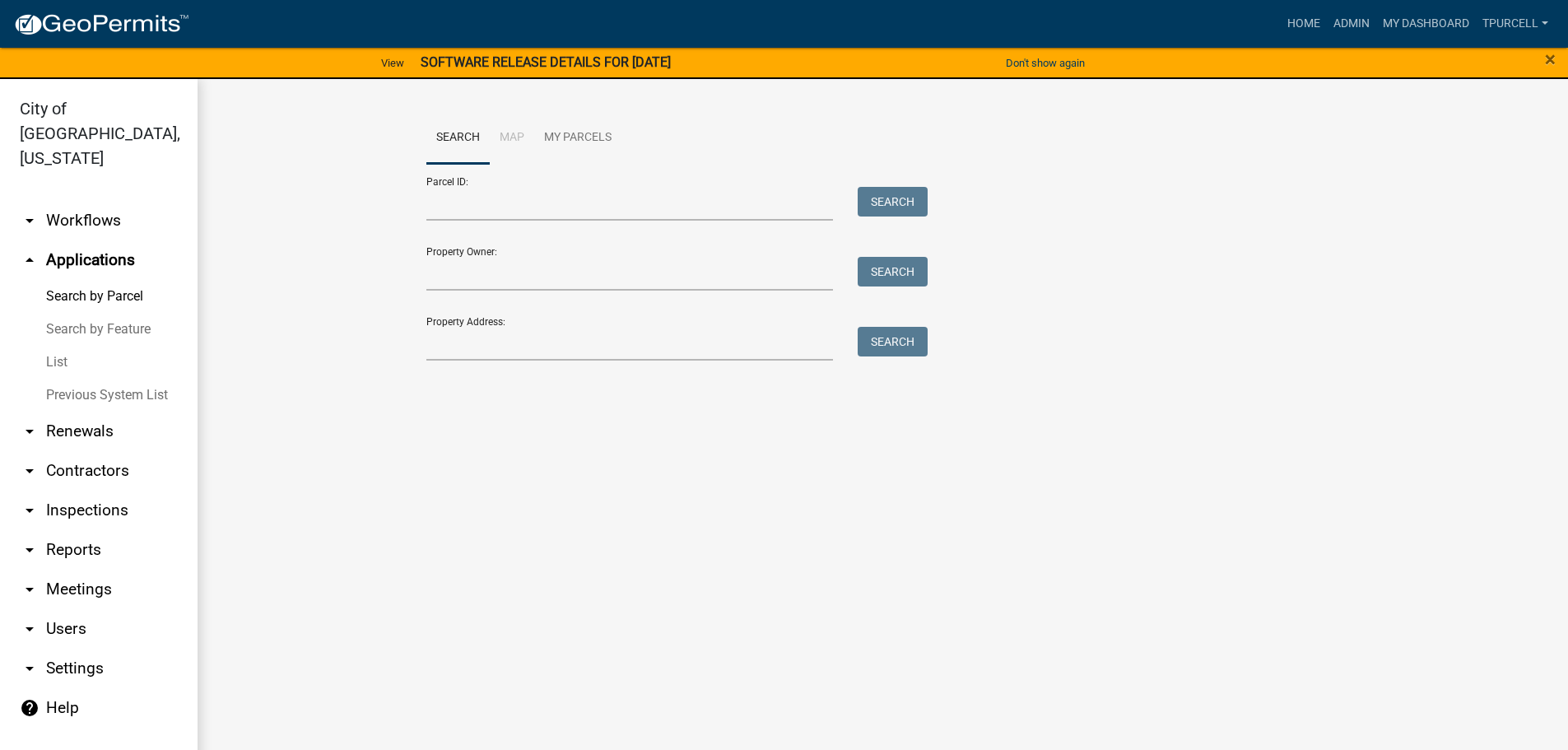
click at [60, 345] on link "List" at bounding box center [99, 362] width 198 height 33
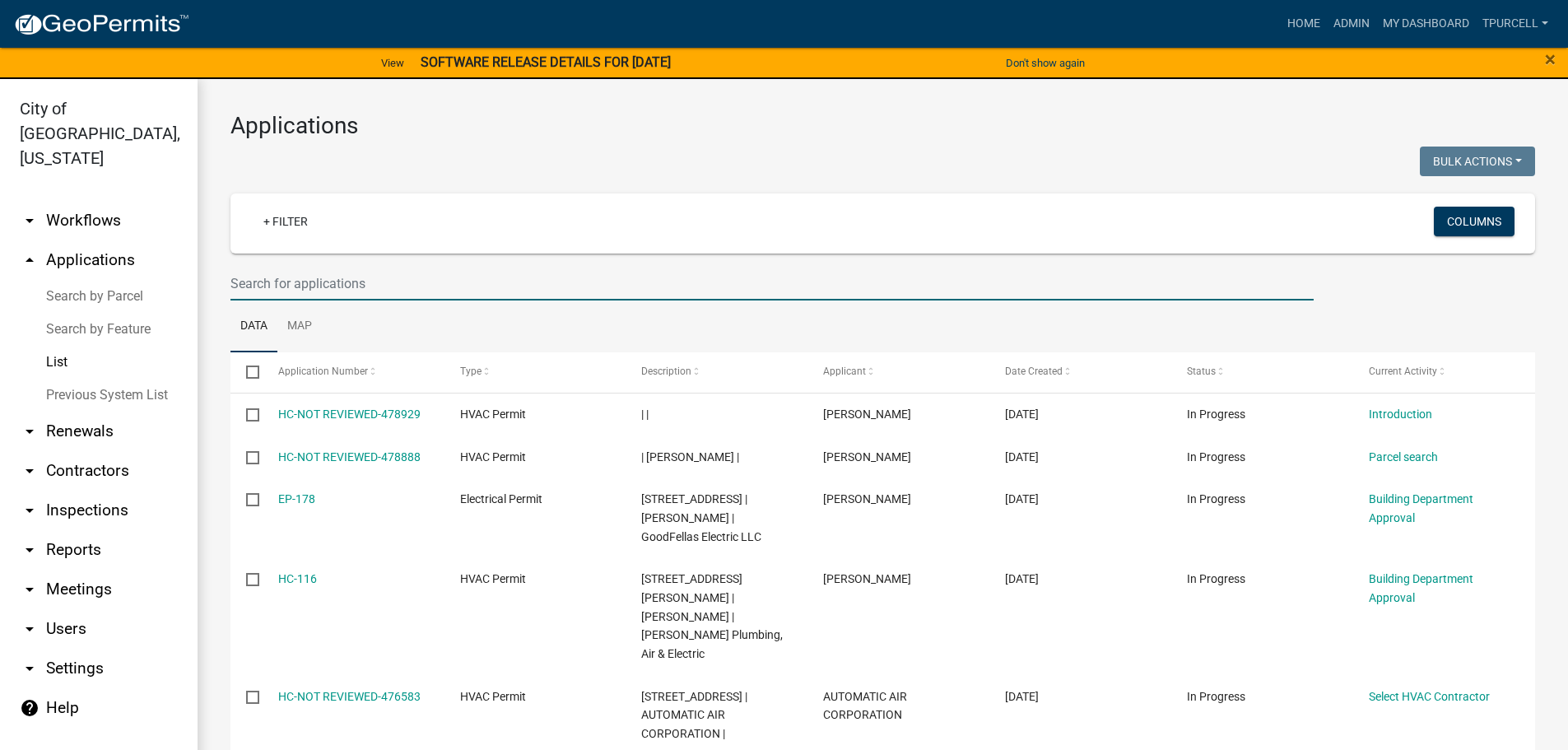
click at [256, 288] on input "text" at bounding box center [772, 284] width 1084 height 34
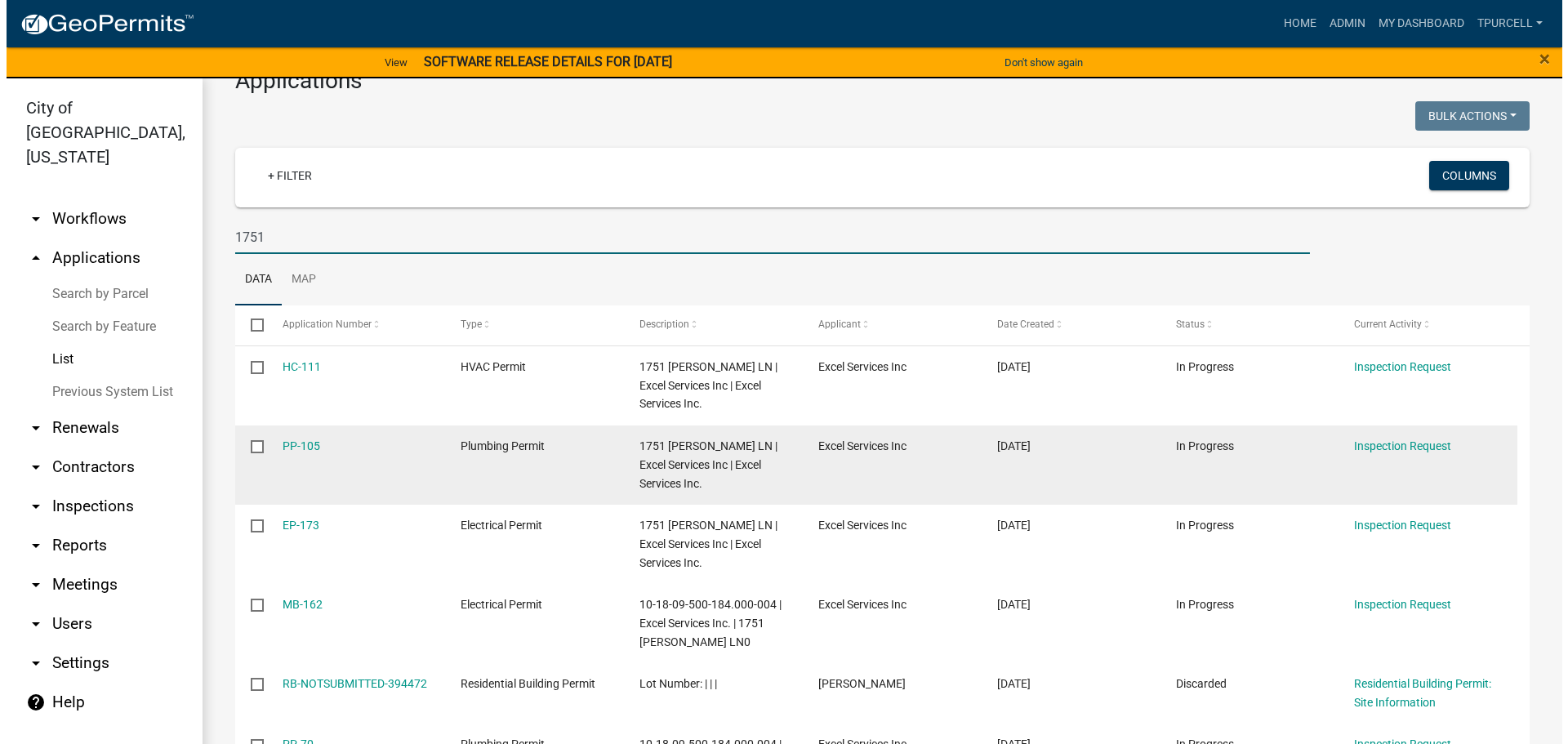
scroll to position [82, 0]
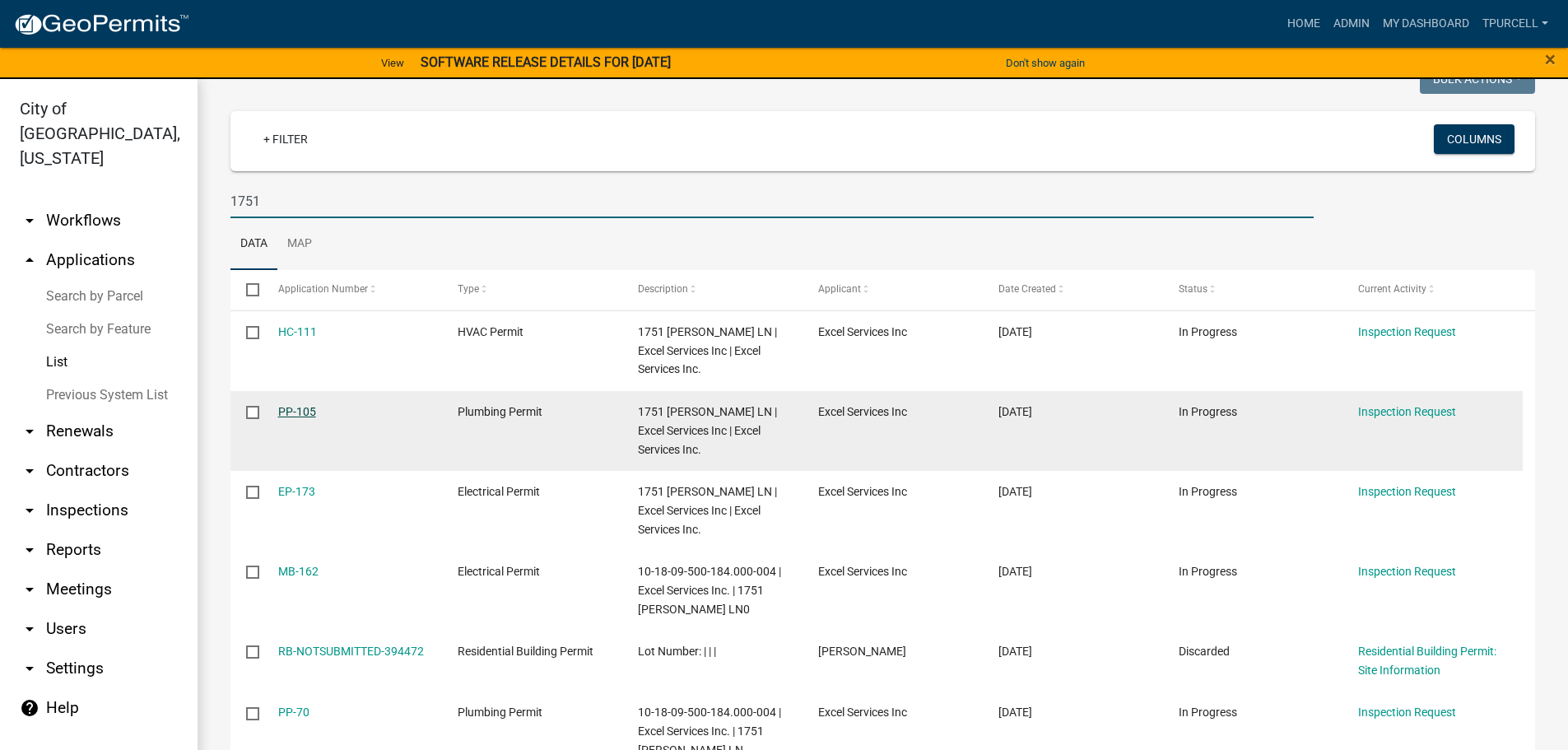
type input "1751"
click at [295, 409] on link "PP-105" at bounding box center [297, 411] width 38 height 13
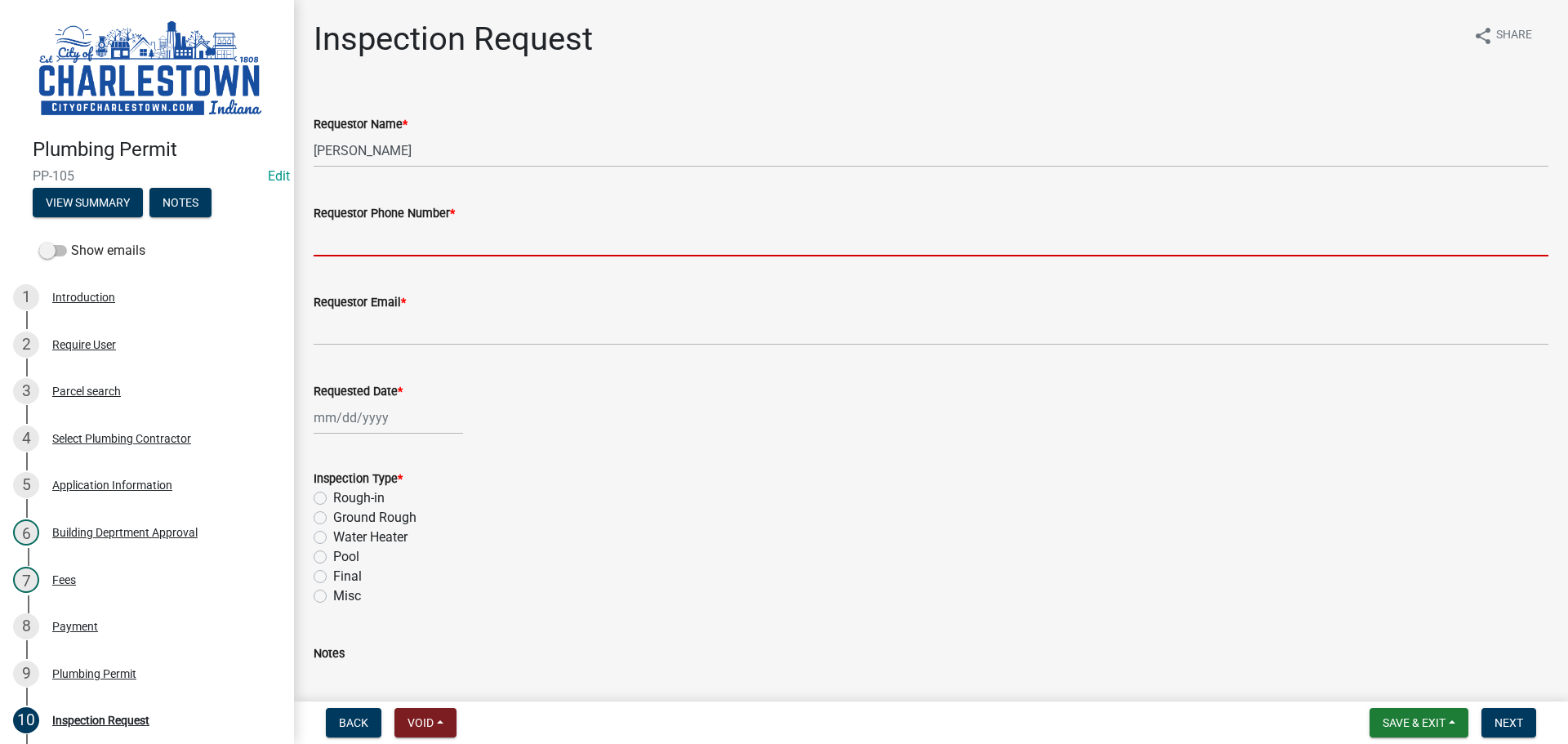
click at [392, 228] on input "Requestor Phone Number *" at bounding box center [931, 240] width 1235 height 34
type input "5025233650"
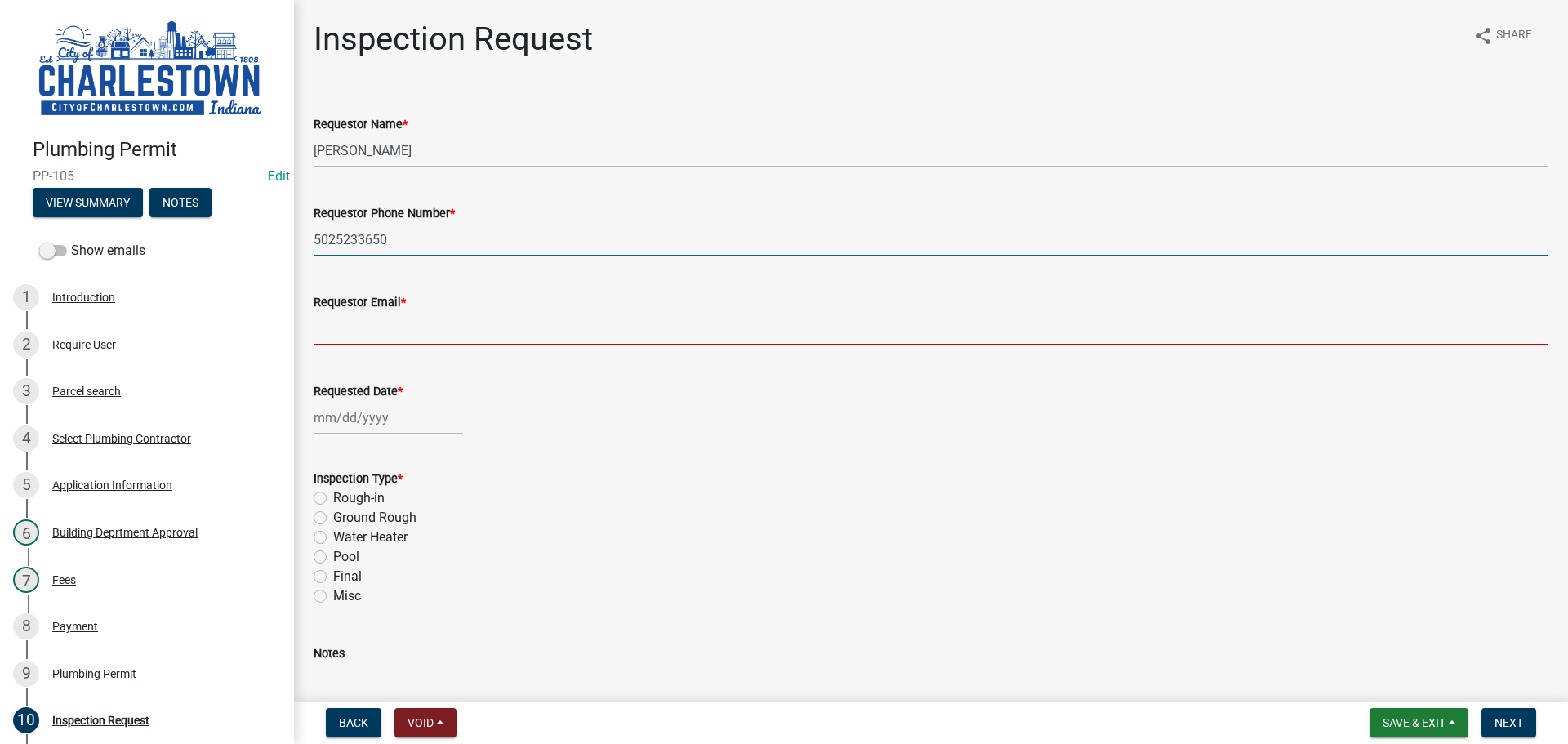
type input "[EMAIL_ADDRESS][DOMAIN_NAME]"
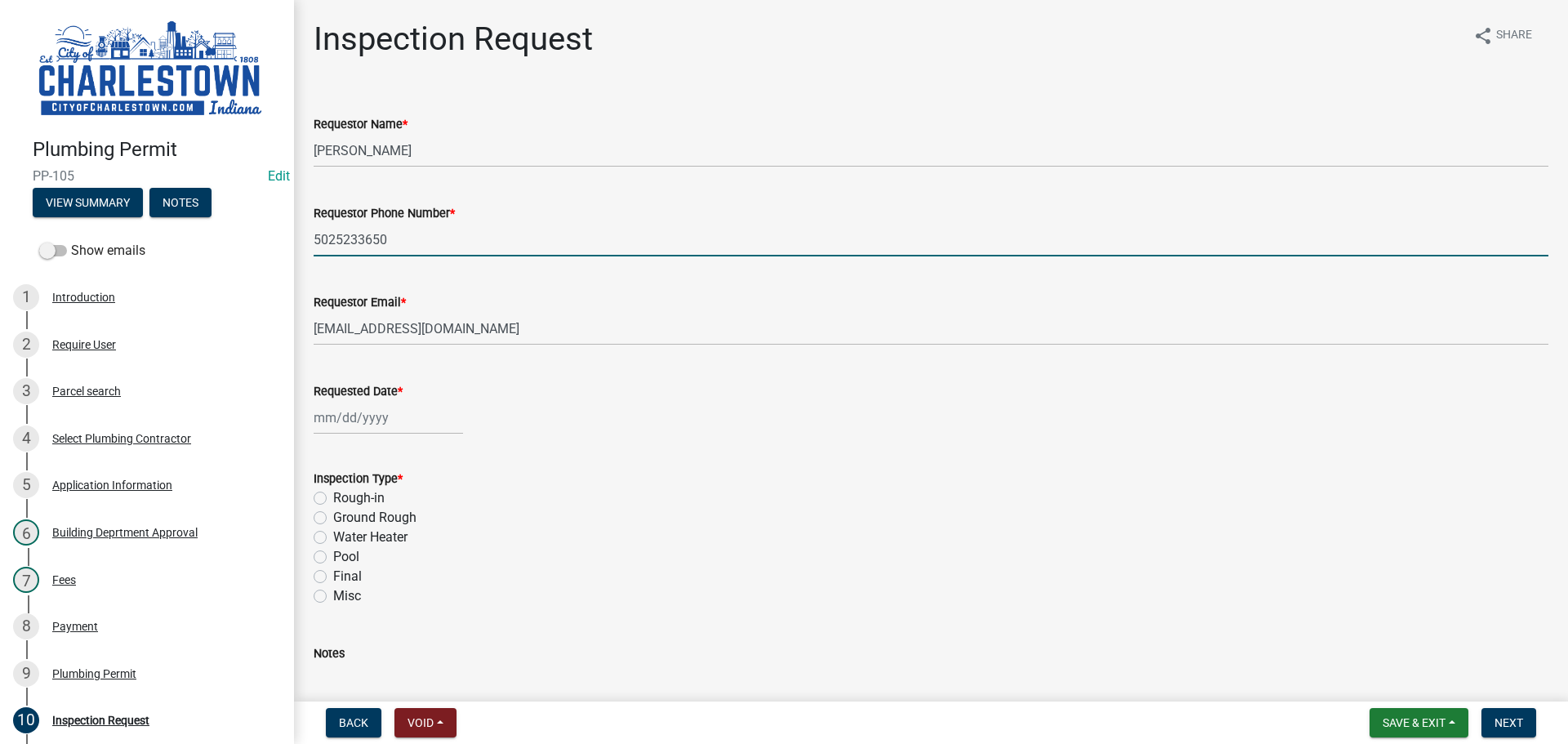
click at [402, 411] on div at bounding box center [388, 417] width 149 height 34
select select "9"
select select "2025"
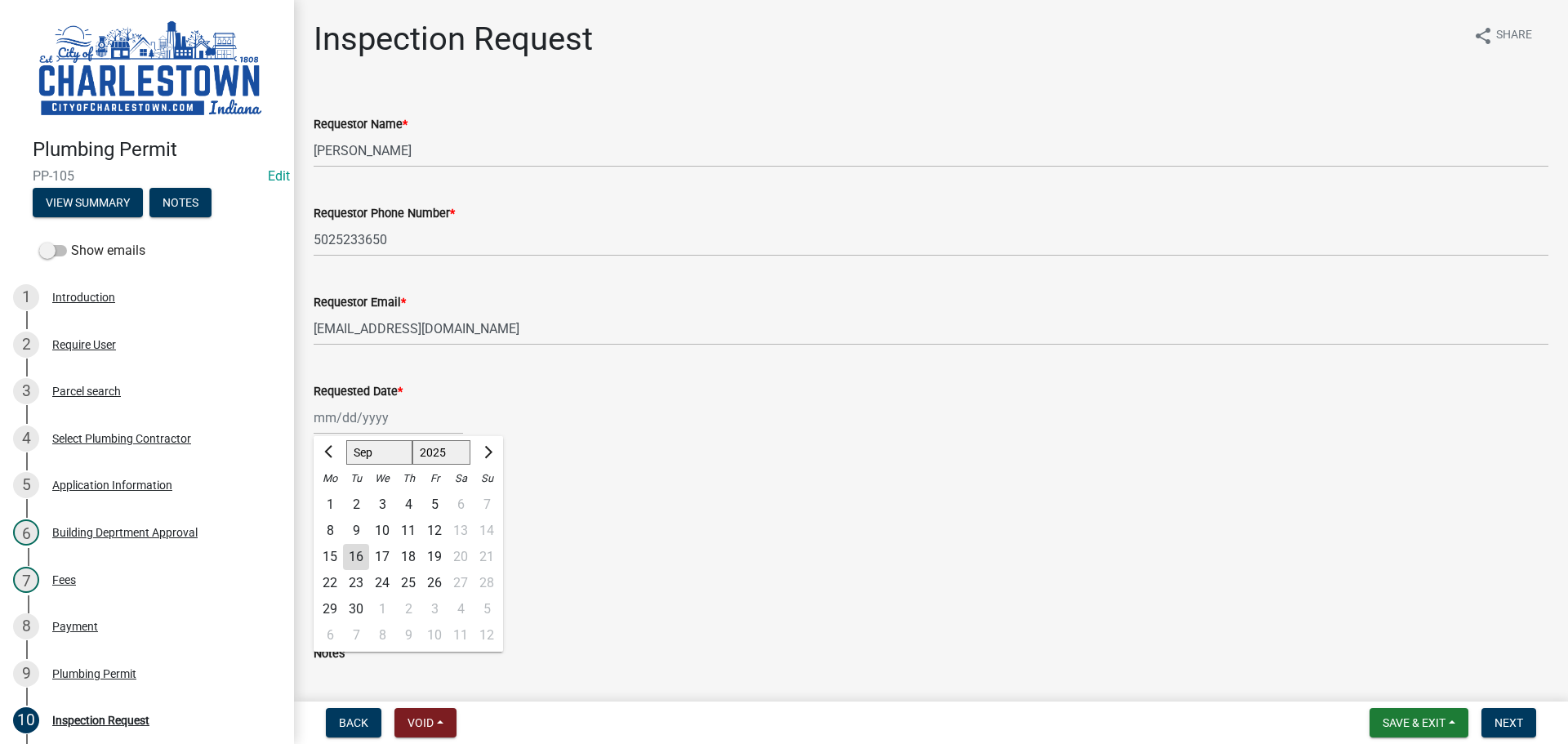
click at [361, 552] on div "16" at bounding box center [355, 556] width 26 height 26
type input "[DATE]"
click at [333, 518] on label "Ground Rough" at bounding box center [375, 518] width 84 height 20
click at [333, 518] on input "Ground Rough" at bounding box center [338, 513] width 11 height 11
radio input "true"
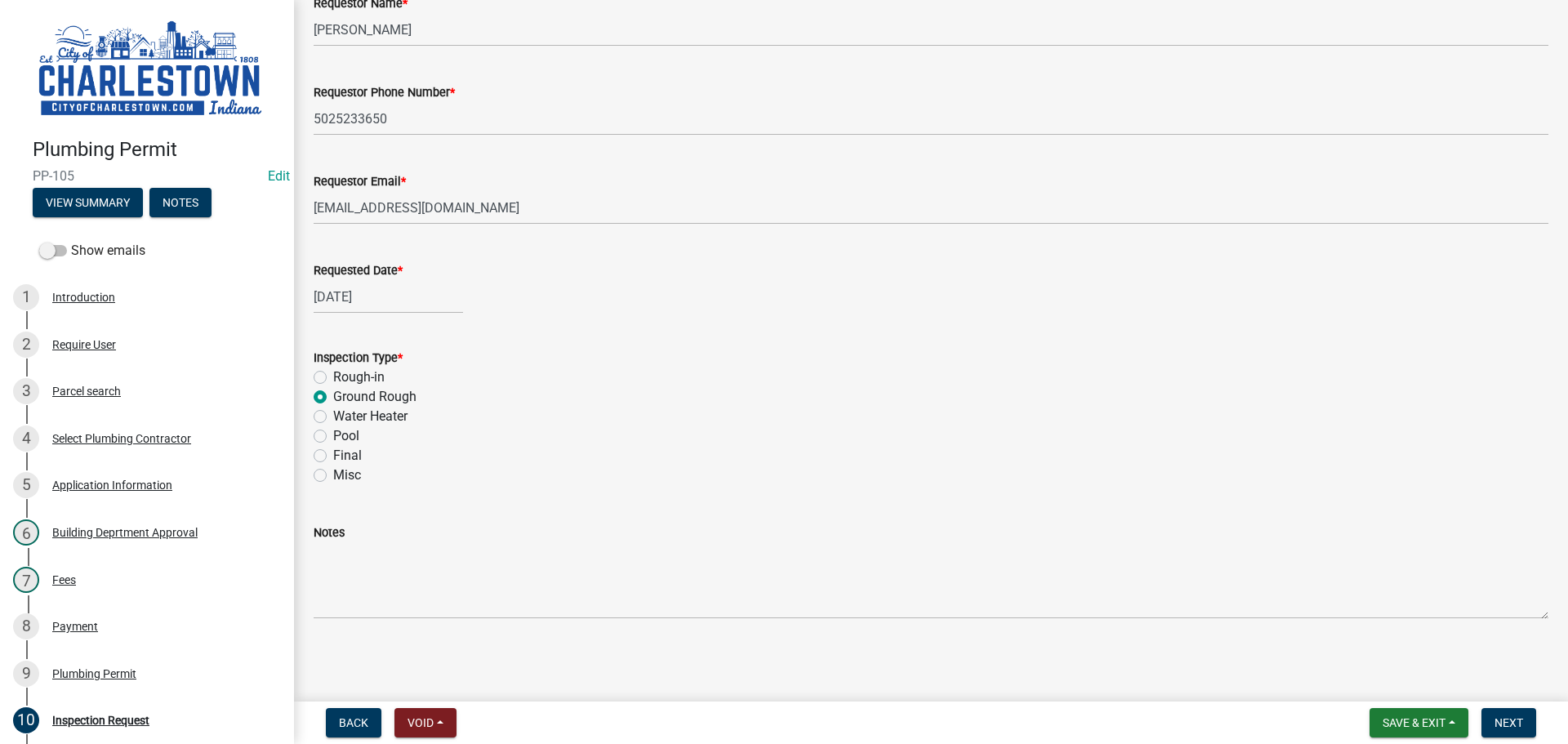
scroll to position [122, 0]
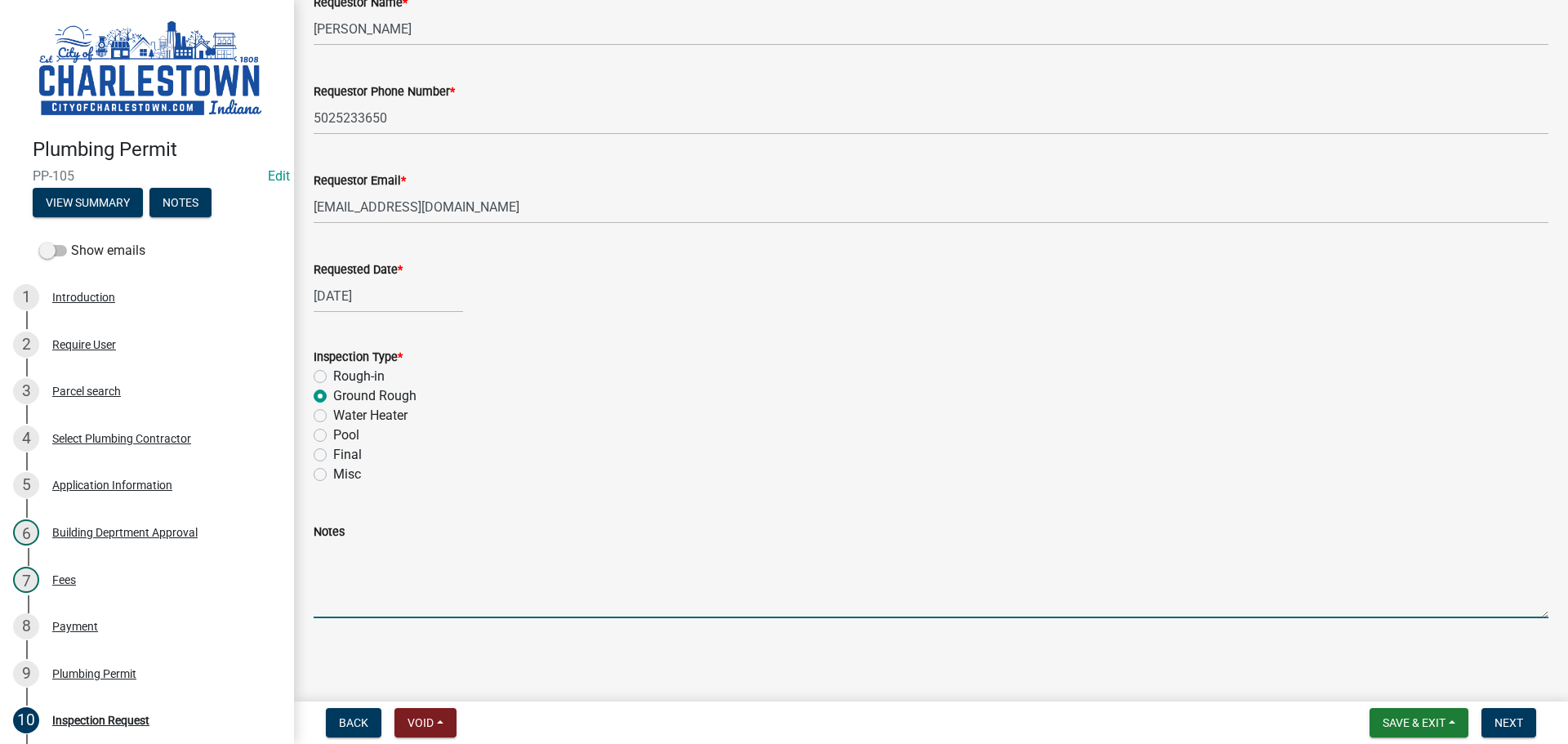
drag, startPoint x: 386, startPoint y: 551, endPoint x: 438, endPoint y: 535, distance: 54.4
click at [392, 549] on textarea "Notes" at bounding box center [931, 580] width 1235 height 76
type textarea "add on floor and bathroom drains"
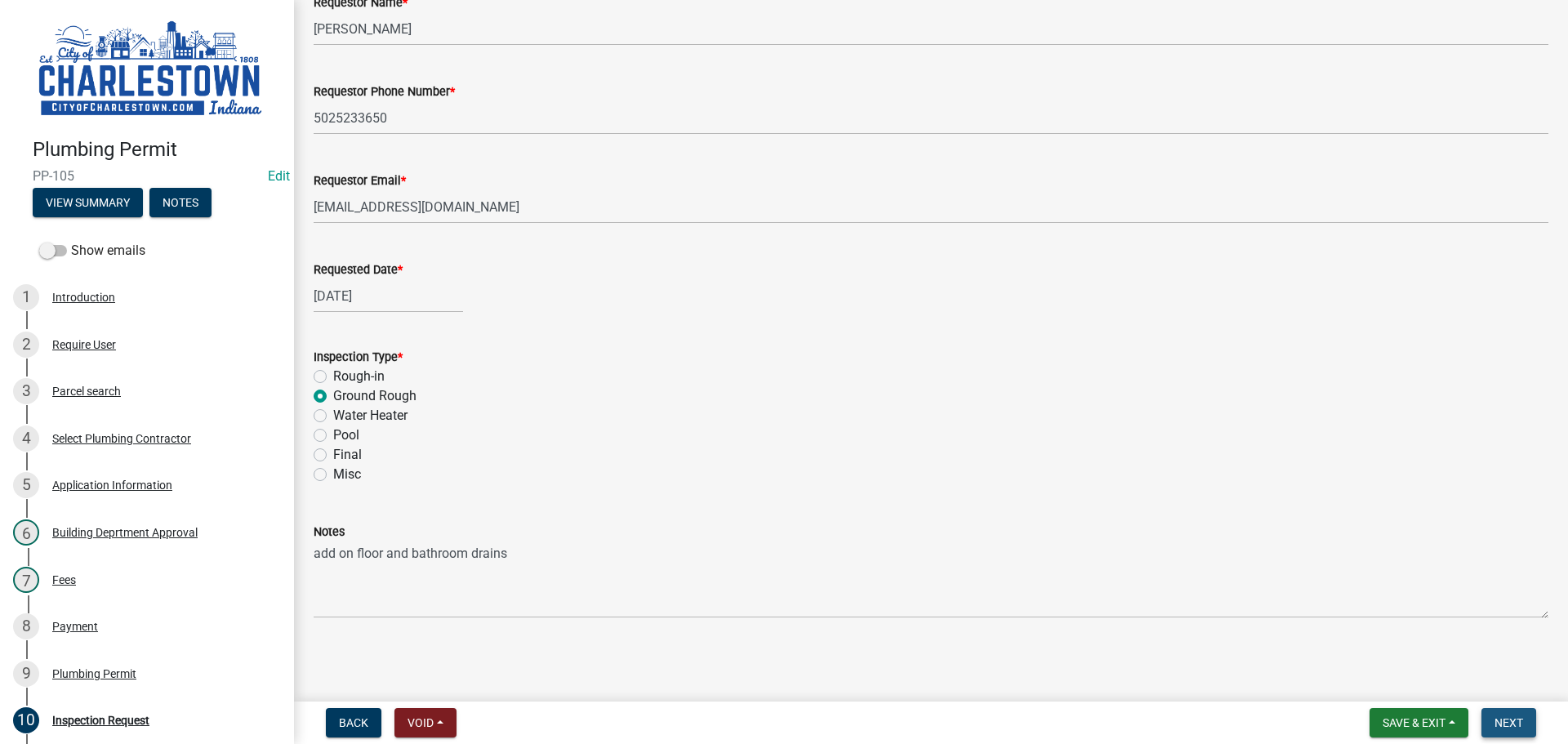
click at [1510, 732] on button "Next" at bounding box center [1509, 722] width 55 height 29
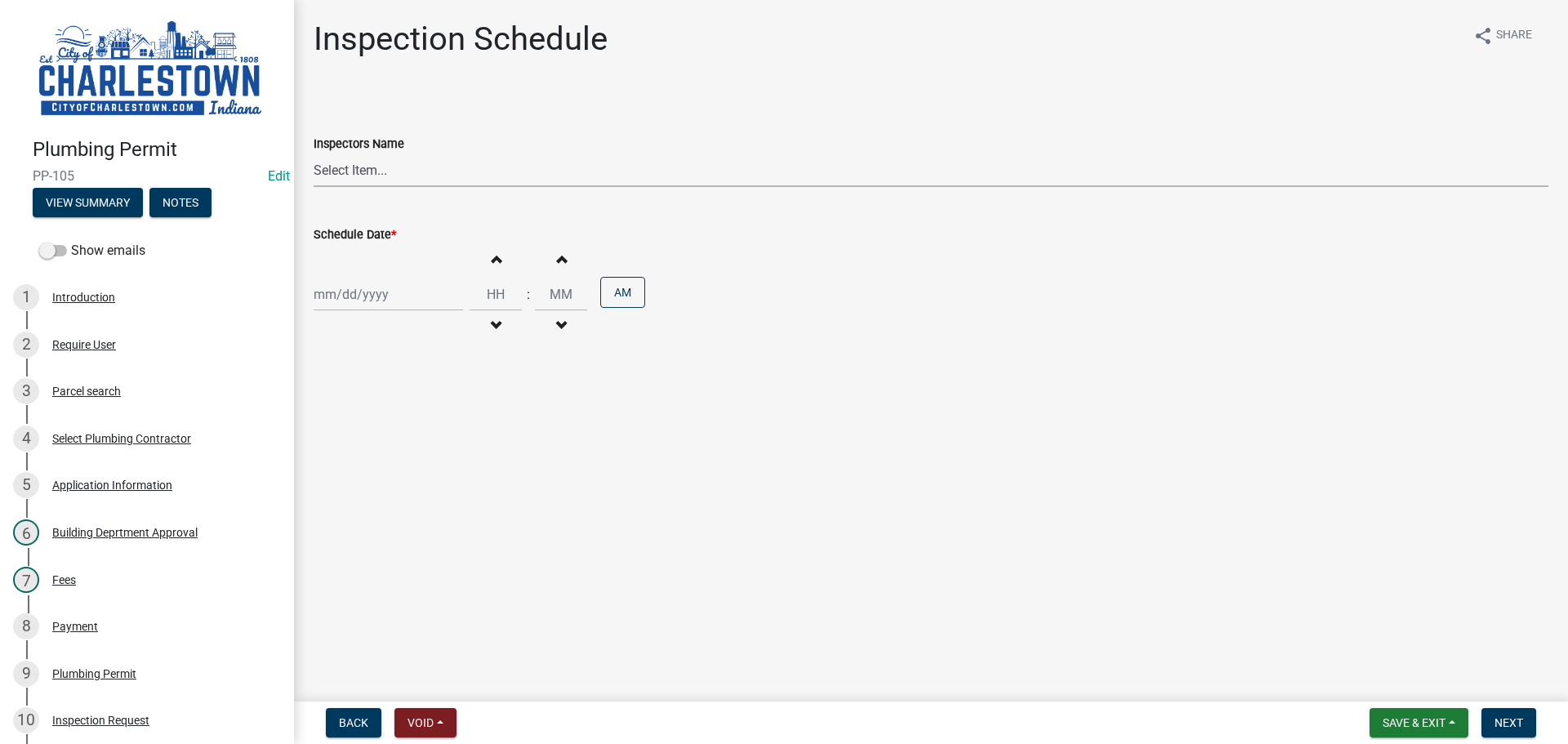
click at [367, 175] on select "Select Item... [PERSON_NAME] ([PERSON_NAME]) [PERSON_NAME] ([PERSON_NAME]) [PER…" at bounding box center [931, 170] width 1235 height 34
select select "63e5a778-15f7-4a13-aba2-a6e5541a0fb3"
click at [314, 154] on select "Select Item... [PERSON_NAME] ([PERSON_NAME]) [PERSON_NAME] ([PERSON_NAME]) [PER…" at bounding box center [931, 170] width 1235 height 34
select select "9"
select select "2025"
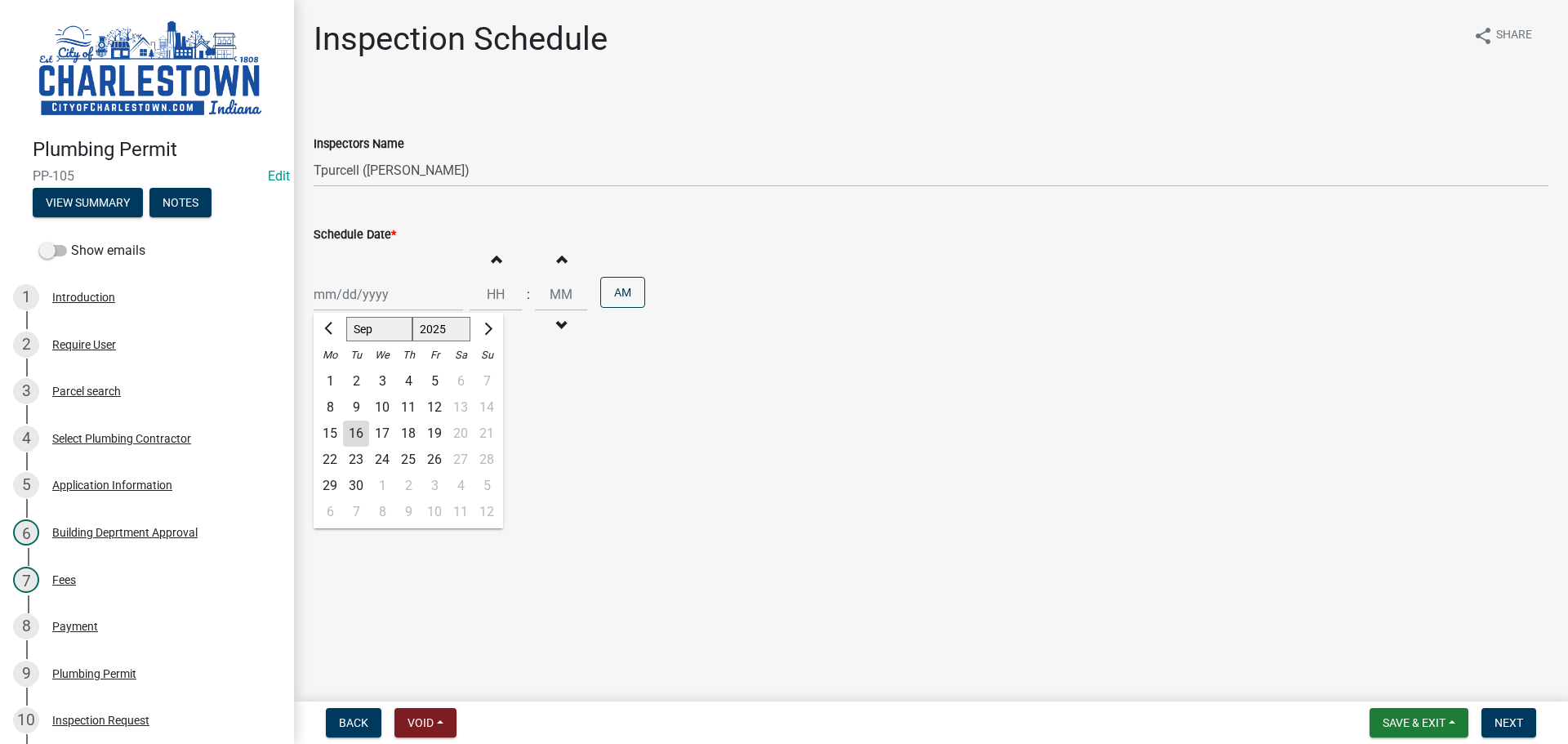
click at [351, 299] on div "[PERSON_NAME] Feb Mar Apr [PERSON_NAME][DATE] Oct Nov [DATE] 1526 1527 1528 152…" at bounding box center [388, 295] width 149 height 34
click at [363, 433] on div "16" at bounding box center [355, 432] width 26 height 26
type input "[DATE]"
click at [1519, 719] on span "Next" at bounding box center [1508, 722] width 28 height 13
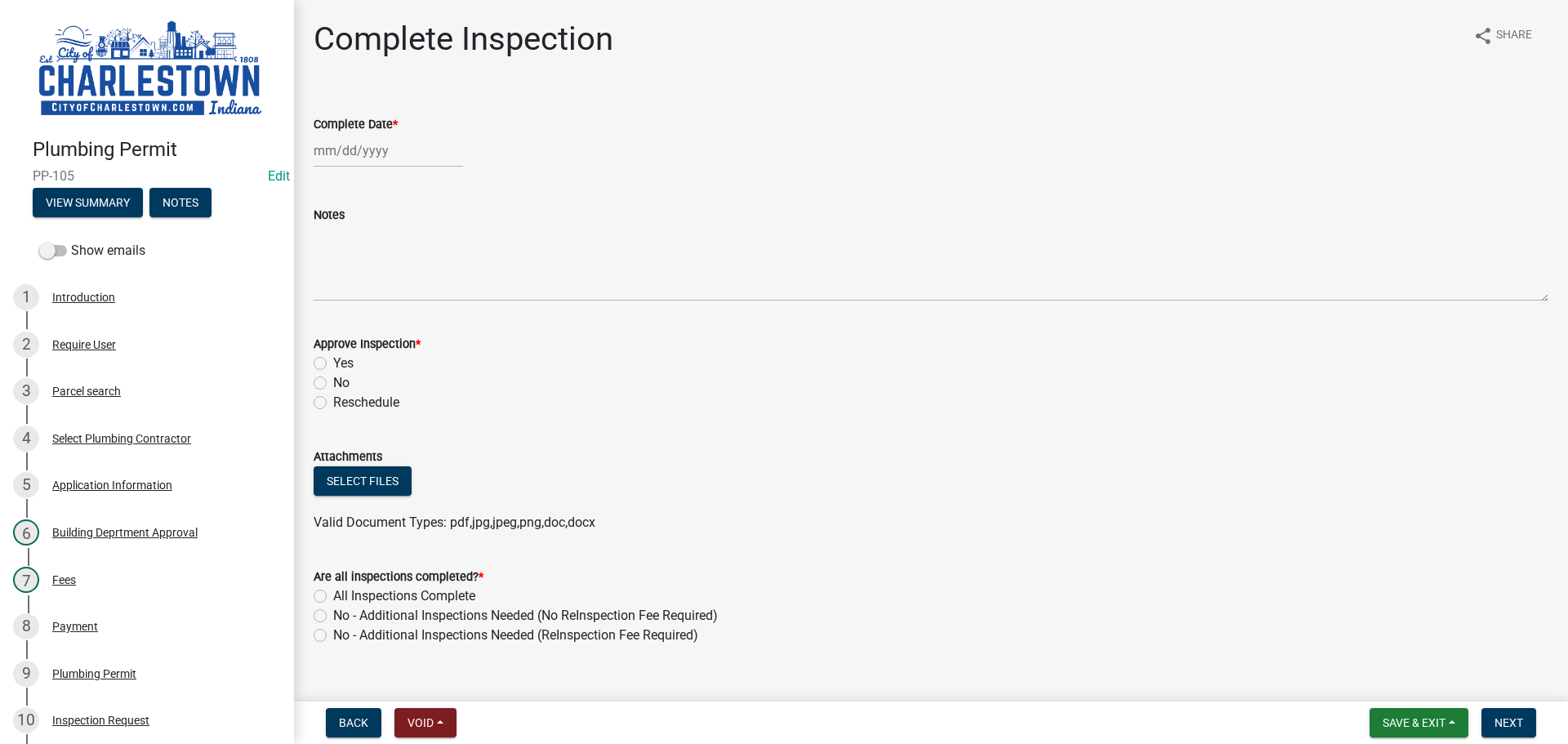
click at [330, 162] on div at bounding box center [388, 151] width 149 height 34
select select "9"
select select "2025"
click at [356, 288] on div "16" at bounding box center [355, 289] width 26 height 26
type input "[DATE]"
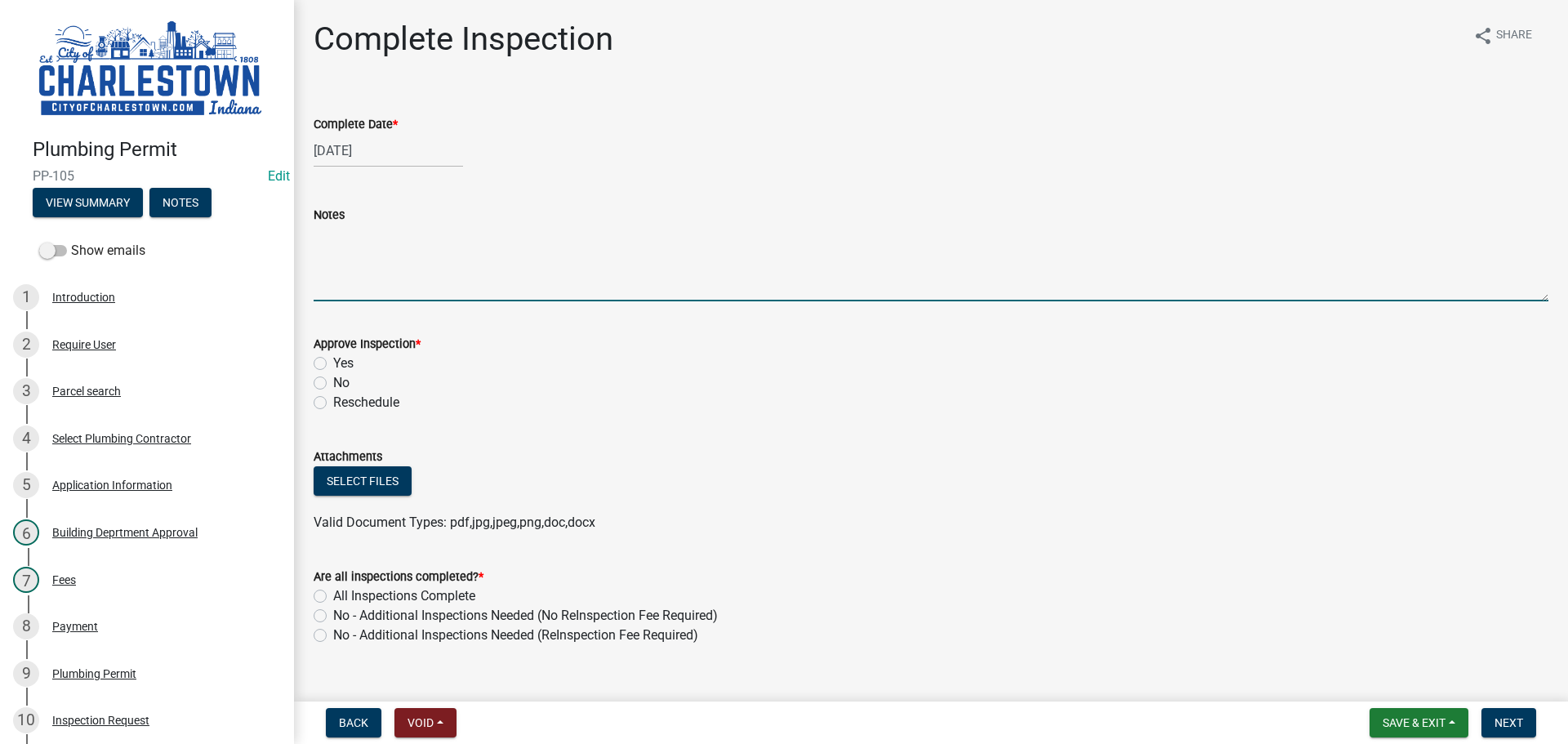
click at [355, 287] on textarea "Notes" at bounding box center [931, 263] width 1235 height 76
click at [521, 235] on textarea "add on floor drains and a bathroom rough plumbing" at bounding box center [931, 263] width 1235 height 76
click at [661, 240] on textarea "add on floor drains and a bathroom ground rough plumbing" at bounding box center [931, 263] width 1235 height 76
type textarea "add on floor drains and a bathroom ground rough plumbing inspection"
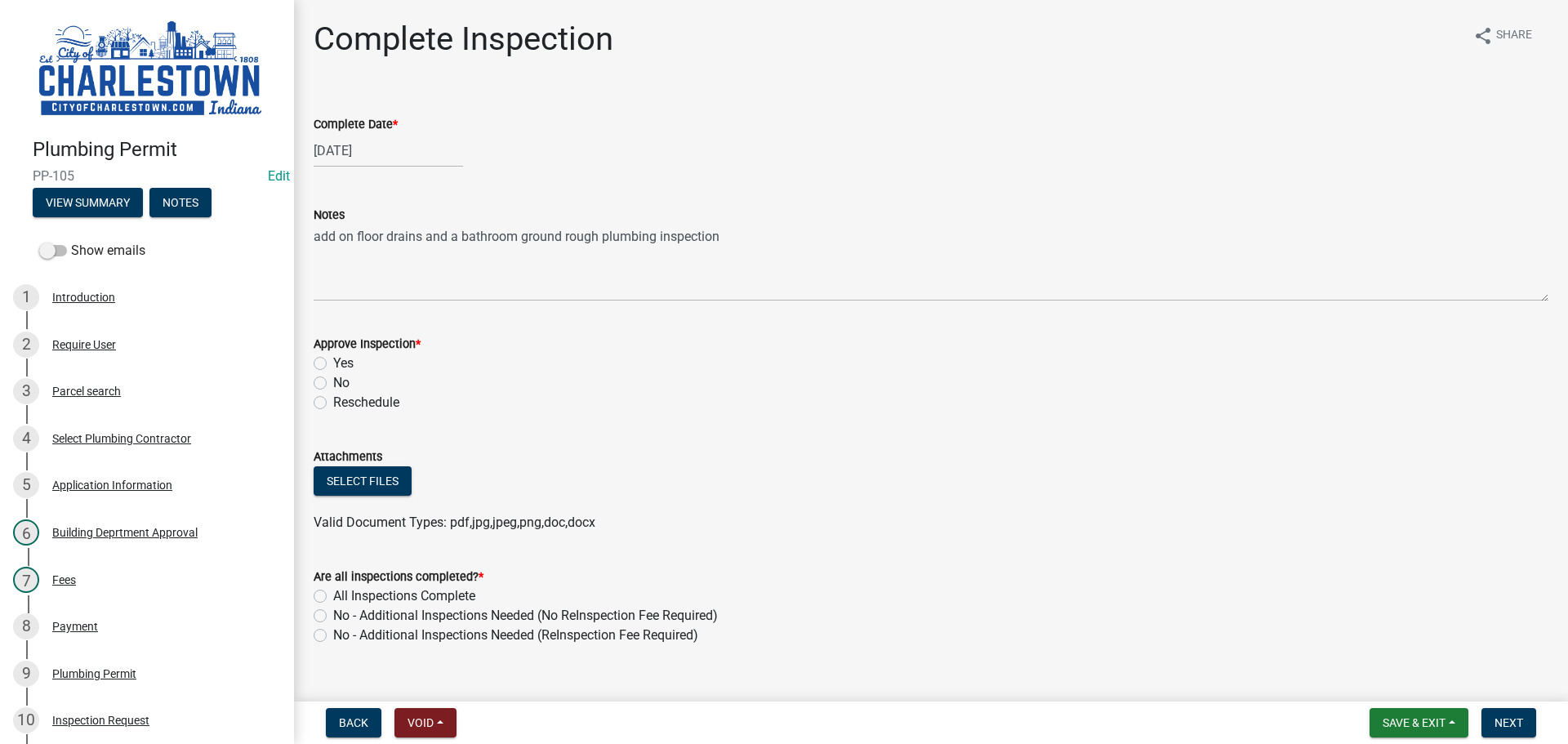
click at [333, 361] on label "Yes" at bounding box center [343, 363] width 20 height 20
click at [333, 361] on input "Yes" at bounding box center [338, 359] width 11 height 11
radio input "true"
click at [367, 476] on button "Select files" at bounding box center [362, 480] width 98 height 29
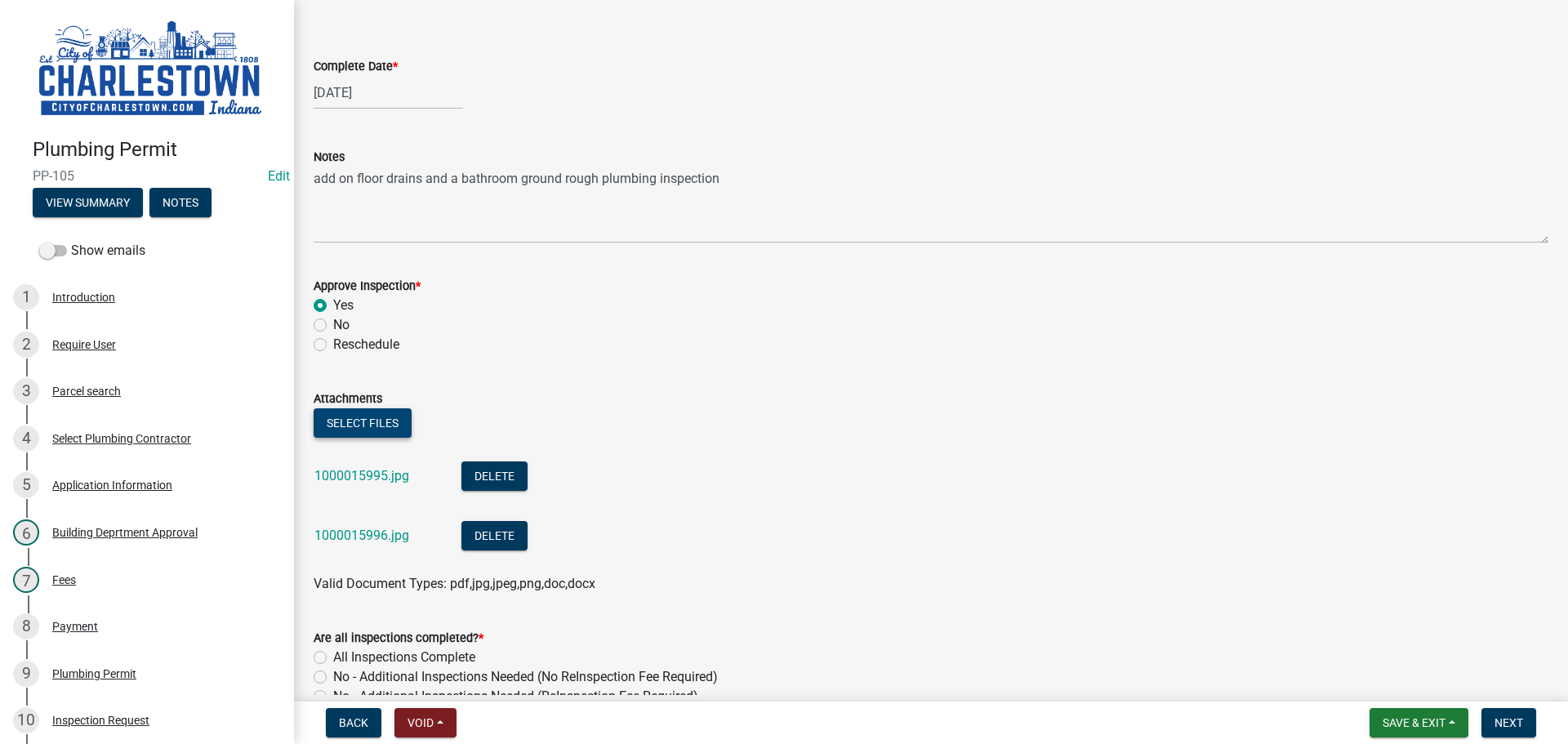
scroll to position [147, 0]
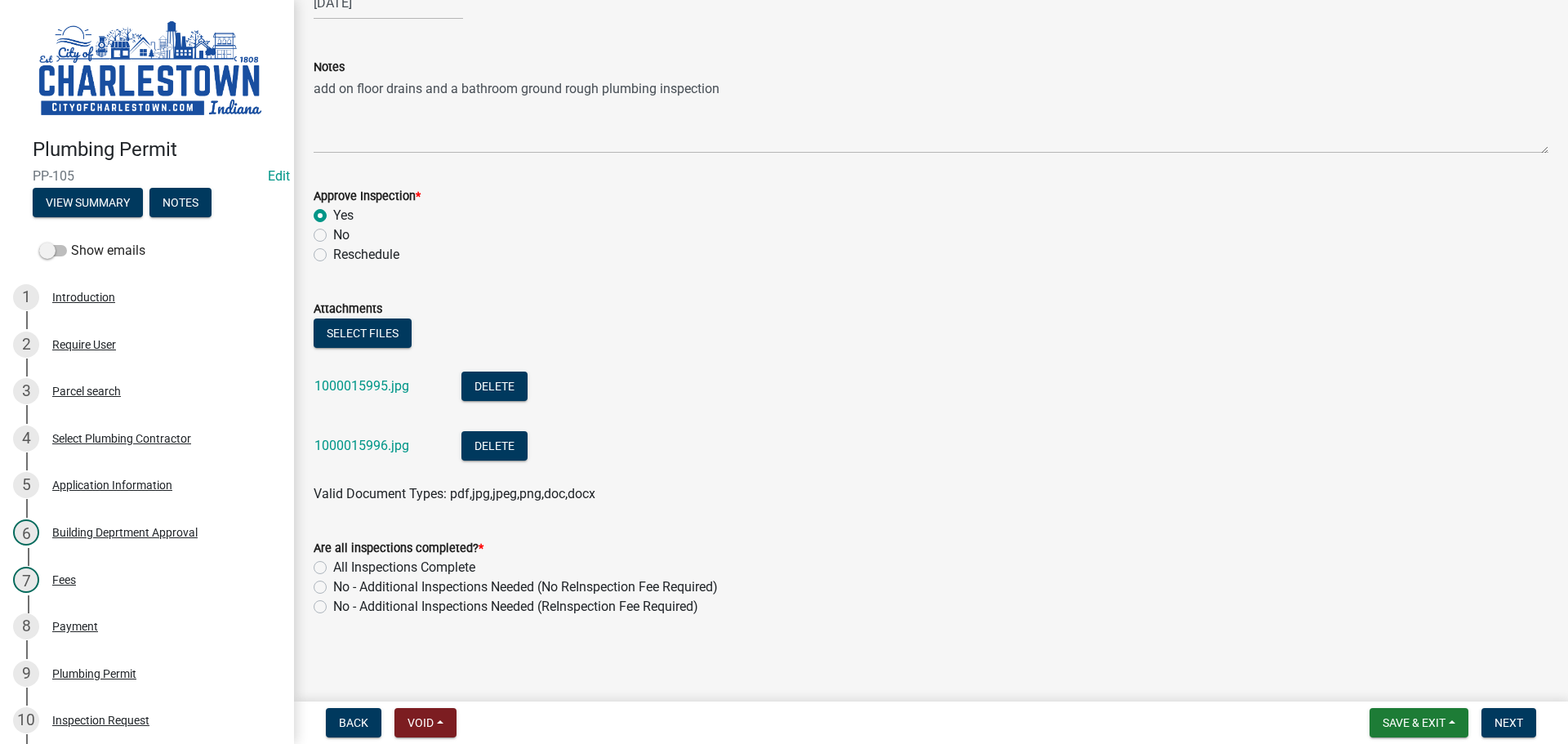
click at [333, 586] on label "No - Additional Inspections Needed (No ReInspection Fee Required)" at bounding box center [525, 587] width 385 height 20
click at [333, 586] on input "No - Additional Inspections Needed (No ReInspection Fee Required)" at bounding box center [338, 582] width 11 height 11
radio input "true"
click at [1509, 722] on span "Next" at bounding box center [1508, 722] width 28 height 13
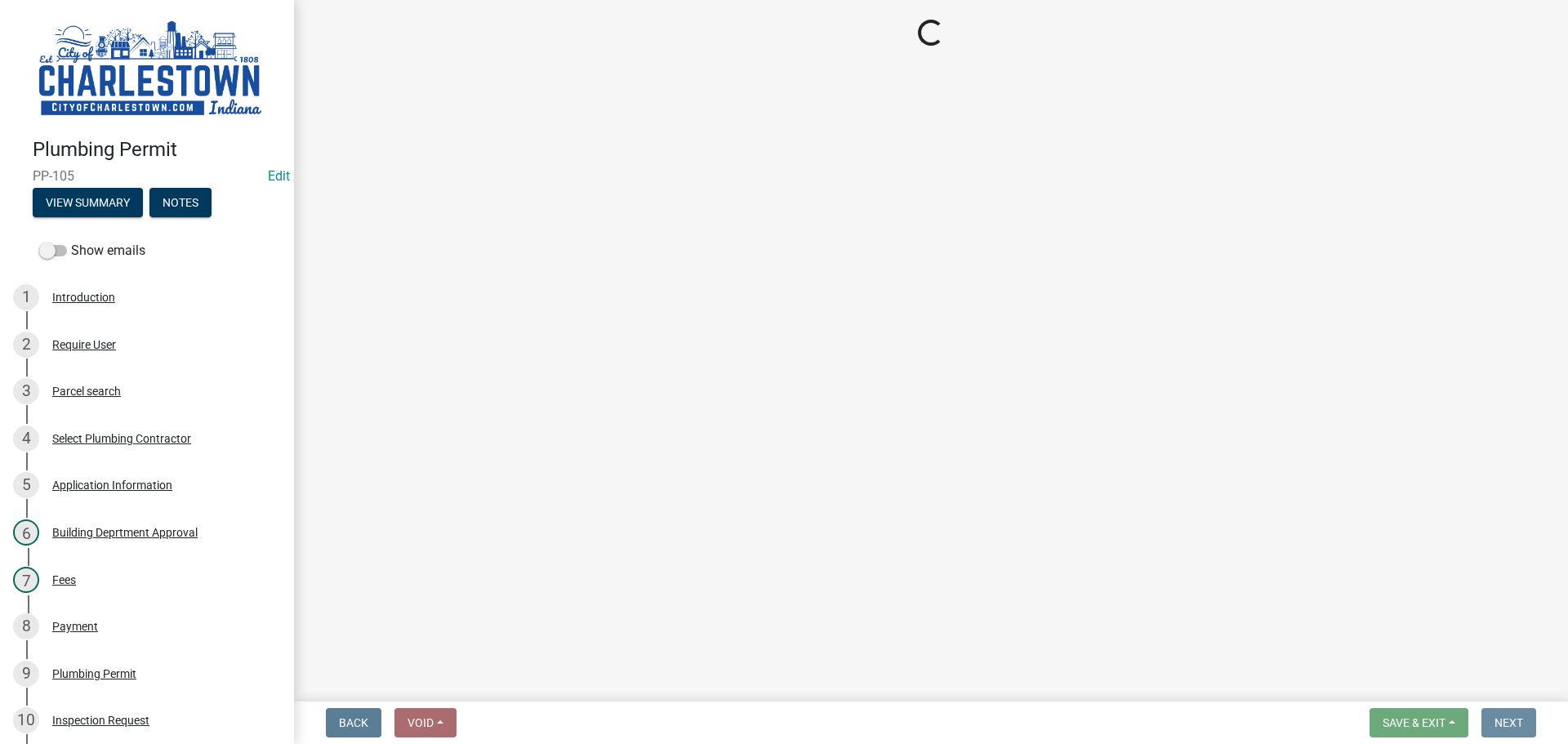
scroll to position [0, 0]
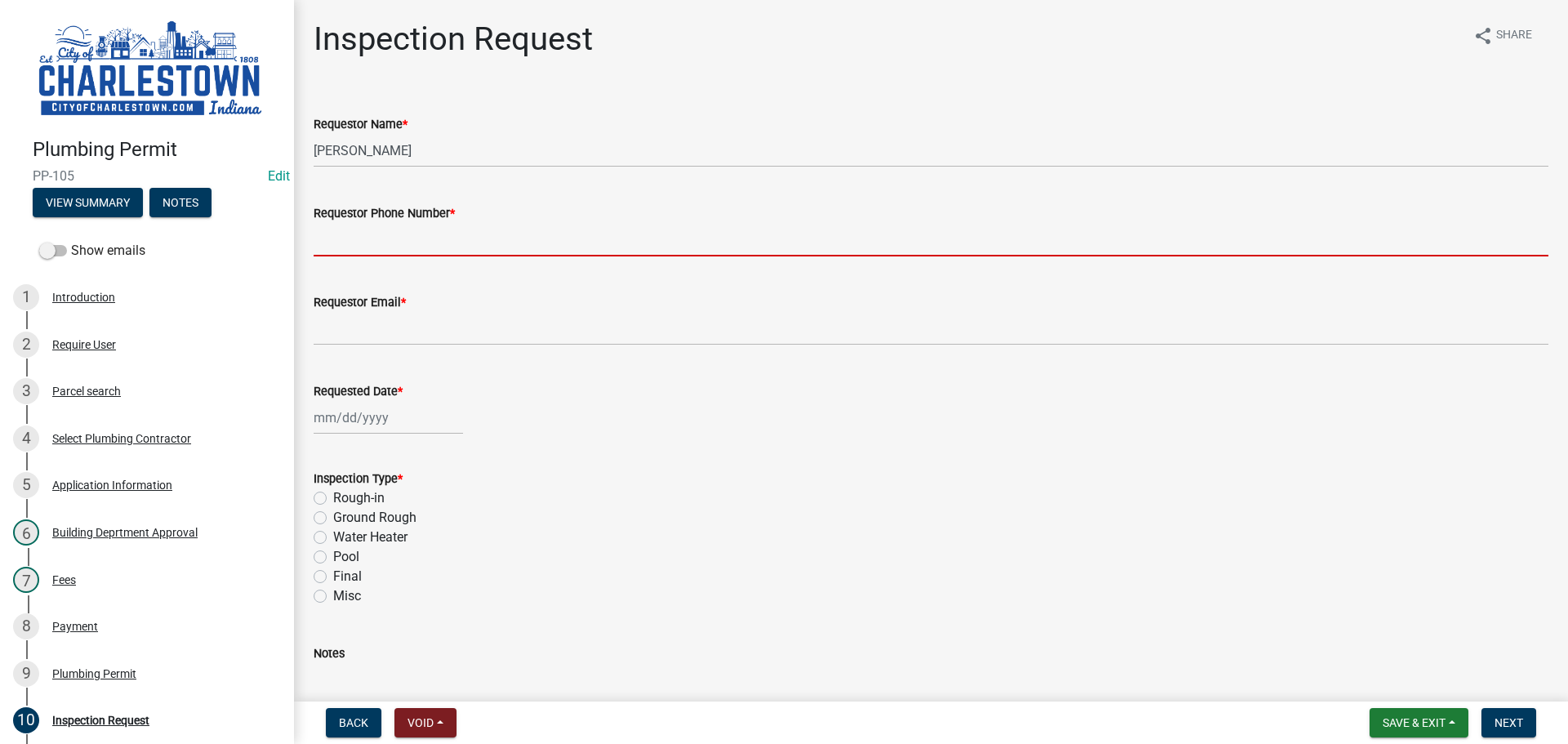
click at [446, 242] on input "Requestor Phone Number *" at bounding box center [931, 240] width 1235 height 34
type input "5025233650"
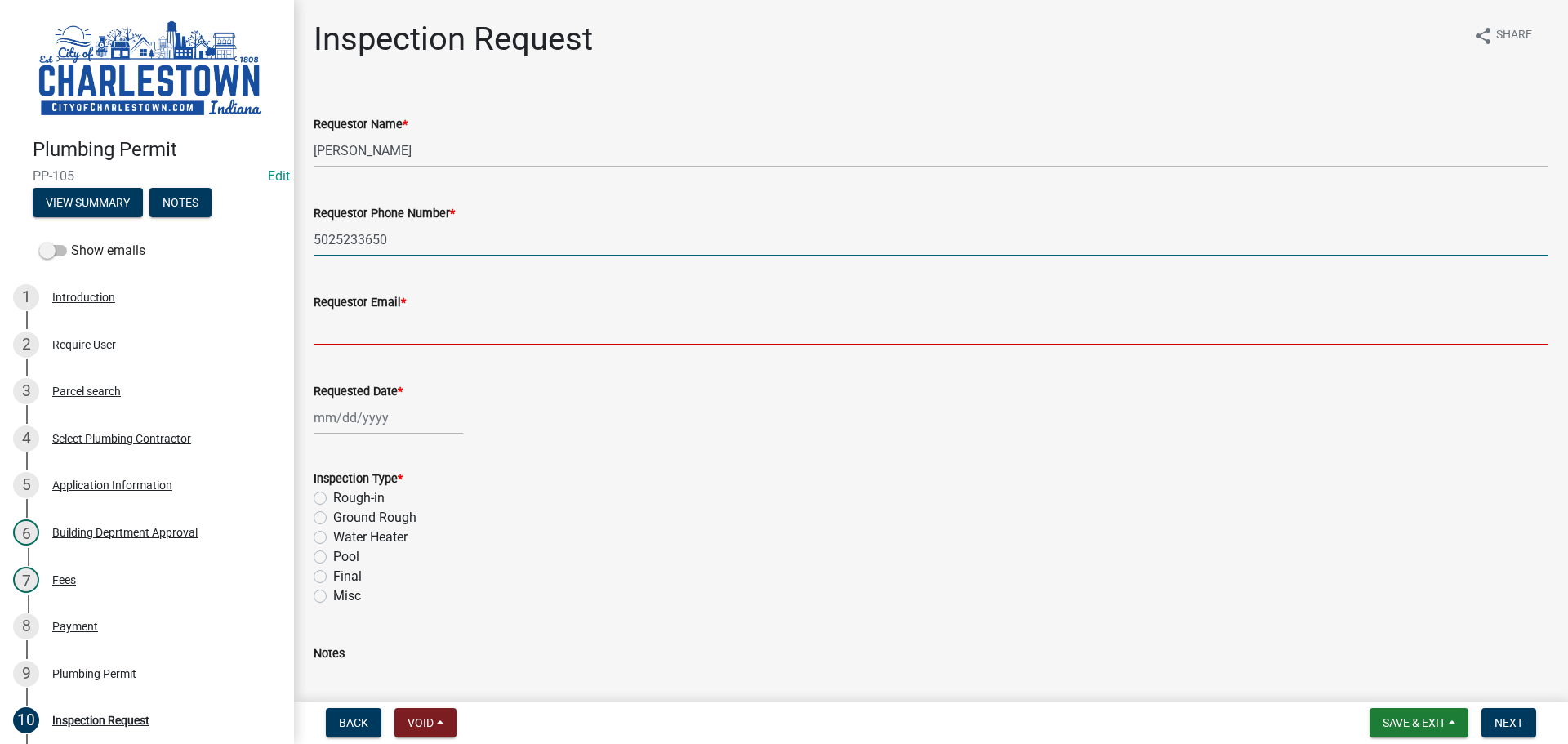
type input "[EMAIL_ADDRESS][DOMAIN_NAME]"
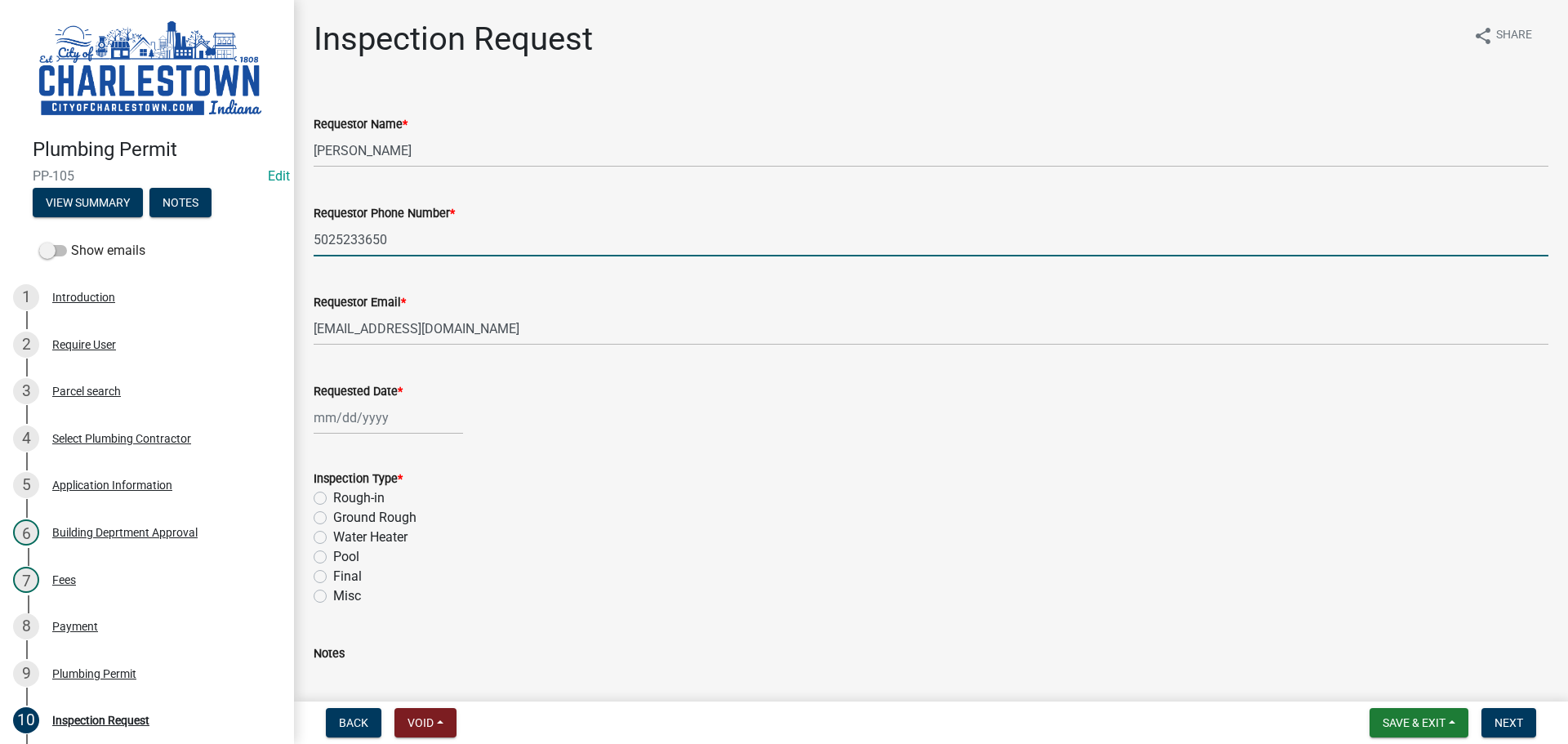
select select "9"
select select "2025"
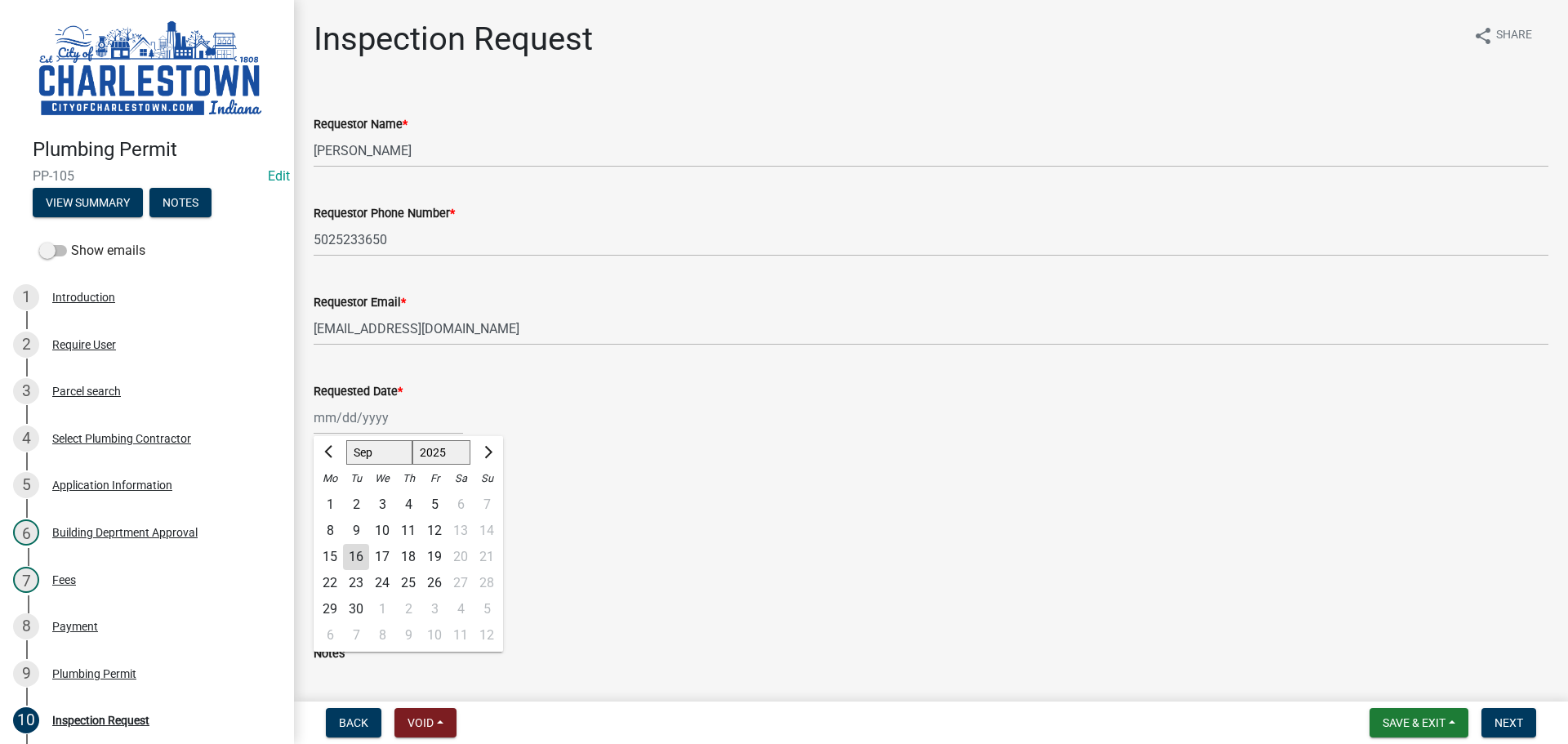
click at [413, 408] on div "[PERSON_NAME] Feb Mar Apr [PERSON_NAME][DATE] Oct Nov [DATE] 1526 1527 1528 152…" at bounding box center [388, 417] width 149 height 34
click at [360, 561] on div "16" at bounding box center [355, 556] width 26 height 26
type input "[DATE]"
click at [98, 194] on button "View Summary" at bounding box center [88, 202] width 110 height 29
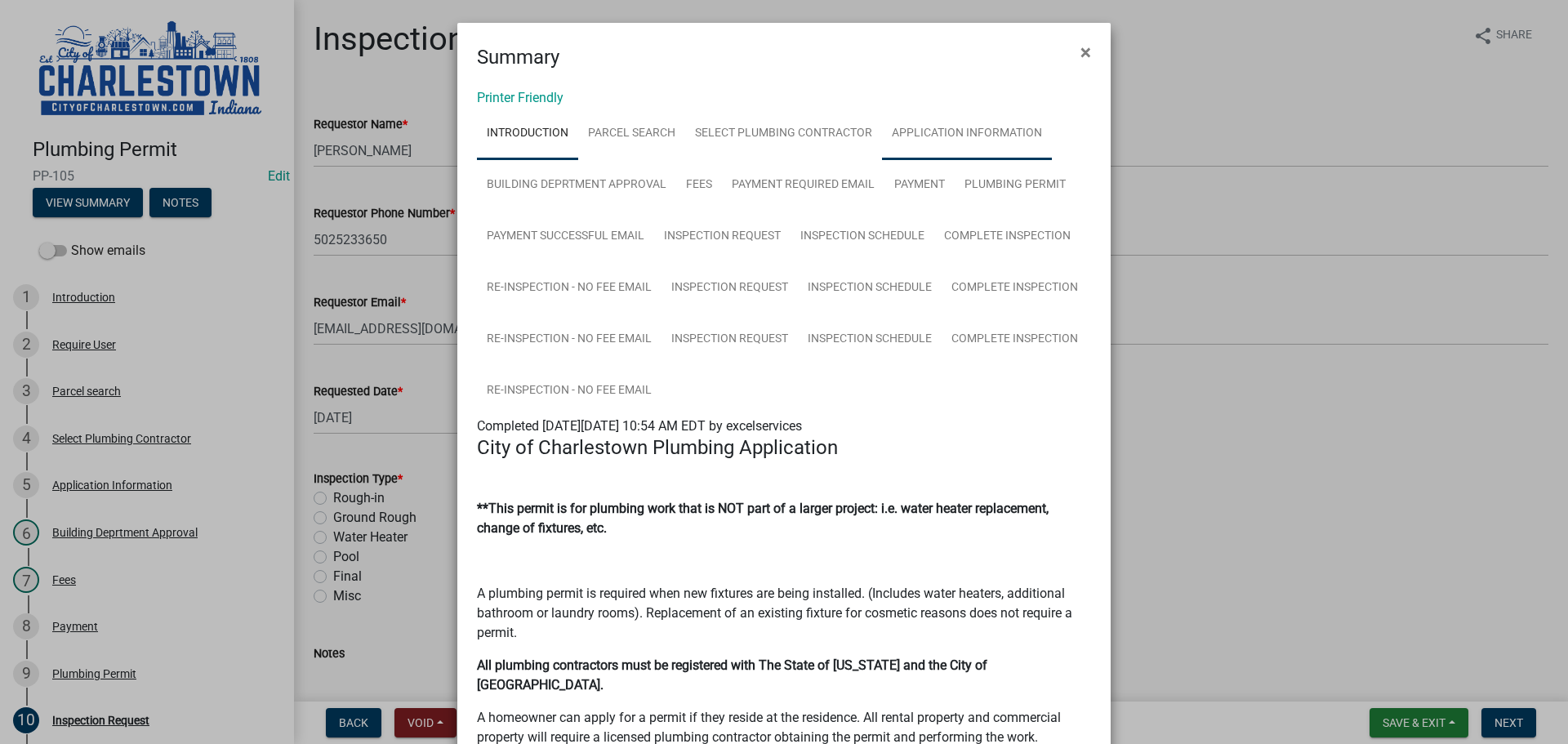
click at [943, 136] on link "Application Information" at bounding box center [967, 133] width 170 height 52
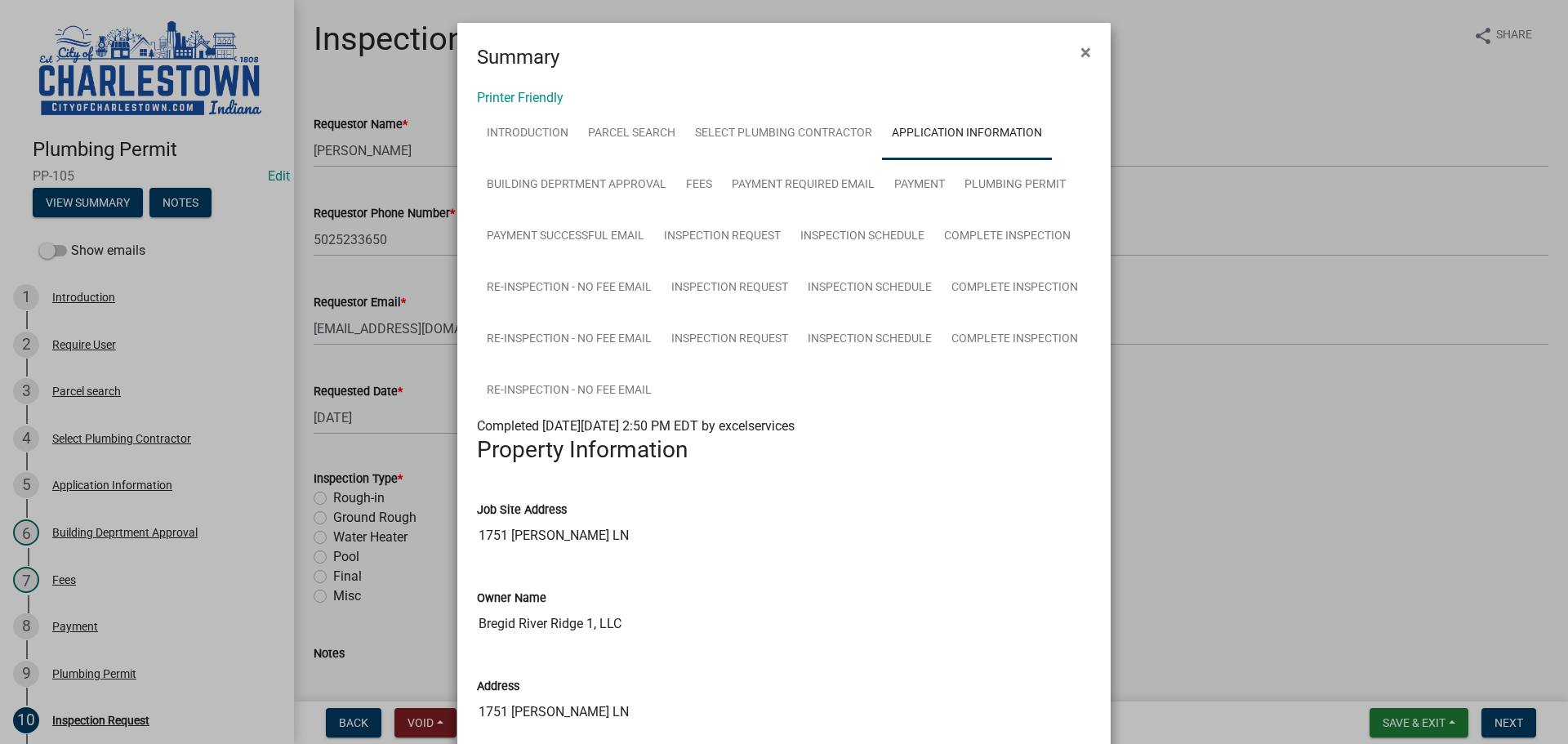
click at [1182, 444] on ngb-modal-window "Summary × Printer Friendly Introduction Parcel search Select Plumbing Contracto…" at bounding box center [784, 372] width 1568 height 744
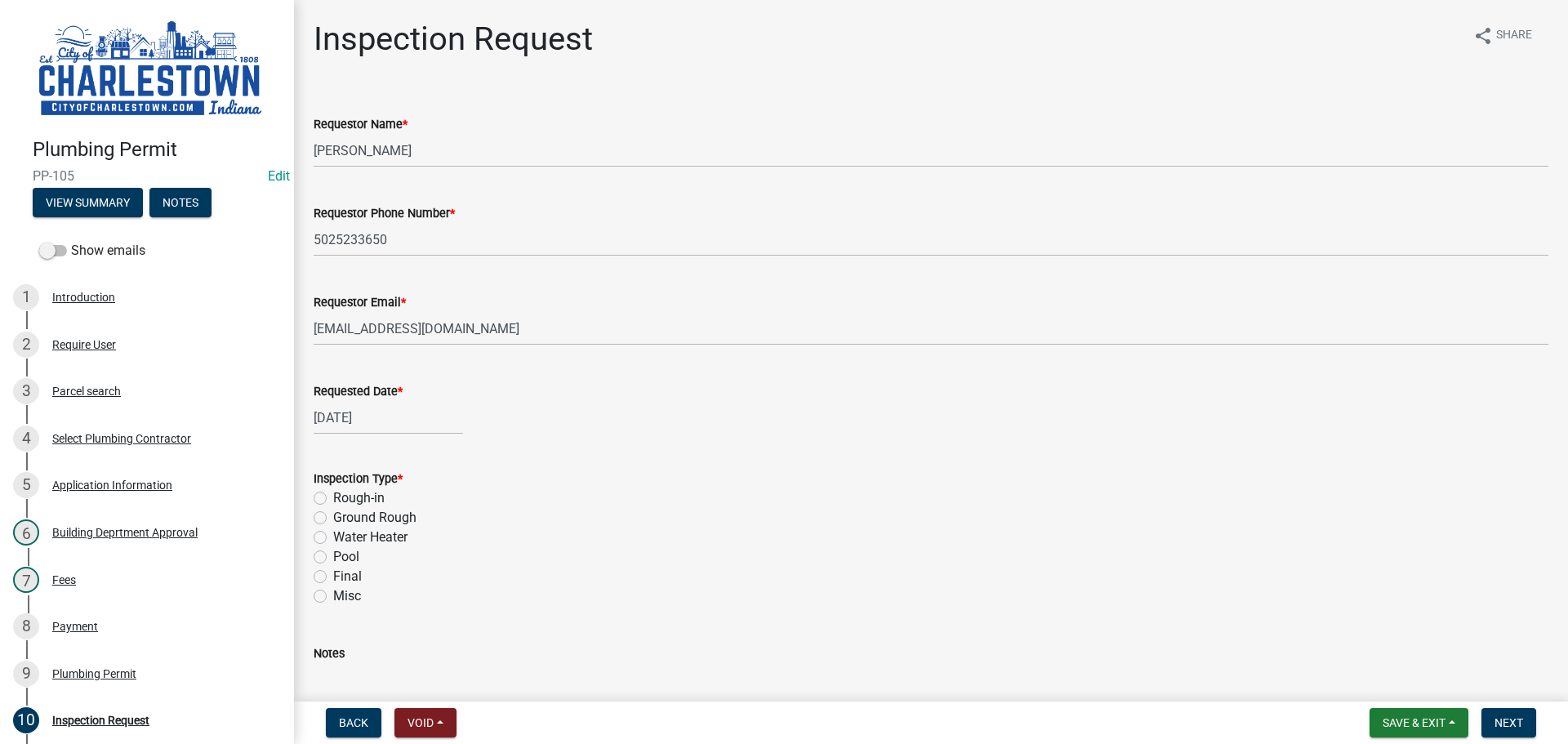
click at [333, 519] on label "Ground Rough" at bounding box center [375, 518] width 84 height 20
click at [333, 518] on input "Ground Rough" at bounding box center [338, 513] width 11 height 11
radio input "true"
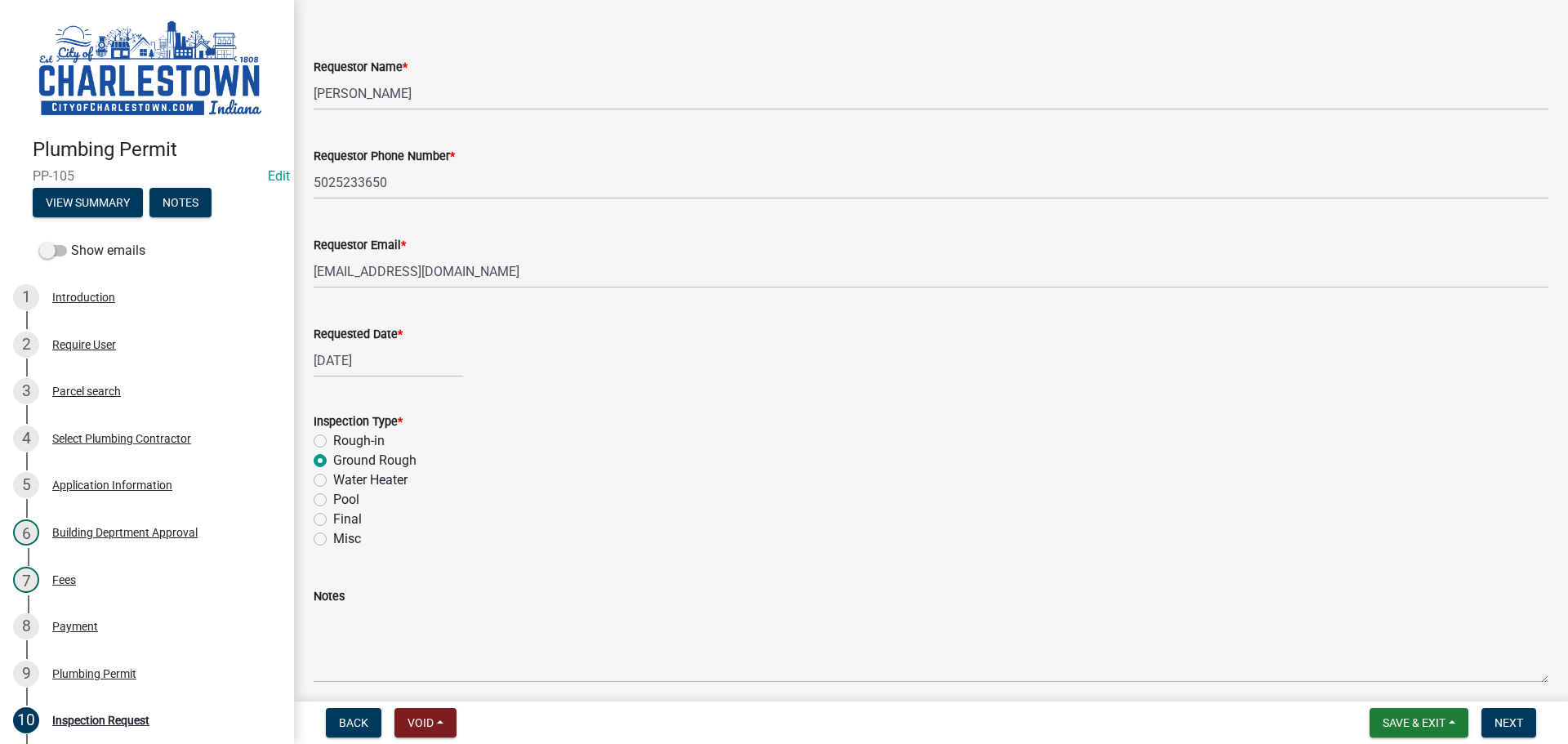
scroll to position [122, 0]
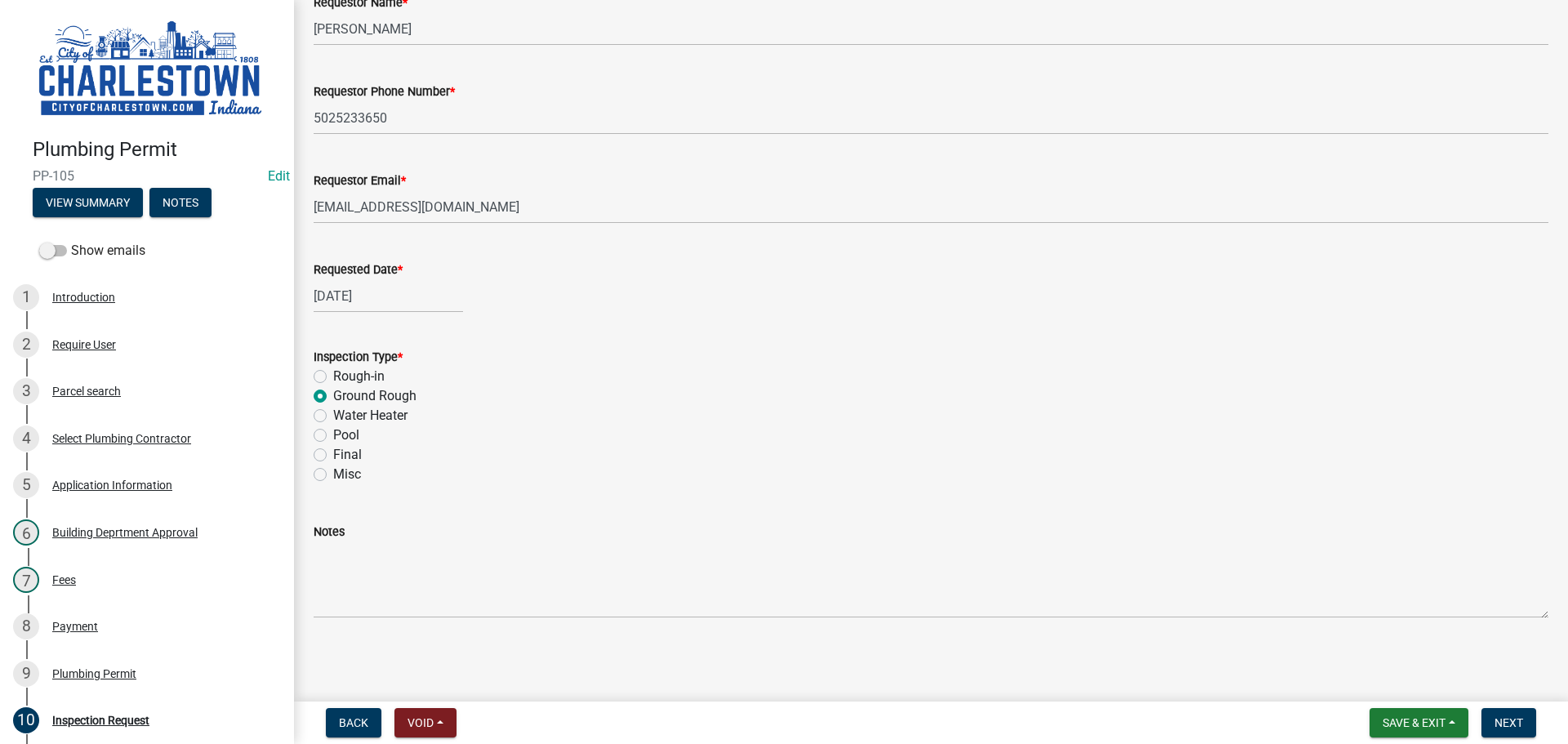
click at [966, 511] on div "Notes" at bounding box center [931, 558] width 1235 height 119
click at [1507, 721] on span "Next" at bounding box center [1508, 722] width 28 height 13
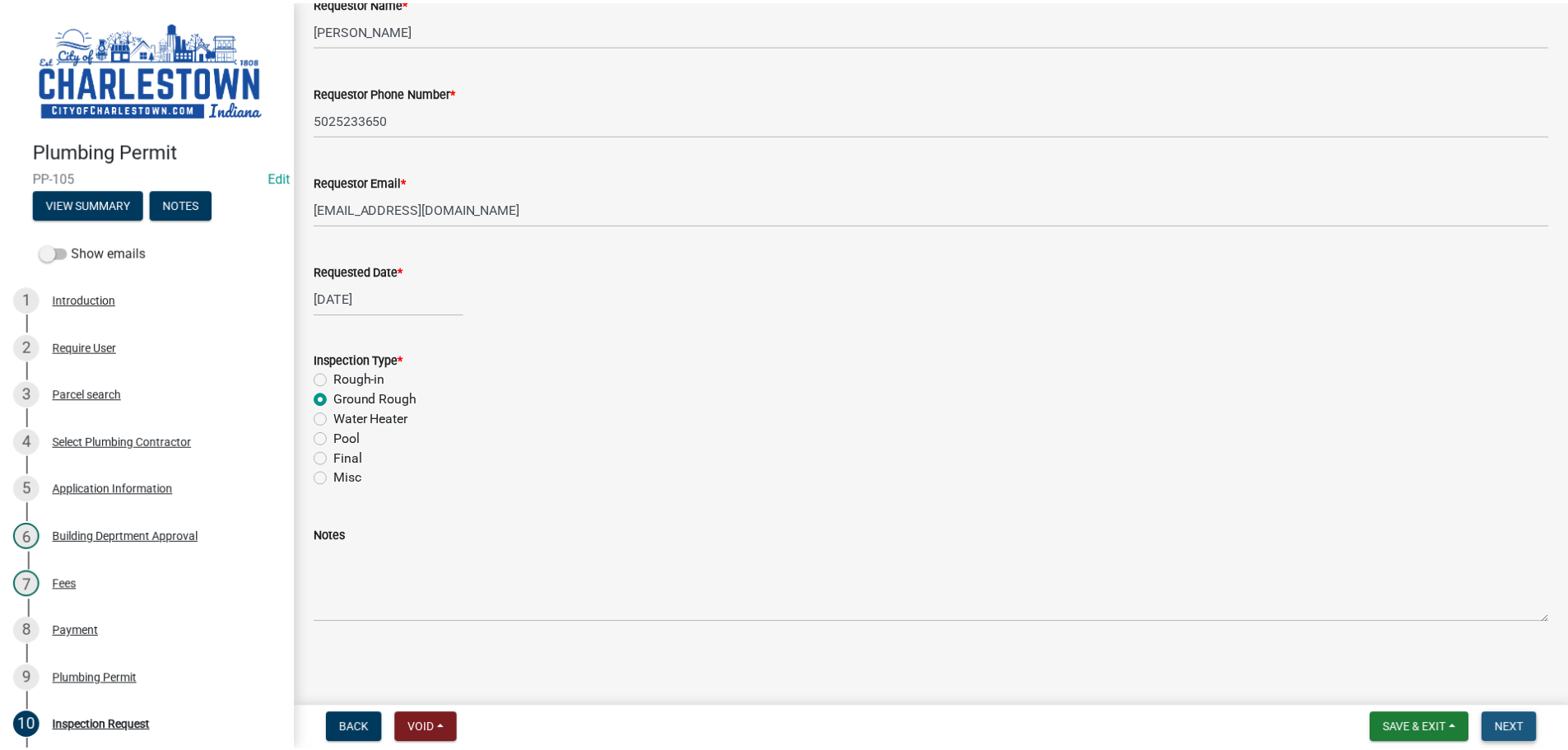
scroll to position [0, 0]
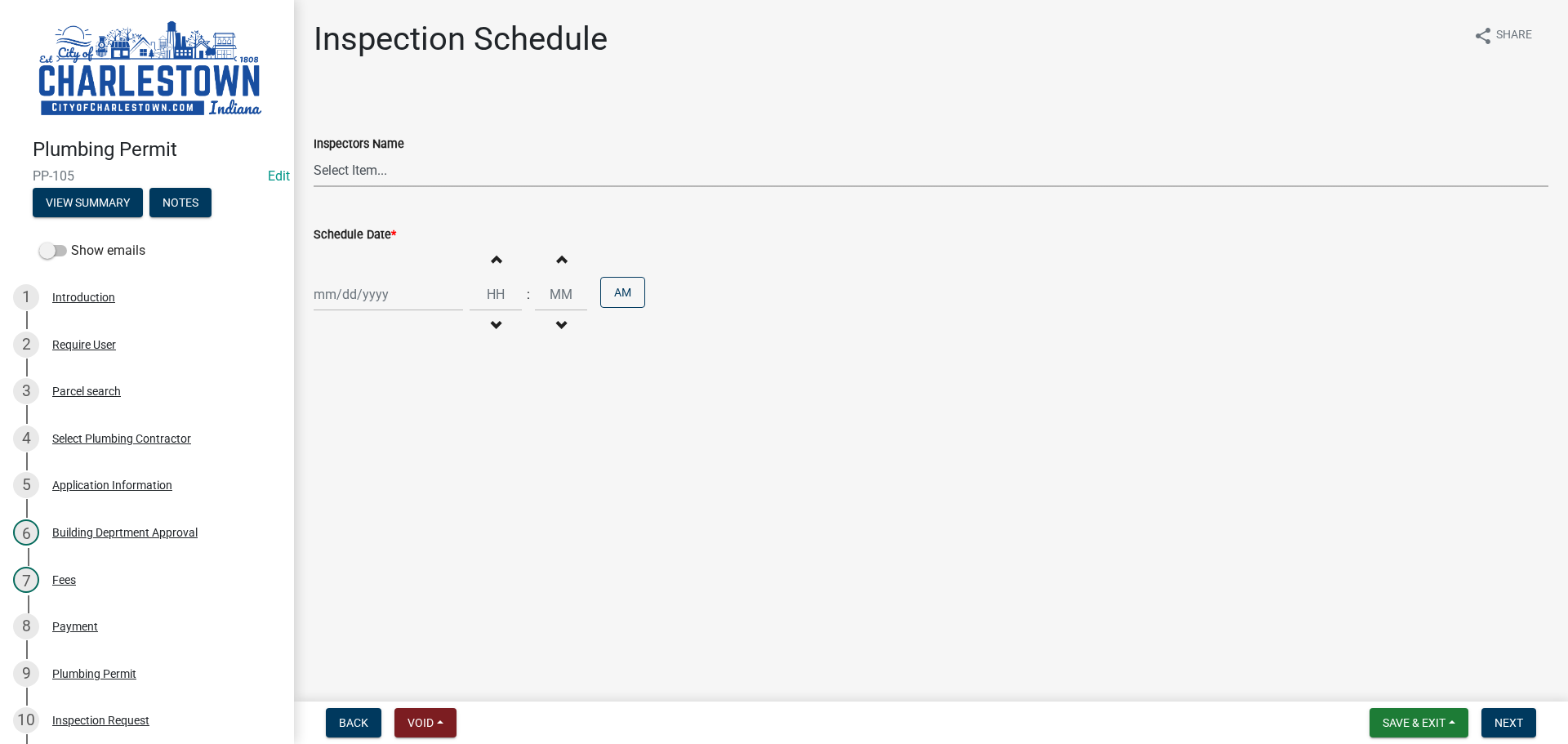
click at [385, 158] on select "Select Item... [PERSON_NAME] ([PERSON_NAME]) [PERSON_NAME] ([PERSON_NAME]) [PER…" at bounding box center [931, 170] width 1235 height 34
select select "63e5a778-15f7-4a13-aba2-a6e5541a0fb3"
click at [314, 154] on select "Select Item... [PERSON_NAME] ([PERSON_NAME]) [PERSON_NAME] ([PERSON_NAME]) [PER…" at bounding box center [931, 170] width 1235 height 34
click at [375, 291] on div at bounding box center [388, 295] width 149 height 34
select select "9"
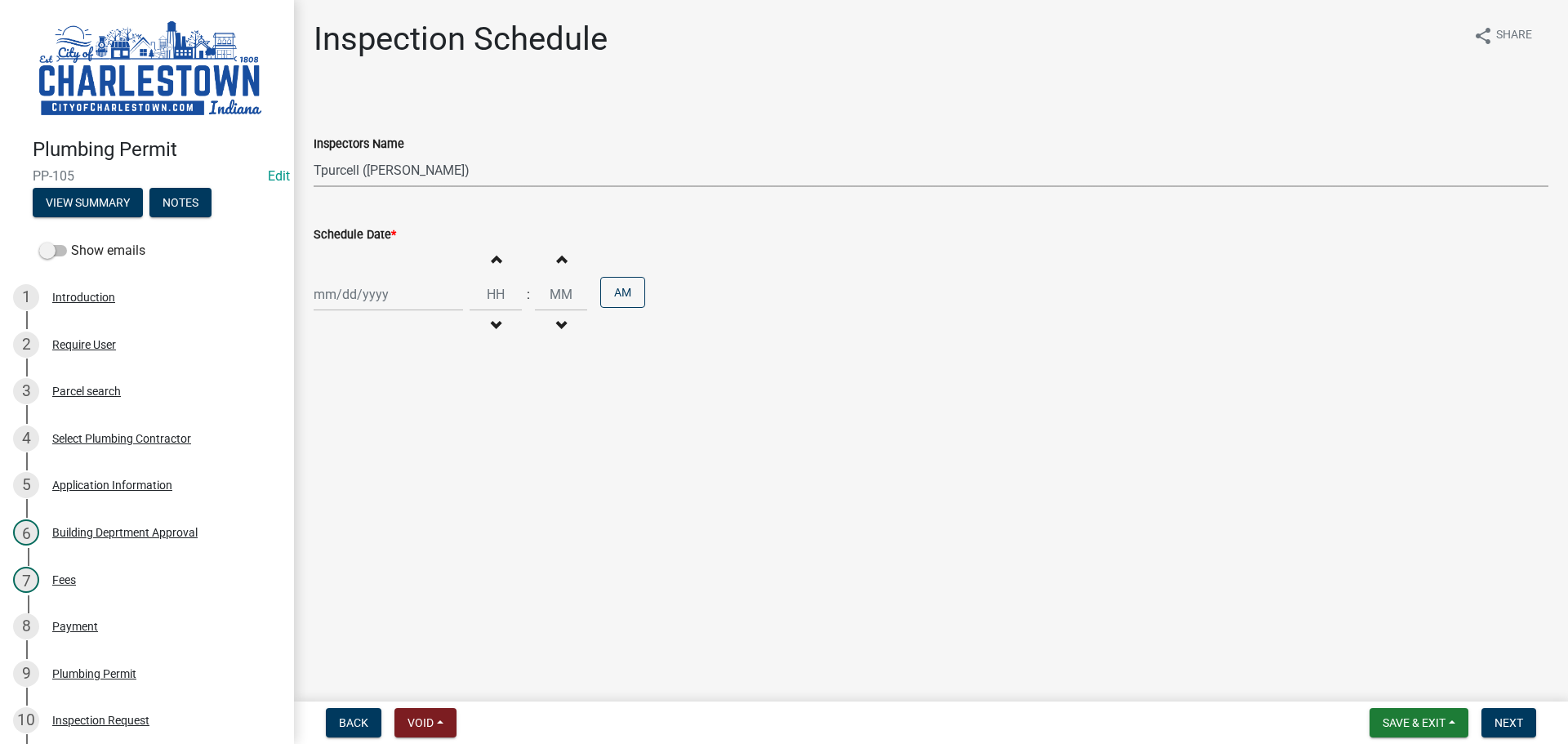
select select "2025"
click at [362, 430] on div "16" at bounding box center [355, 432] width 26 height 26
type input "[DATE]"
click at [1508, 713] on button "Next" at bounding box center [1509, 722] width 55 height 29
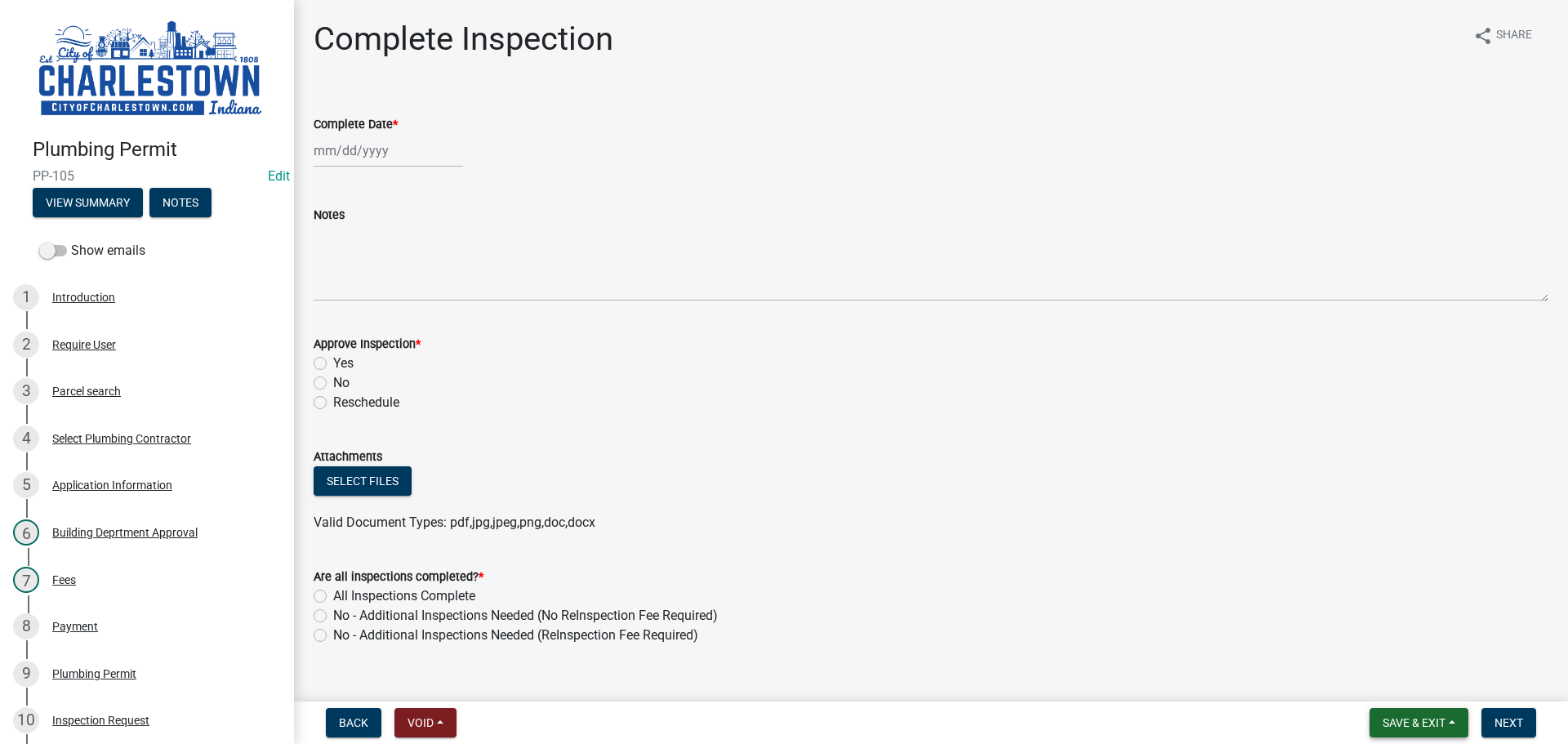
click at [1398, 717] on span "Save & Exit" at bounding box center [1414, 722] width 63 height 13
click at [1393, 679] on button "Save & Exit" at bounding box center [1403, 680] width 131 height 39
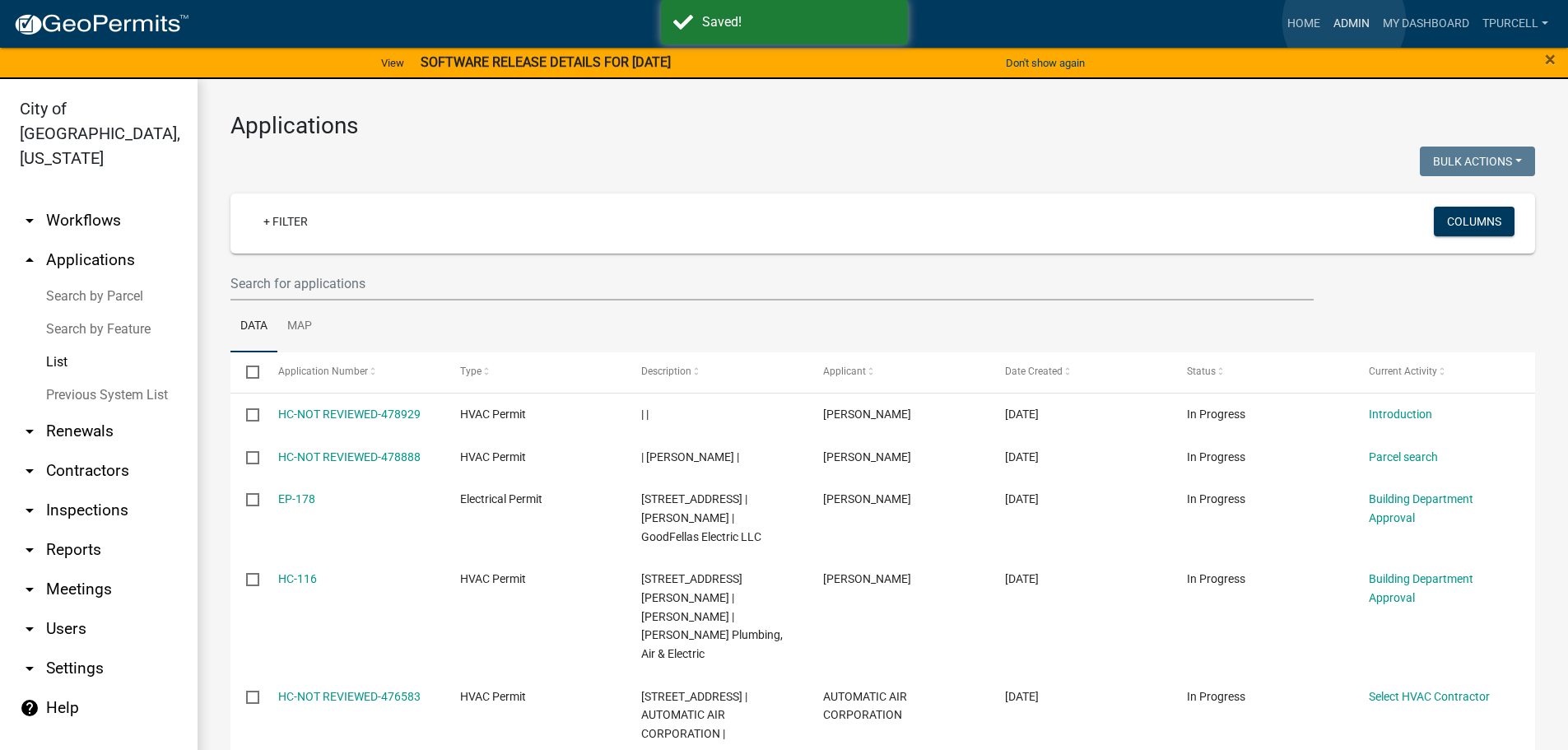
click at [1343, 24] on link "Admin" at bounding box center [1351, 23] width 49 height 31
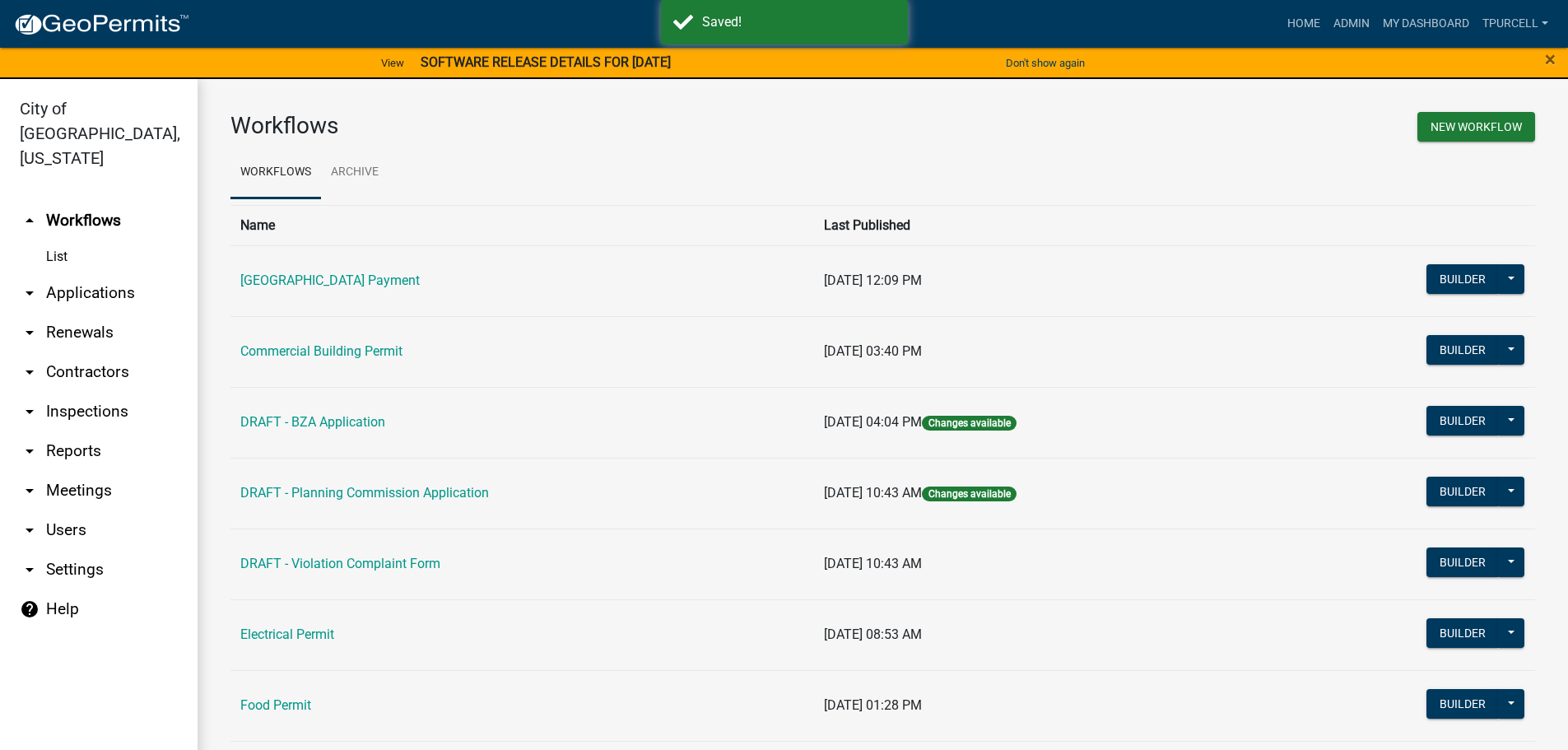
click at [73, 273] on link "arrow_drop_down Applications" at bounding box center [99, 293] width 198 height 39
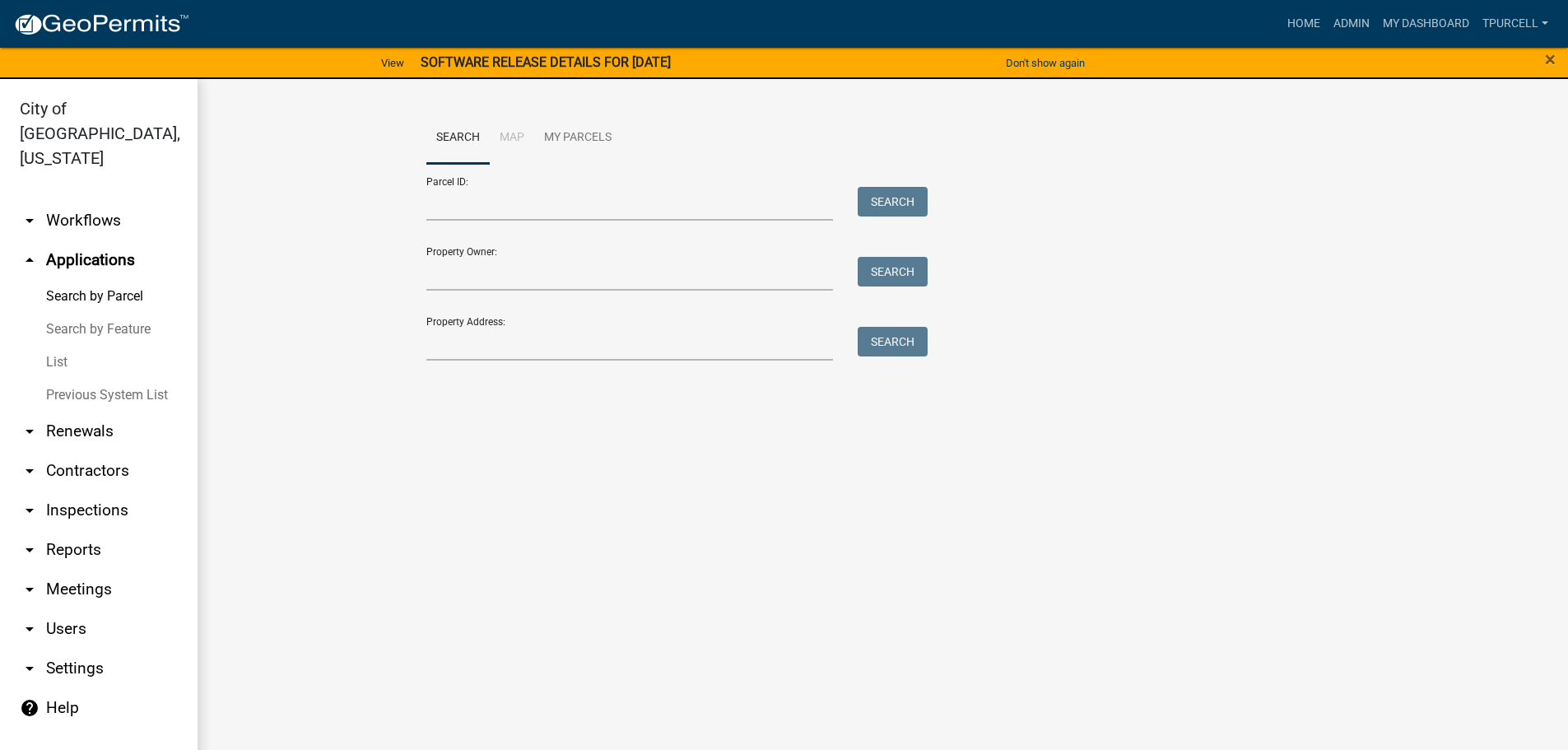
click at [60, 345] on link "List" at bounding box center [99, 362] width 198 height 33
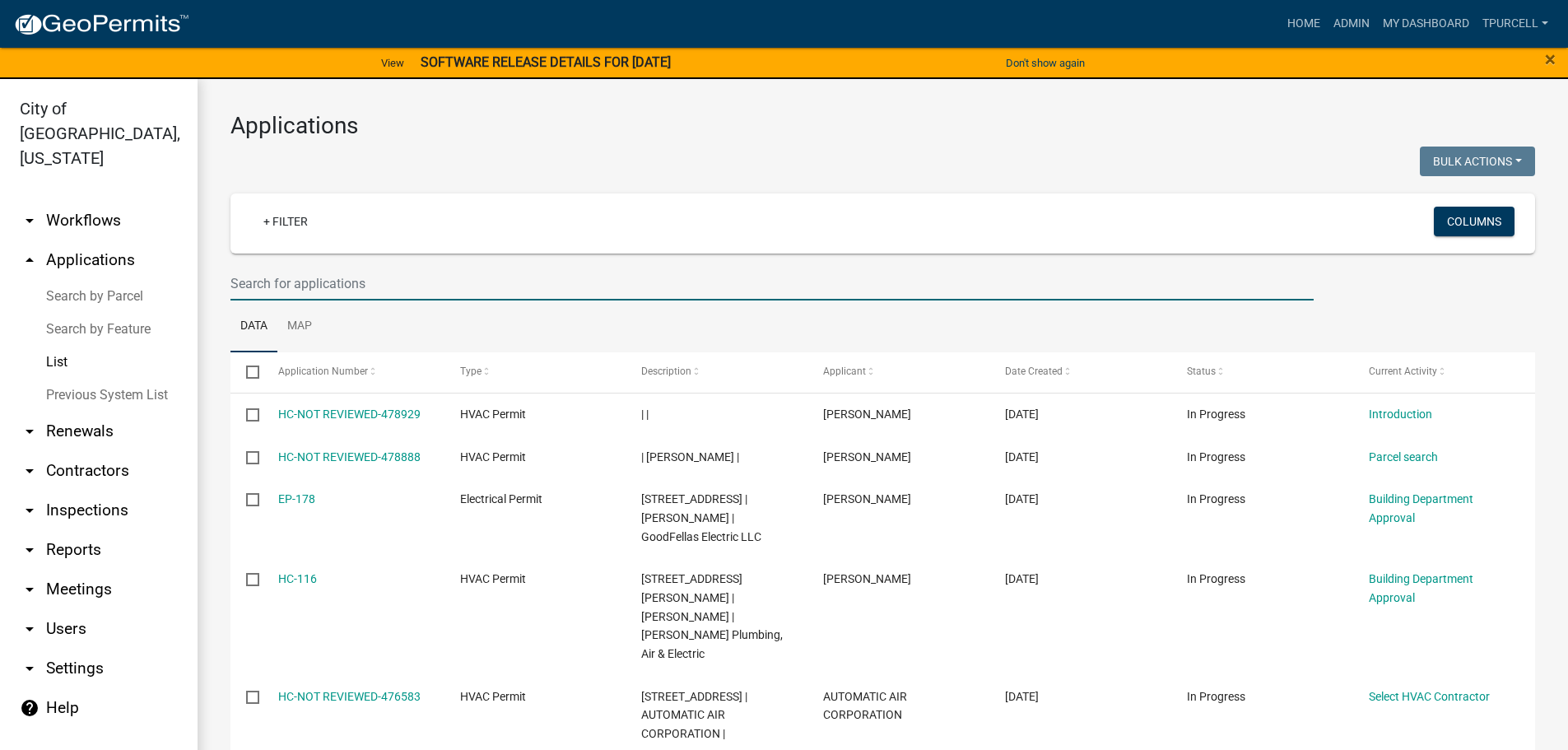
click at [332, 293] on input "text" at bounding box center [772, 284] width 1084 height 34
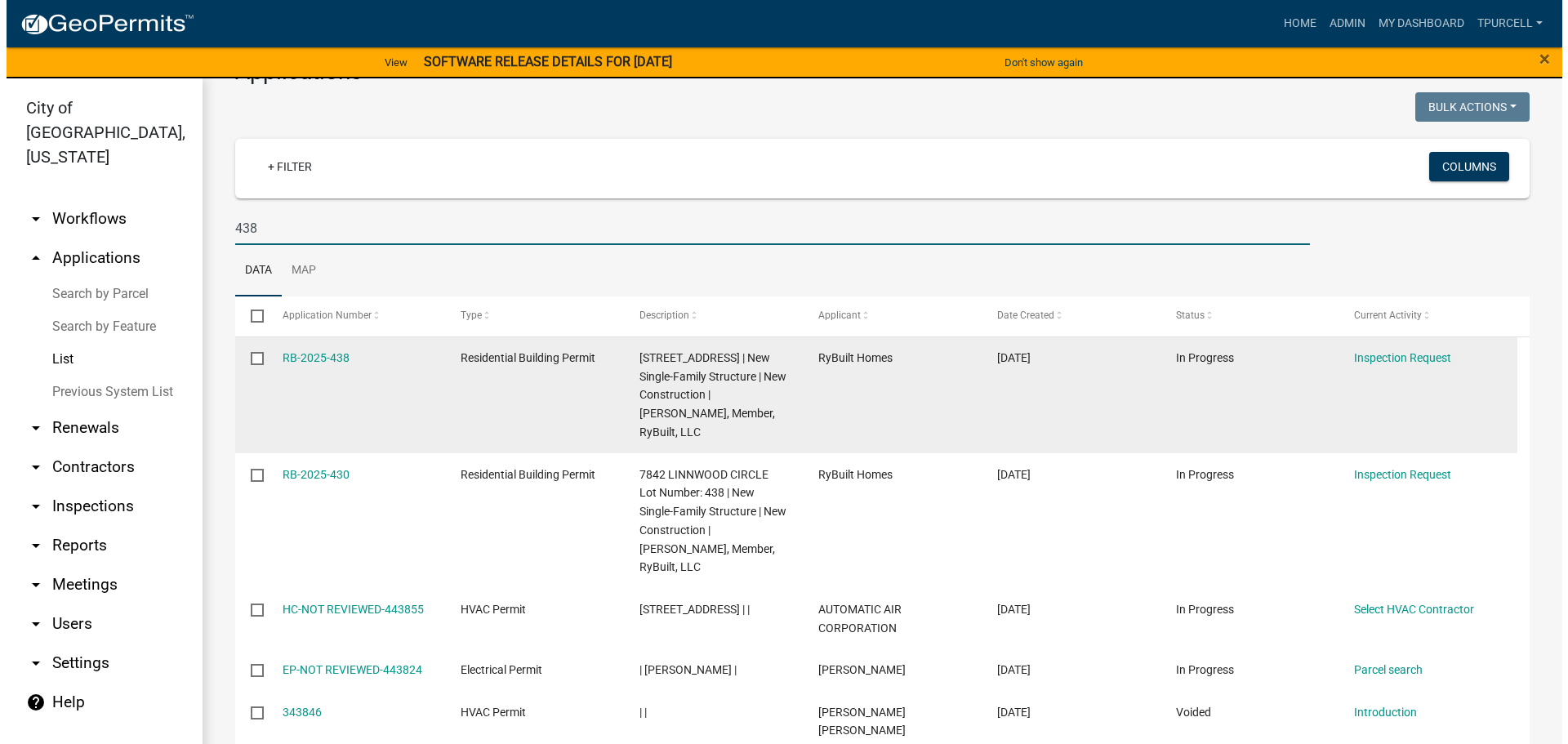
scroll to position [82, 0]
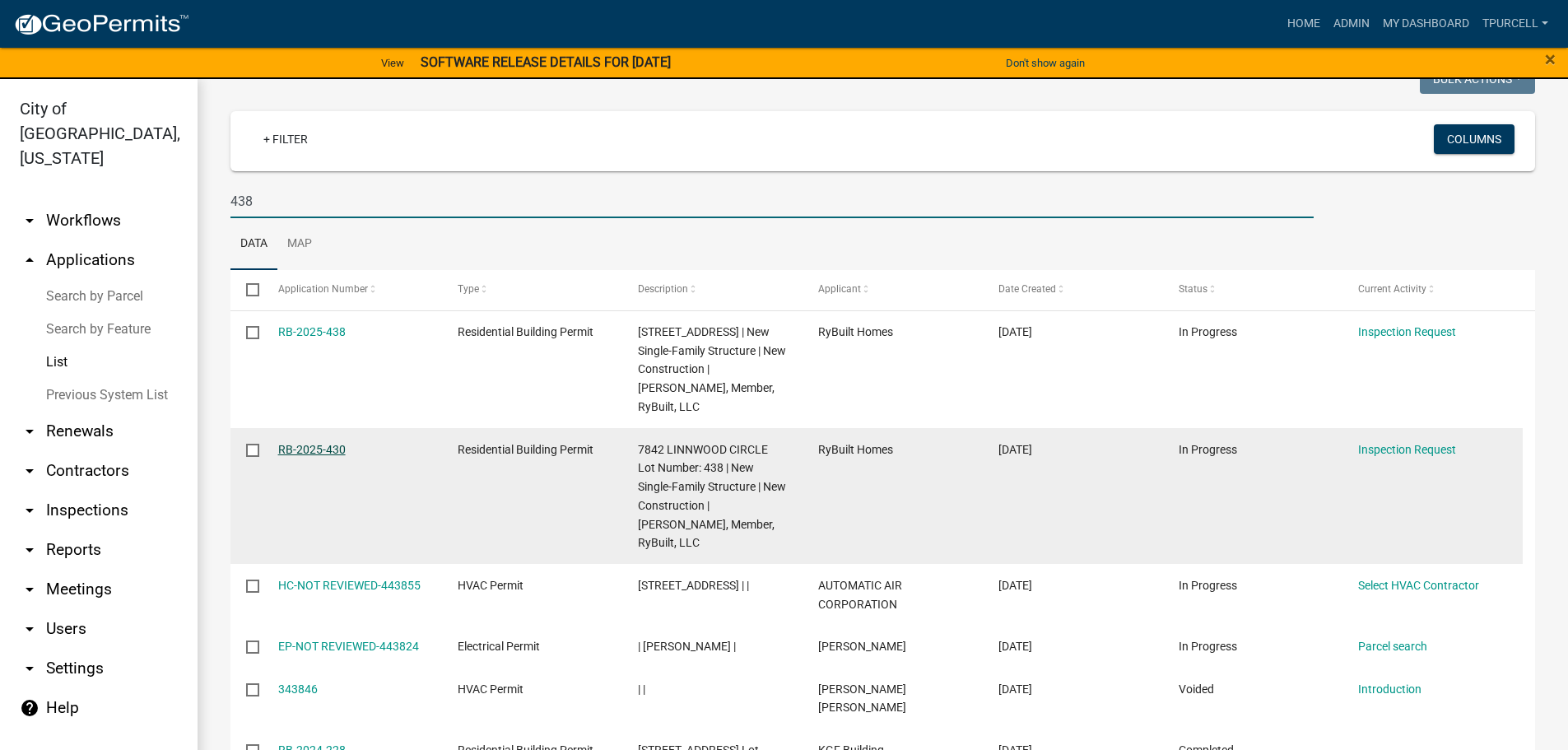
type input "438"
click at [302, 456] on link "RB-2025-430" at bounding box center [312, 449] width 67 height 13
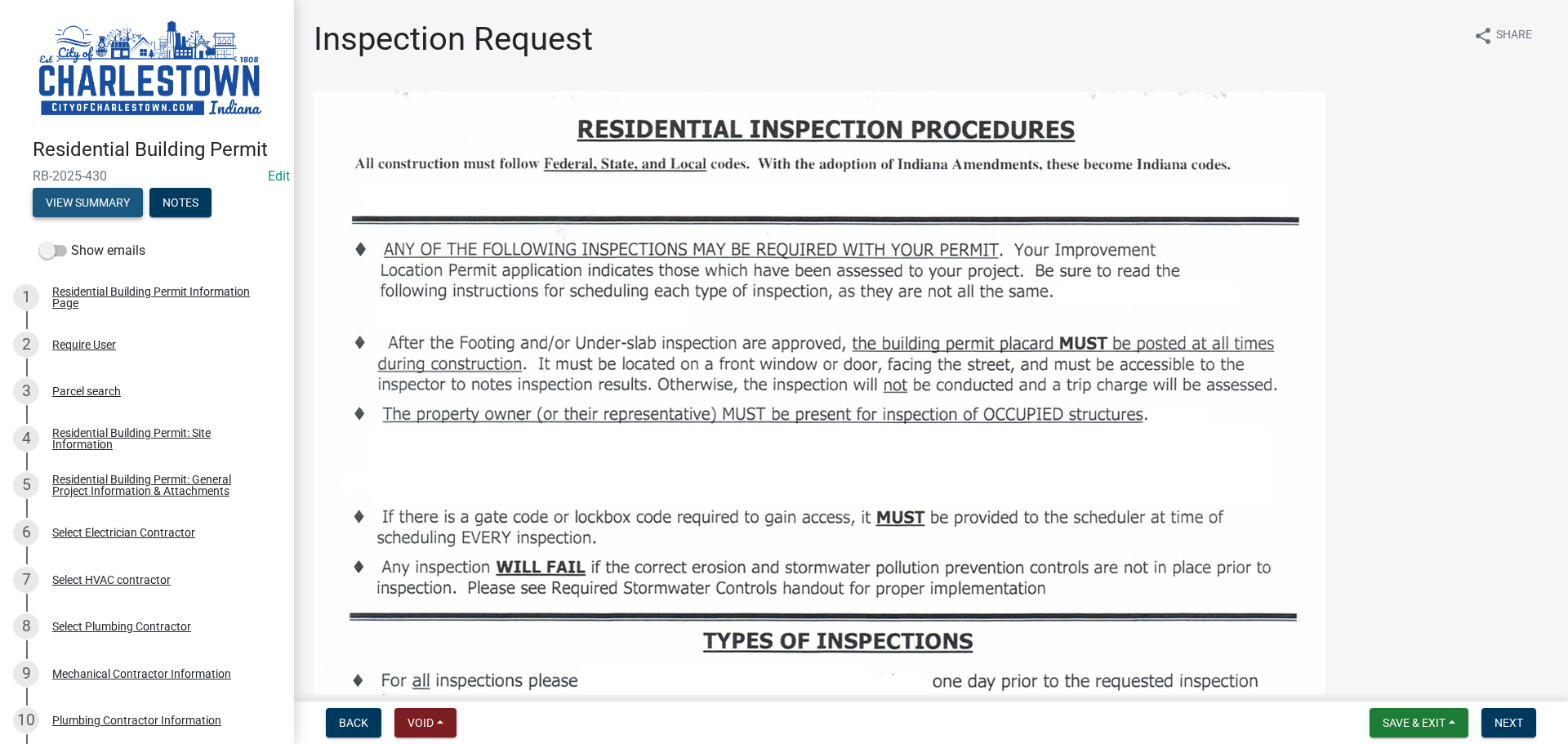
click at [96, 192] on button "View Summary" at bounding box center [88, 202] width 110 height 29
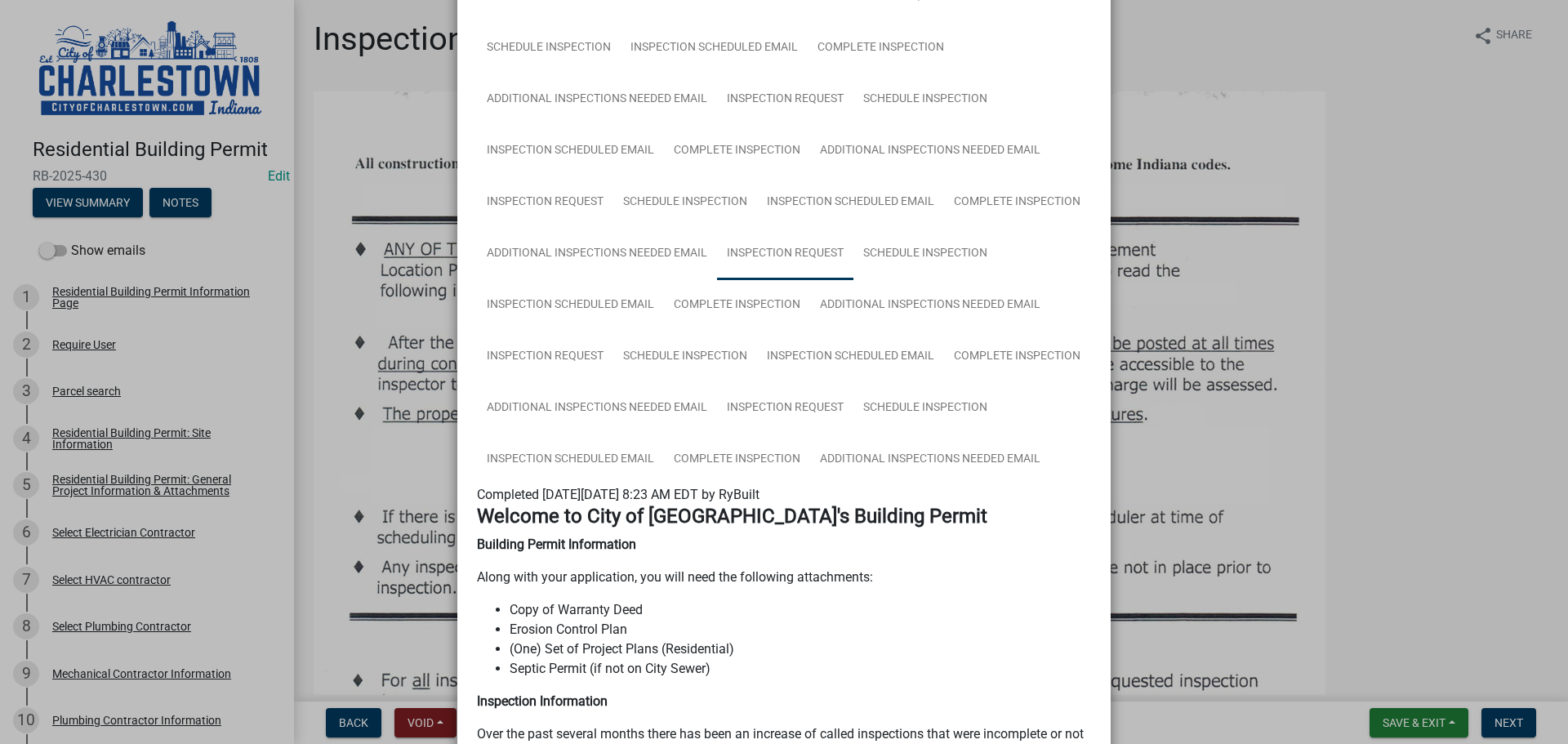
scroll to position [653, 0]
click at [717, 450] on link "Complete Inspection" at bounding box center [736, 457] width 147 height 52
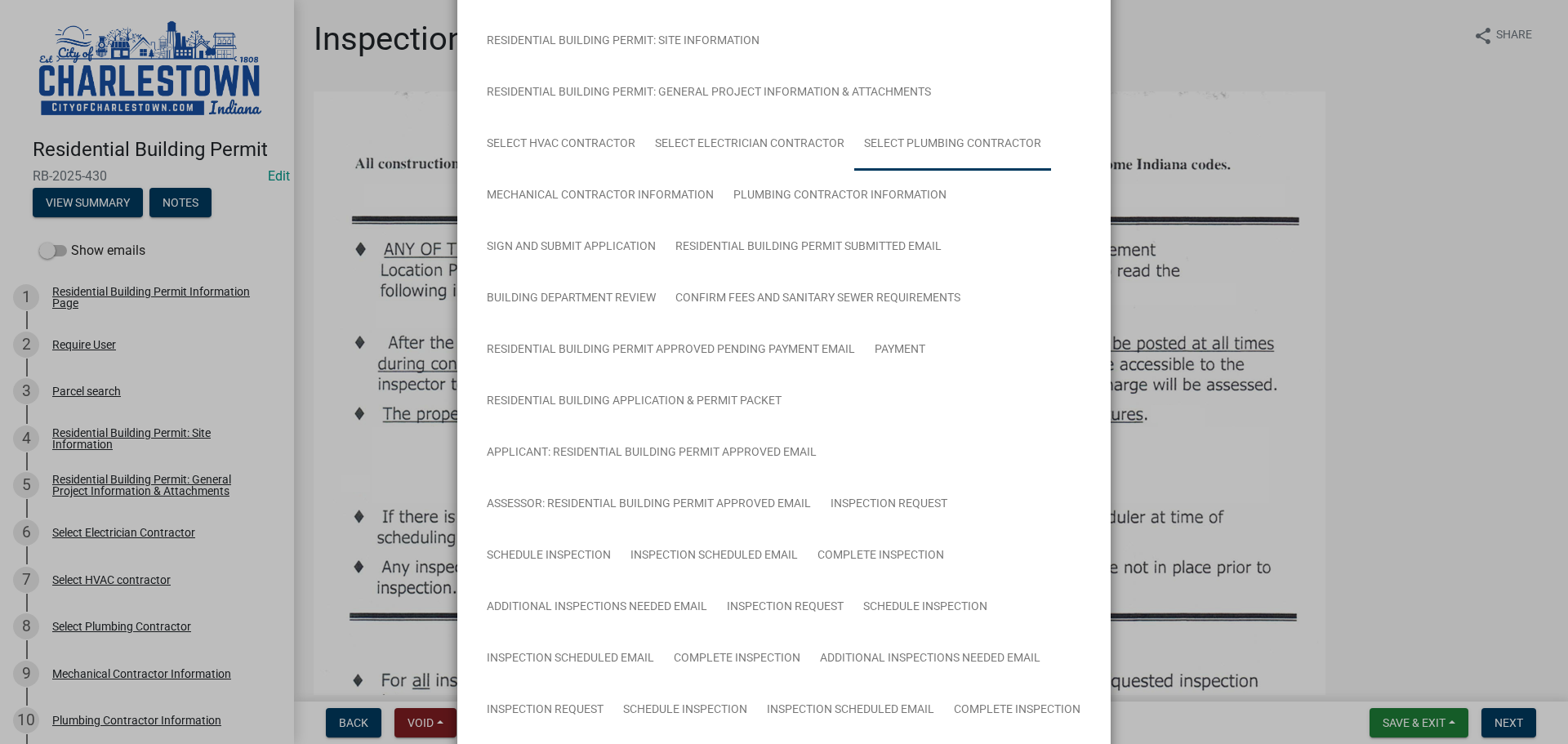
scroll to position [0, 0]
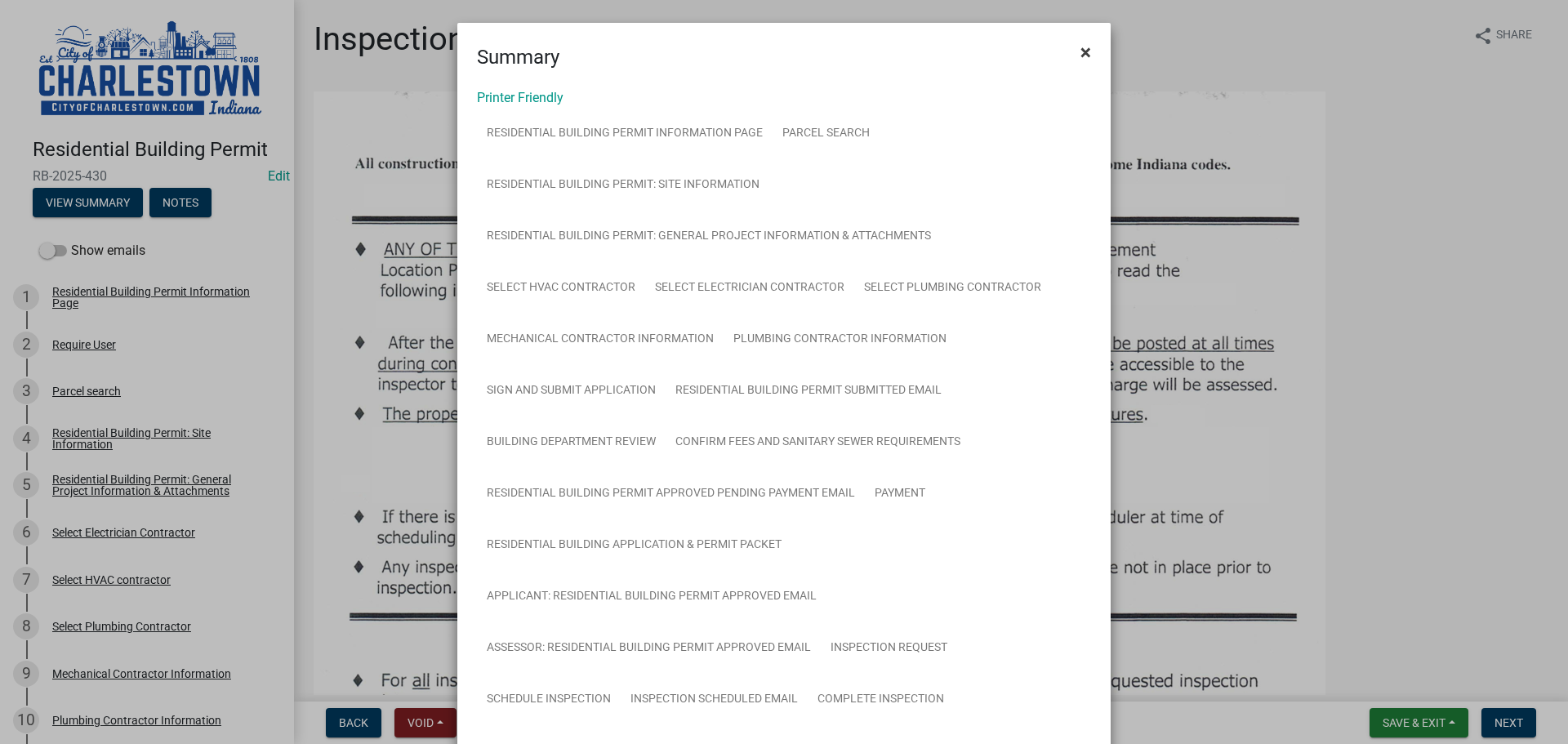
click at [1080, 56] on span "×" at bounding box center [1086, 52] width 11 height 23
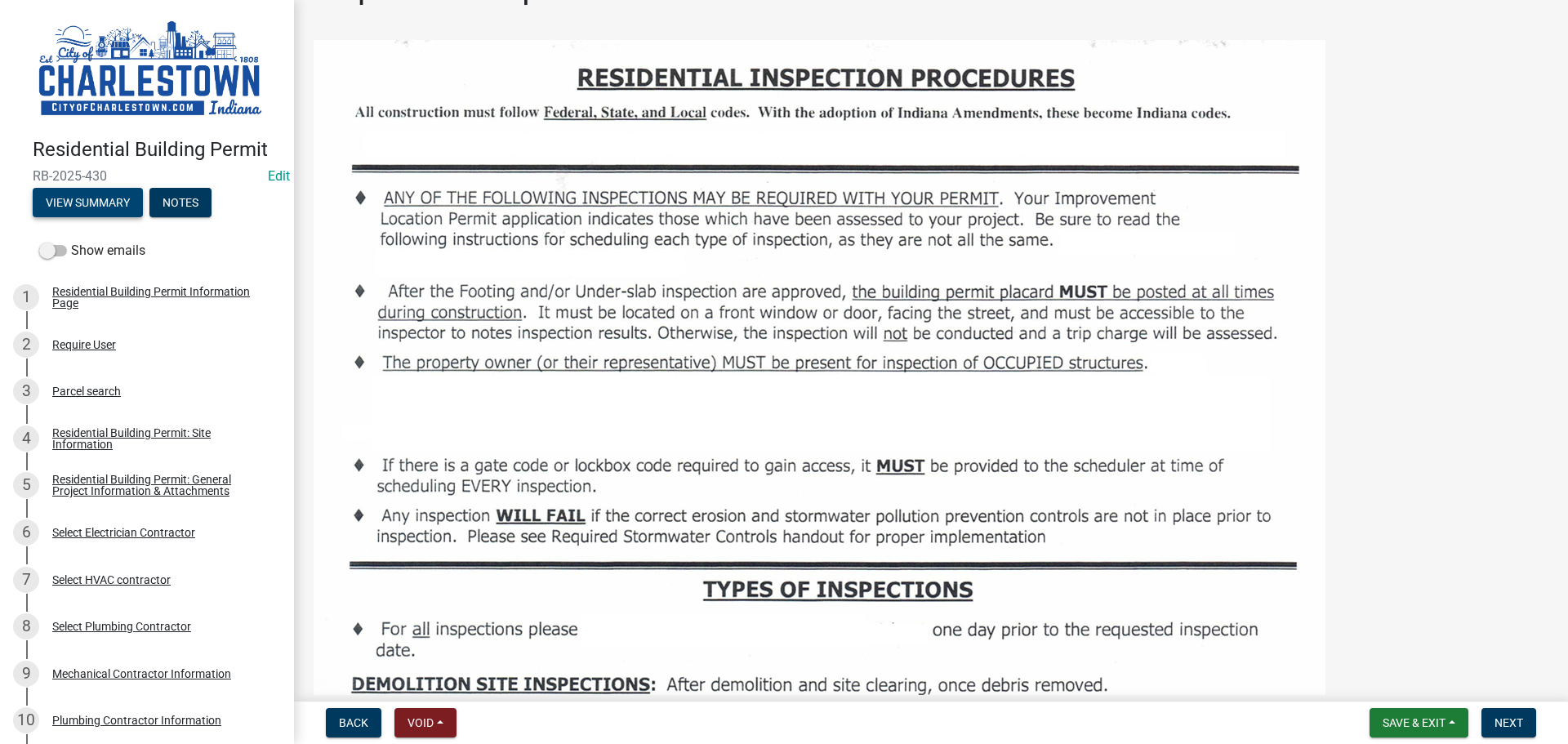
scroll to position [163, 0]
